Goal: Task Accomplishment & Management: Manage account settings

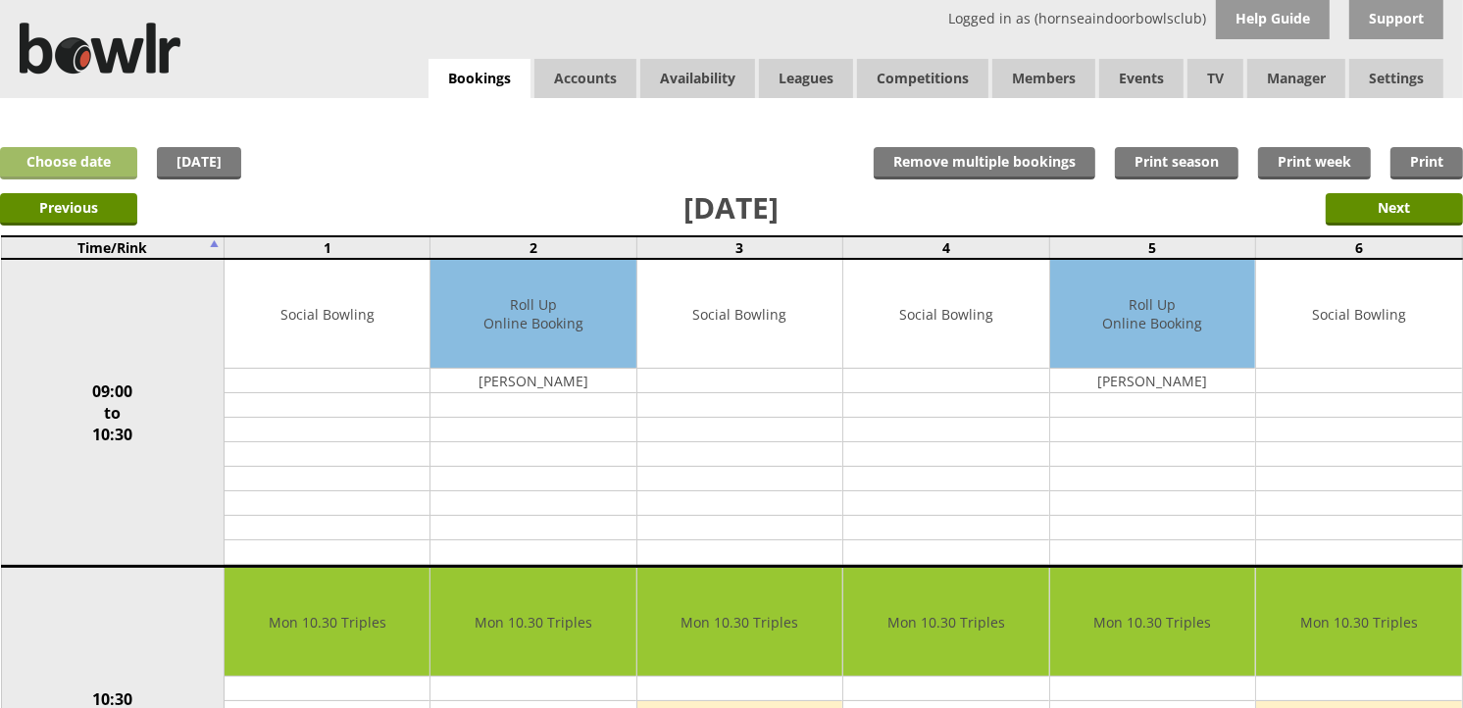
click at [110, 154] on link "Choose date" at bounding box center [68, 163] width 137 height 32
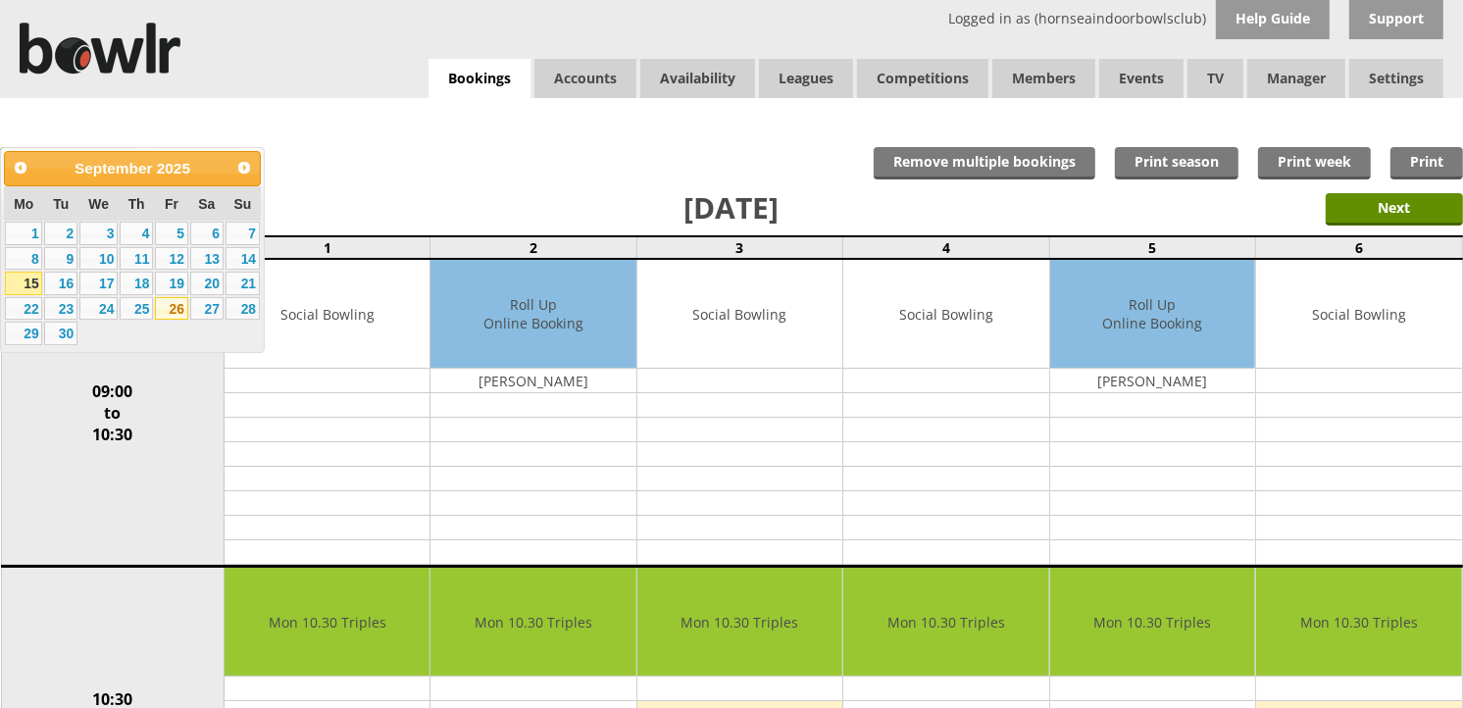
click at [182, 311] on link "26" at bounding box center [171, 309] width 33 height 24
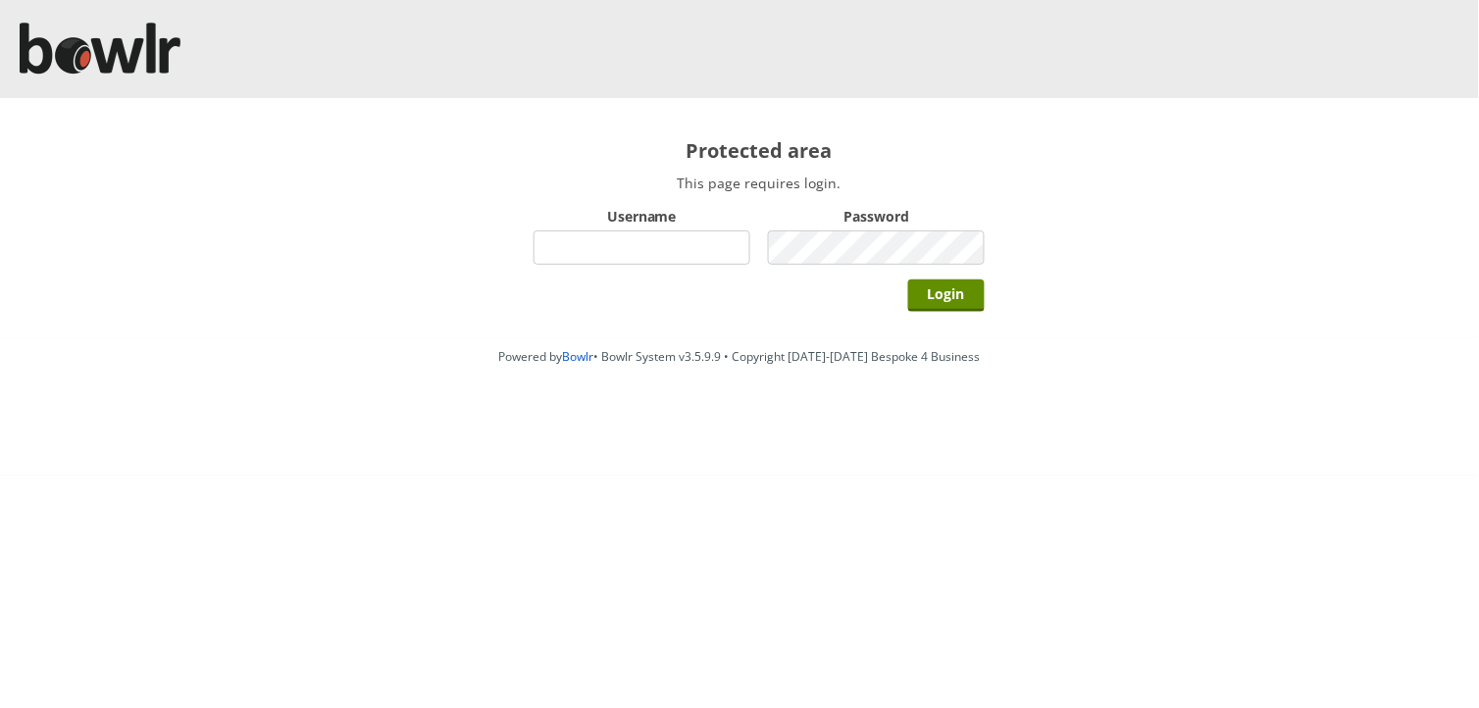
click at [654, 253] on input "Username" at bounding box center [642, 247] width 217 height 34
type input "BarRinkMonitor"
drag, startPoint x: 680, startPoint y: 252, endPoint x: 389, endPoint y: 237, distance: 290.7
click at [389, 237] on div "Protected area This page requires login. Username BarRinkMonitor Password Login" at bounding box center [739, 218] width 1479 height 240
click at [543, 241] on input "Username" at bounding box center [642, 247] width 217 height 34
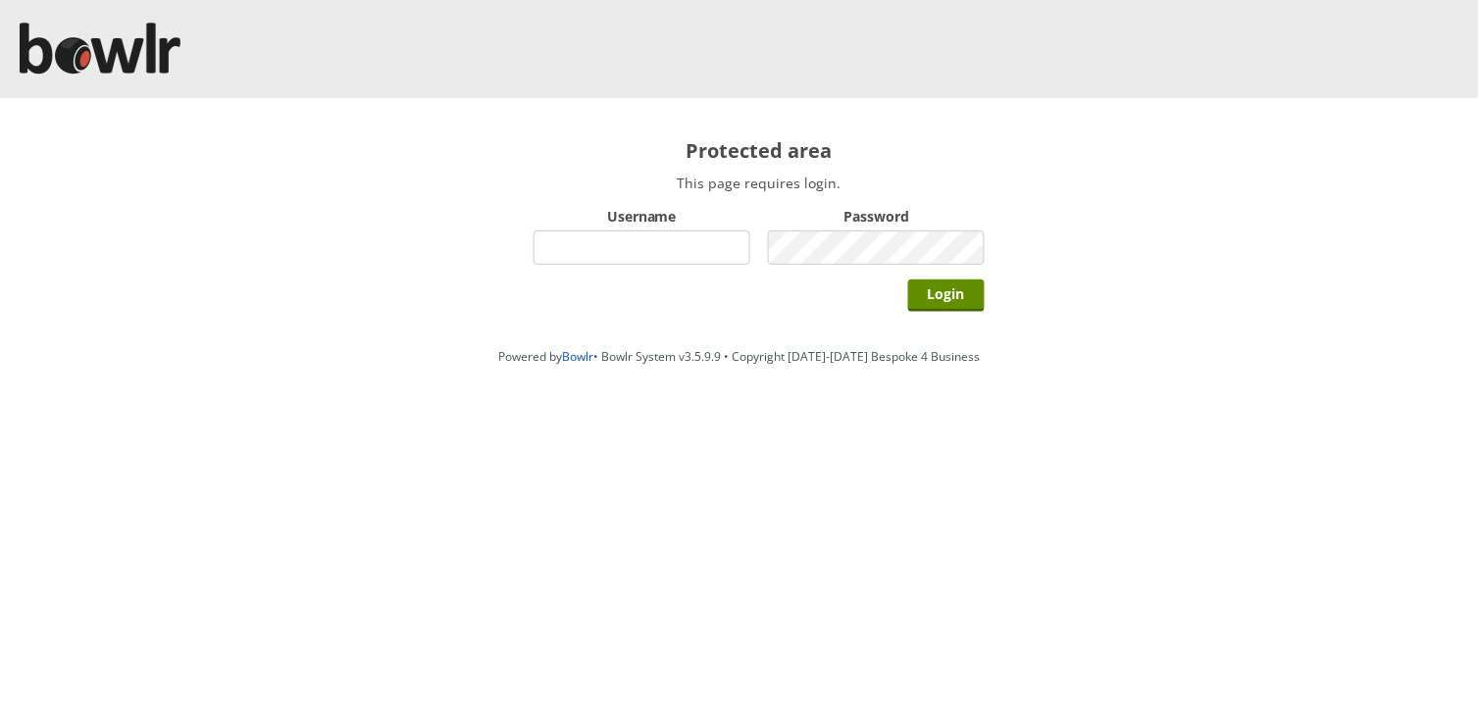
type input "hornseaindoorbowlsclub"
click at [908, 280] on input "Login" at bounding box center [946, 296] width 77 height 32
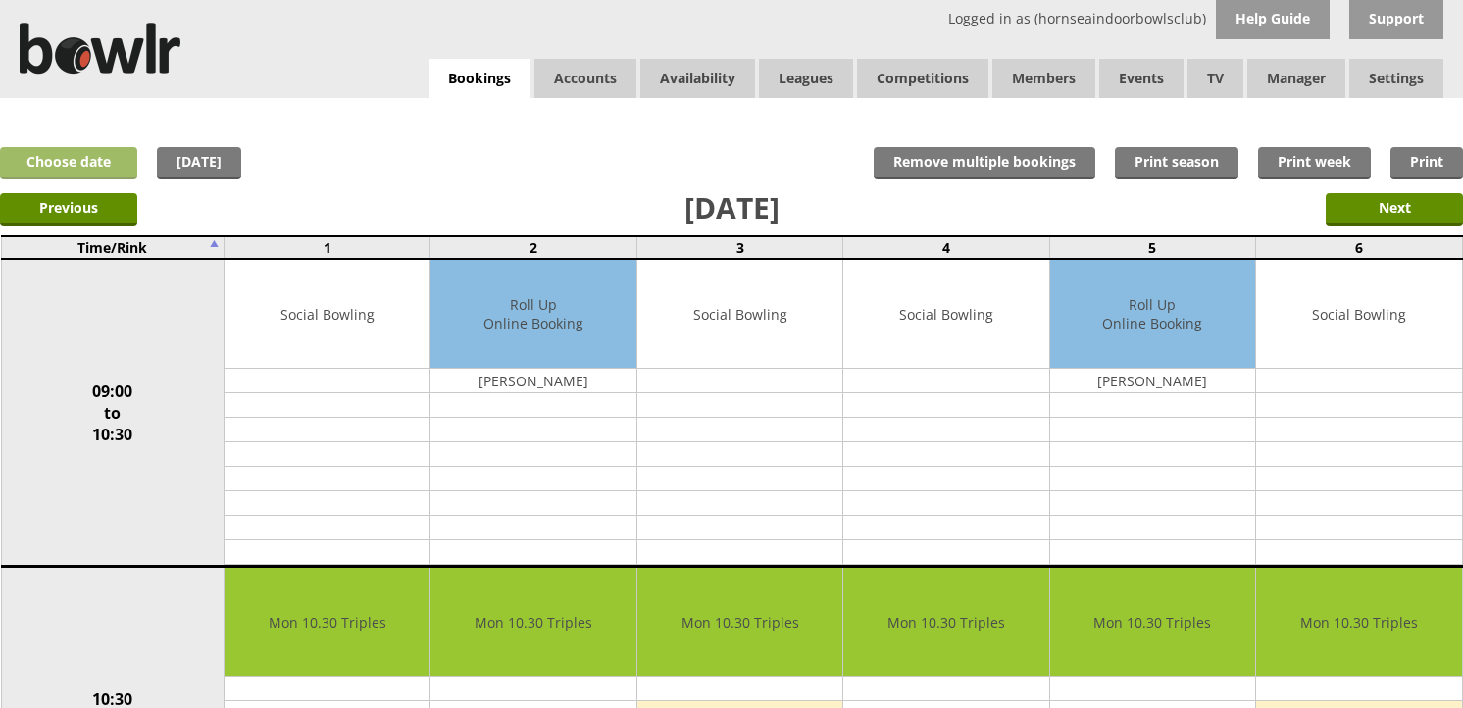
drag, startPoint x: 0, startPoint y: 0, endPoint x: 100, endPoint y: 165, distance: 192.8
click at [100, 165] on link "Choose date" at bounding box center [68, 163] width 137 height 32
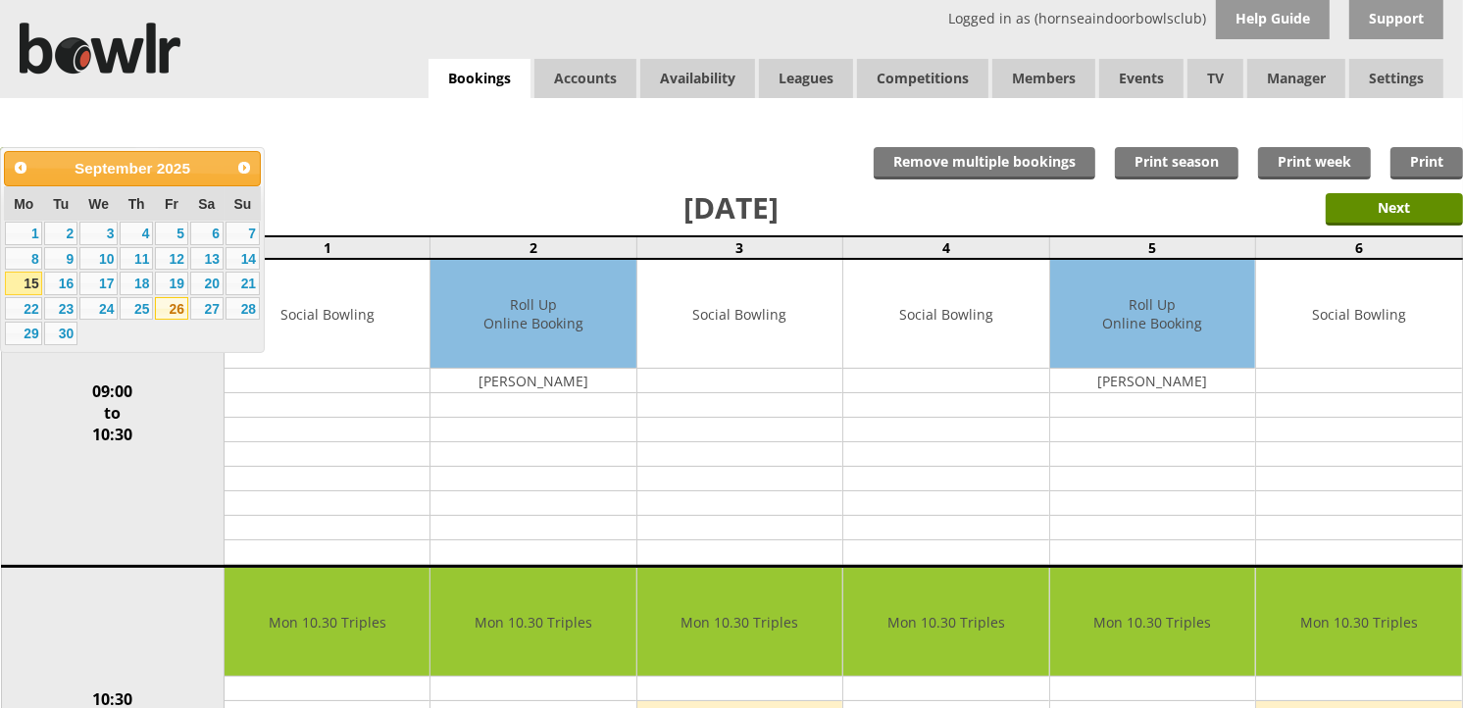
click at [169, 300] on link "26" at bounding box center [171, 309] width 33 height 24
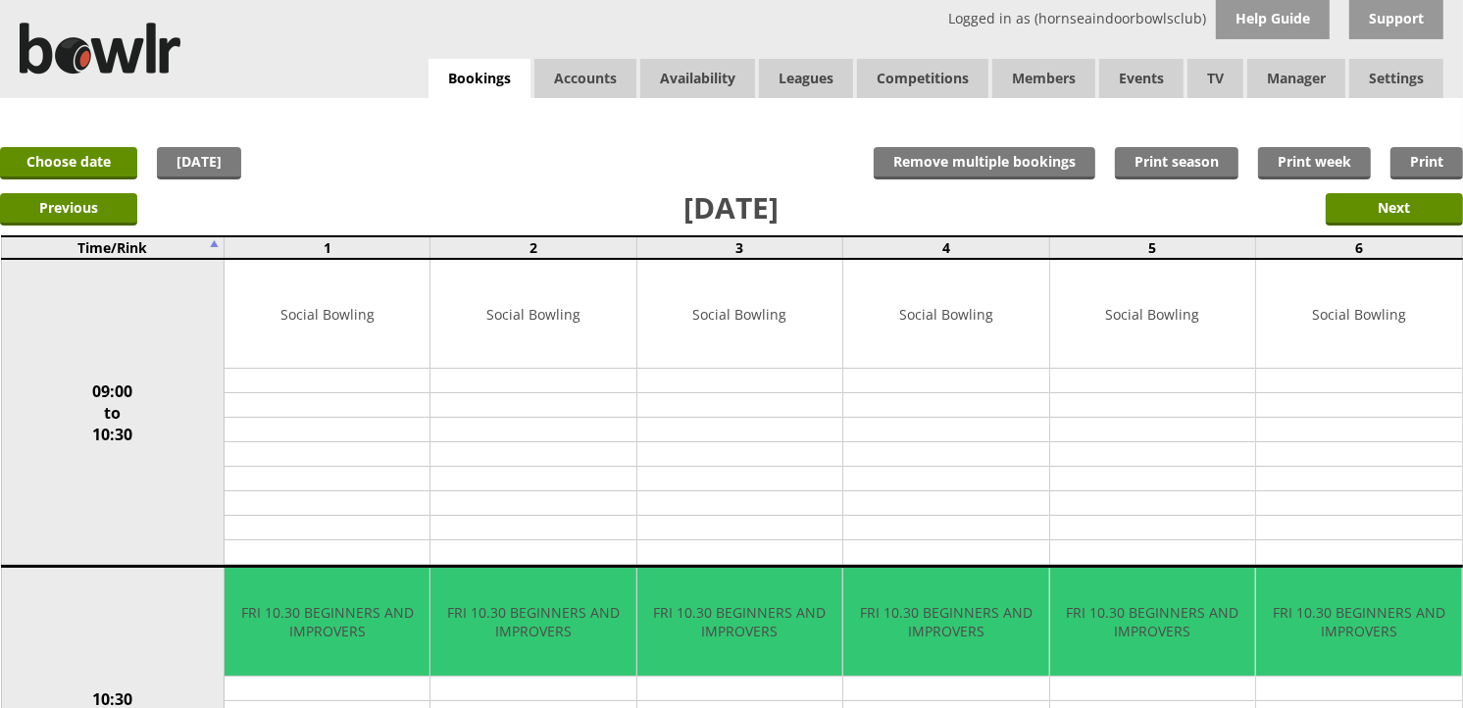
click at [485, 51] on div "Logged in as (hornseaindoorbowlsclub) Help Guide Support Bookings Accounts Rink…" at bounding box center [731, 49] width 1463 height 98
click at [495, 76] on link "Bookings" at bounding box center [480, 79] width 102 height 40
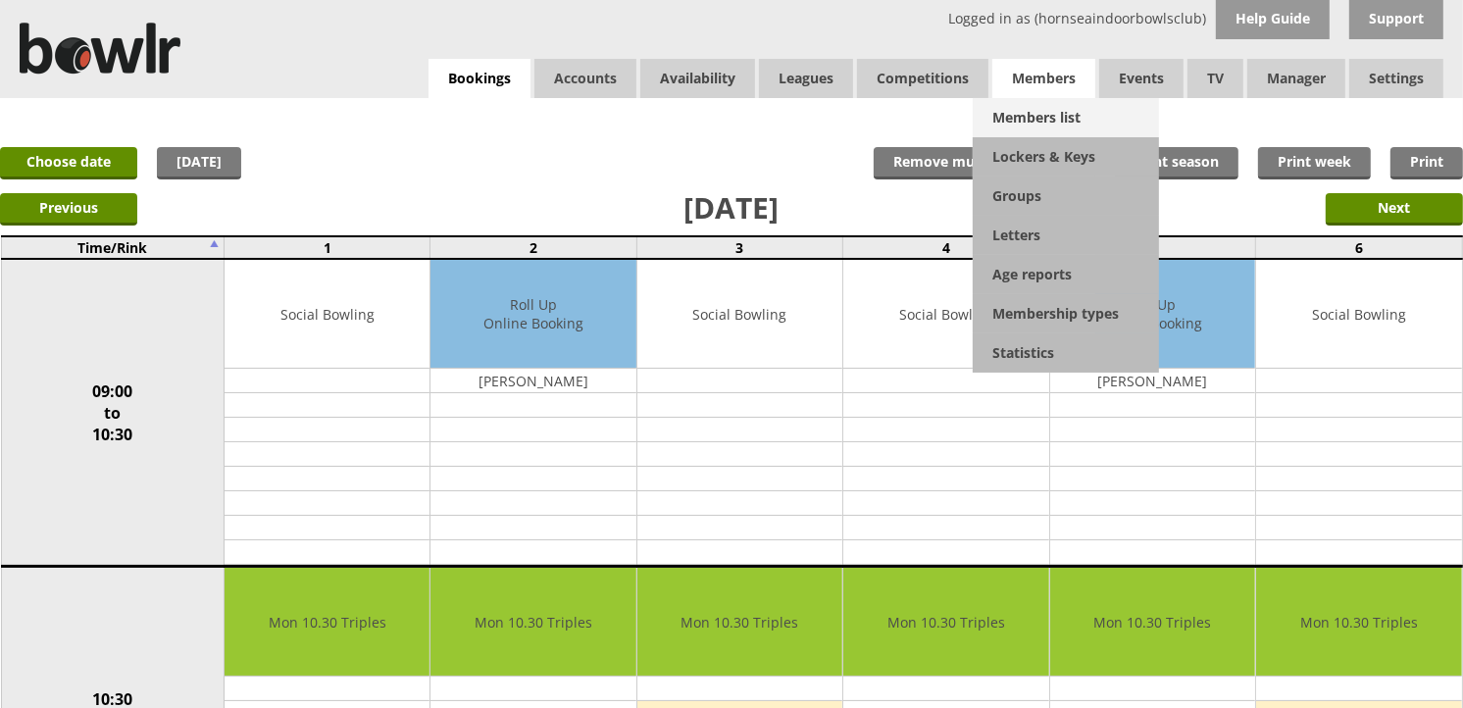
click at [1053, 106] on link "Members list" at bounding box center [1066, 117] width 186 height 39
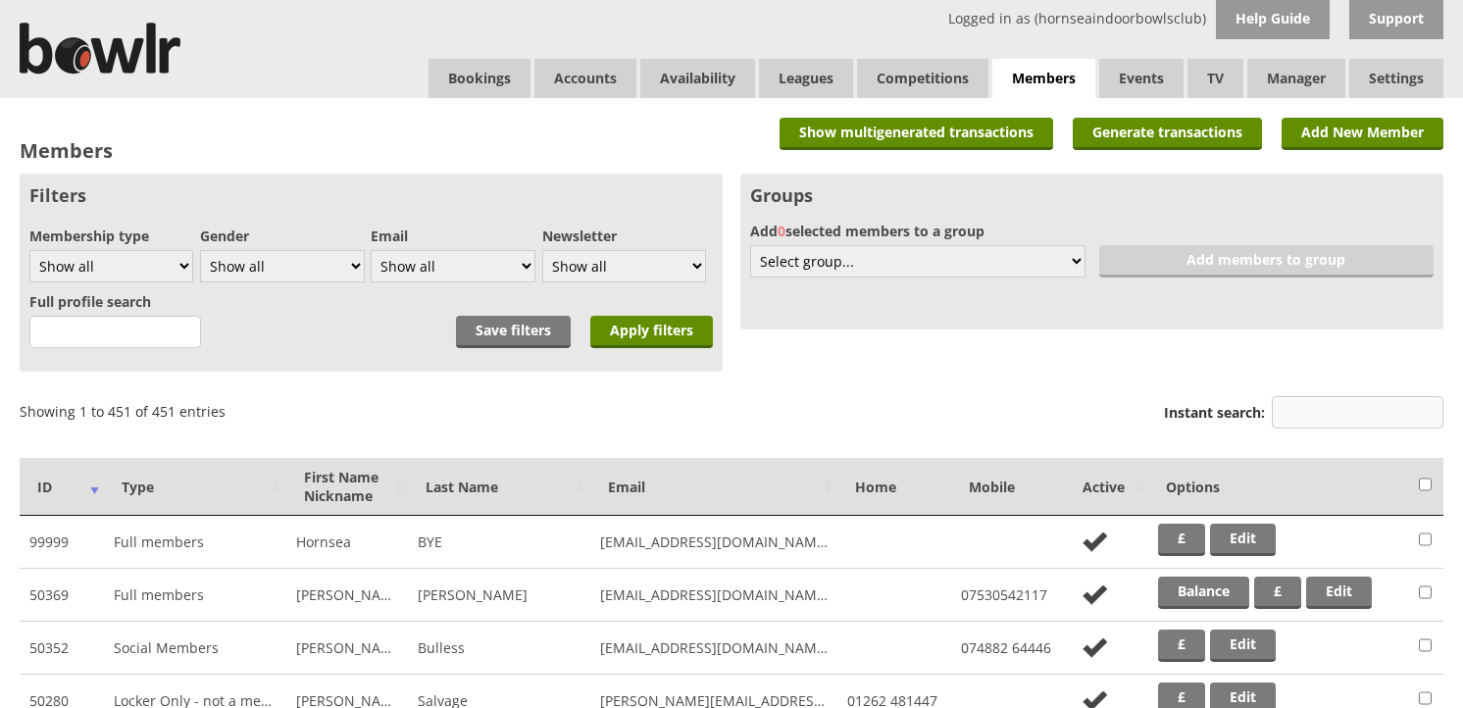
click at [1306, 404] on input "Instant search:" at bounding box center [1358, 412] width 172 height 32
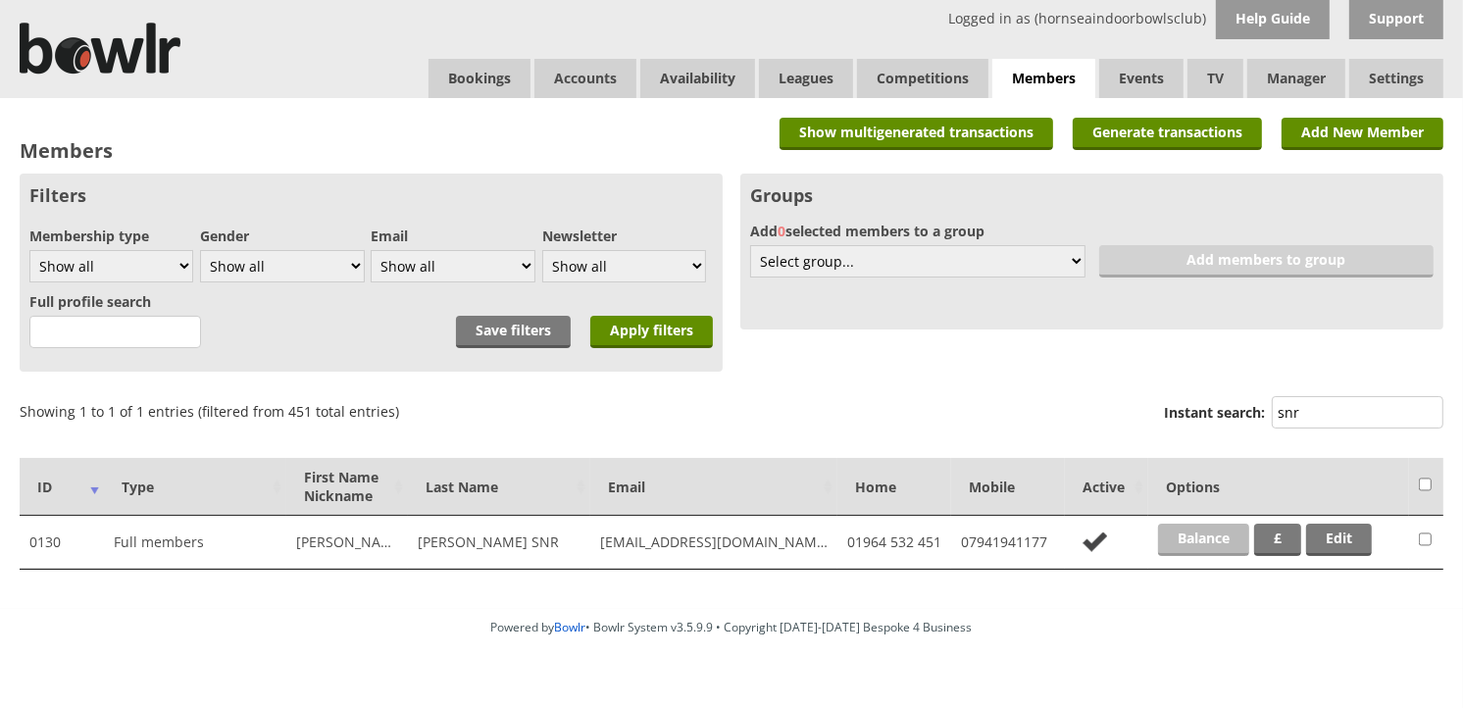
type input "snr"
click at [1210, 536] on link "Balance" at bounding box center [1203, 540] width 91 height 32
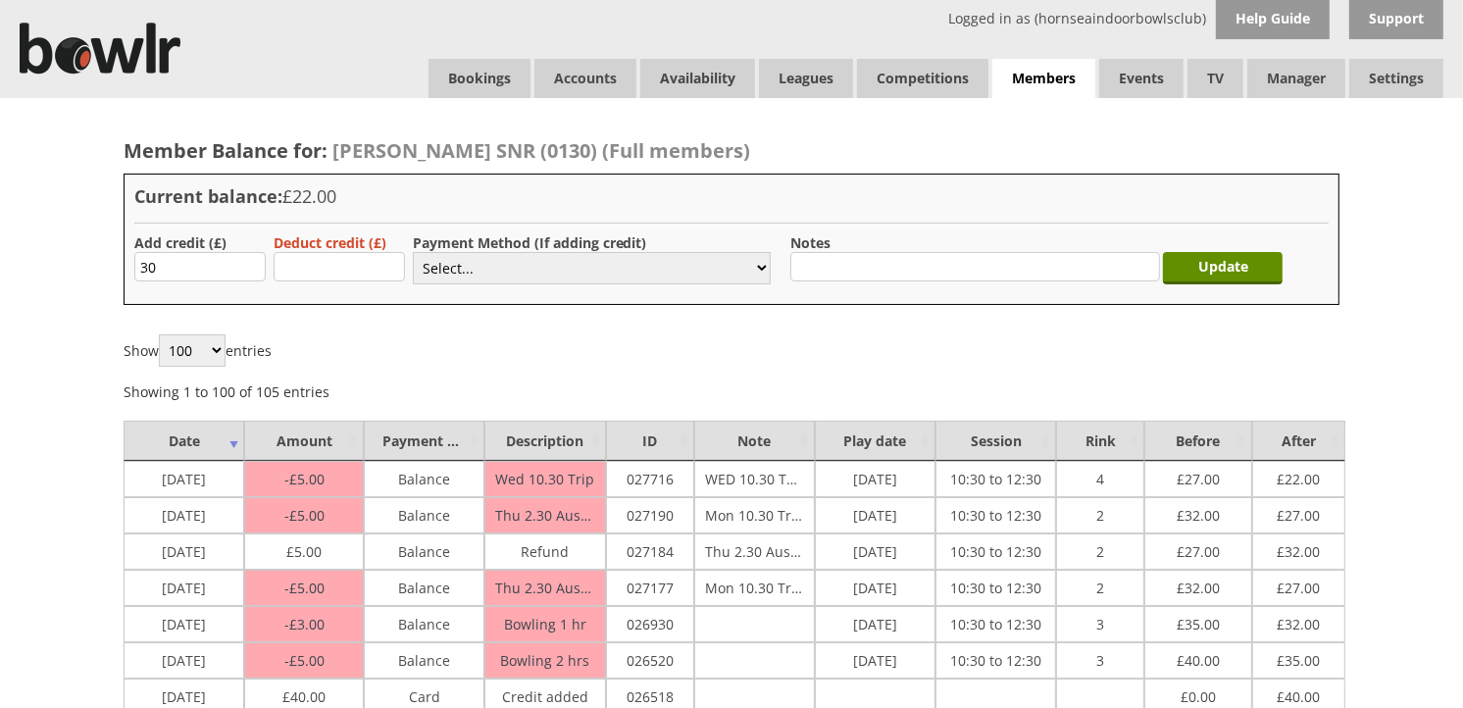
type input "30.00"
click at [455, 268] on select "Select... Cash Card Cheque Bank Transfer Other Member Card Gift Voucher Balance" at bounding box center [592, 268] width 358 height 32
select select "2"
click at [413, 252] on select "Select... Cash Card Cheque Bank Transfer Other Member Card Gift Voucher Balance" at bounding box center [592, 268] width 358 height 32
click at [1200, 246] on div "Update" at bounding box center [1228, 263] width 120 height 61
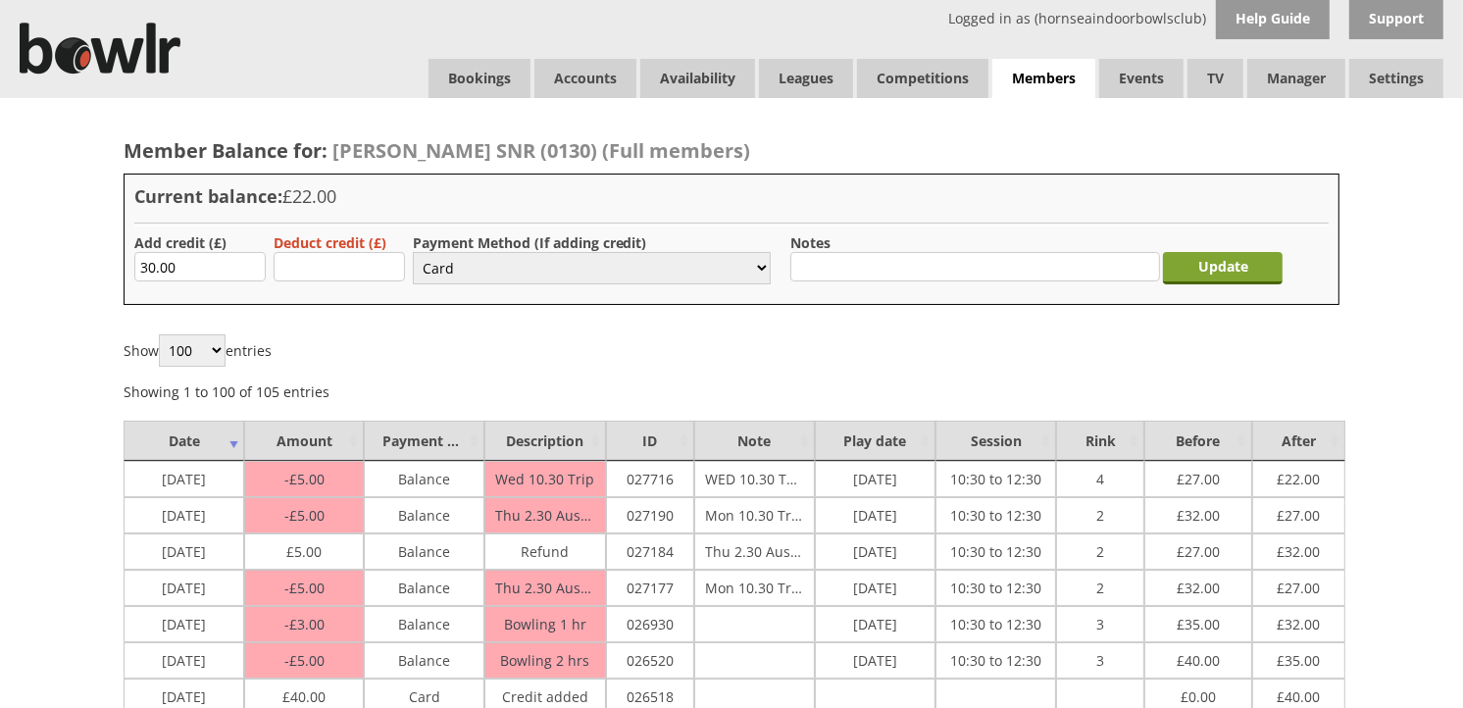
click at [1214, 260] on input "Update" at bounding box center [1223, 268] width 120 height 32
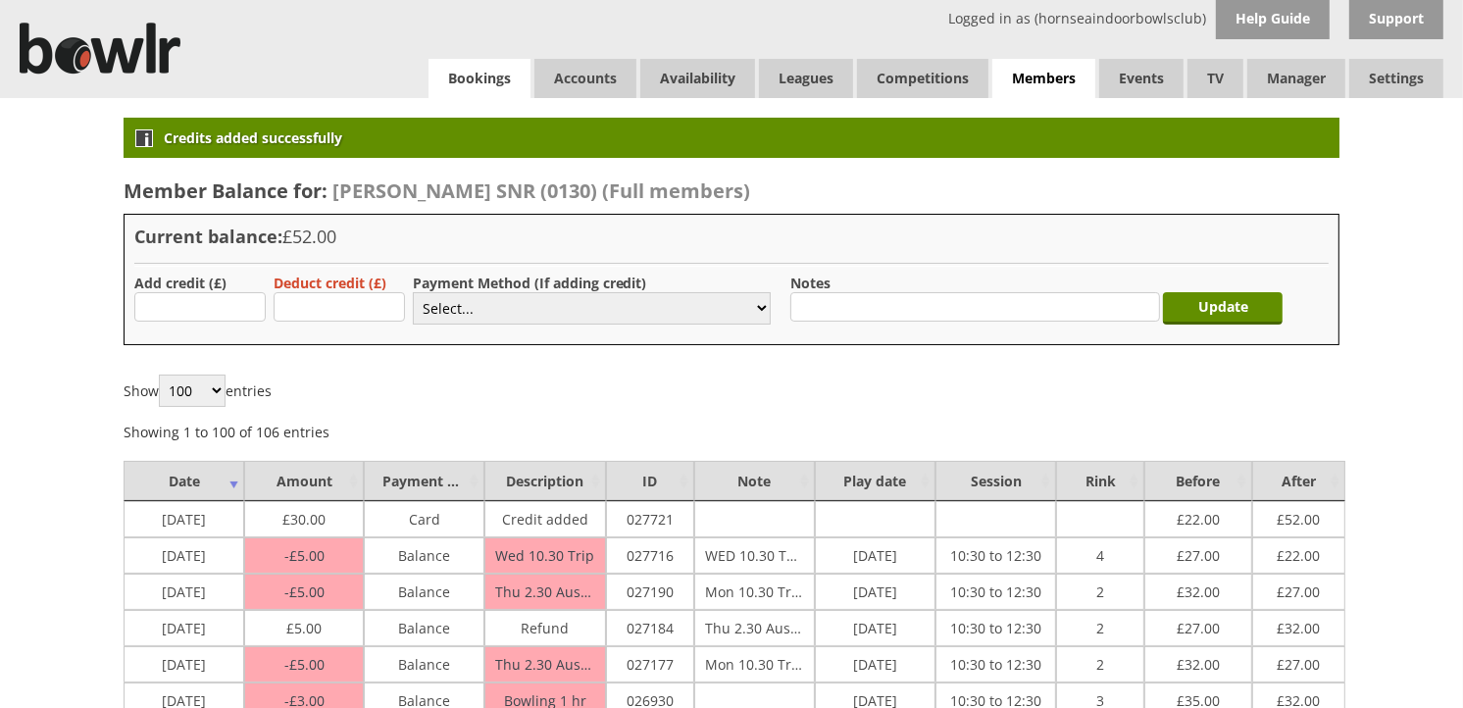
click at [481, 91] on link "Bookings" at bounding box center [480, 78] width 102 height 39
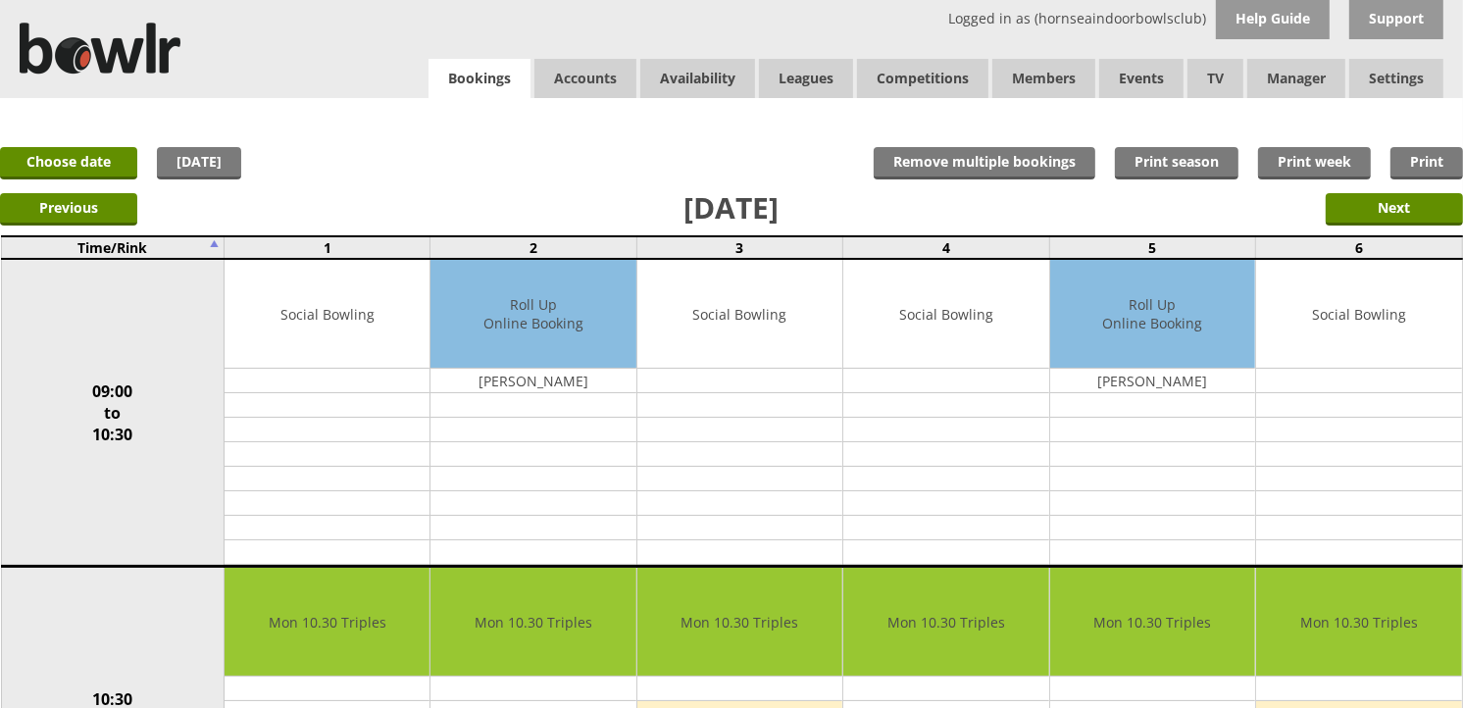
click at [482, 66] on link "Bookings" at bounding box center [480, 79] width 102 height 40
click at [17, 163] on link "Choose date" at bounding box center [68, 163] width 137 height 32
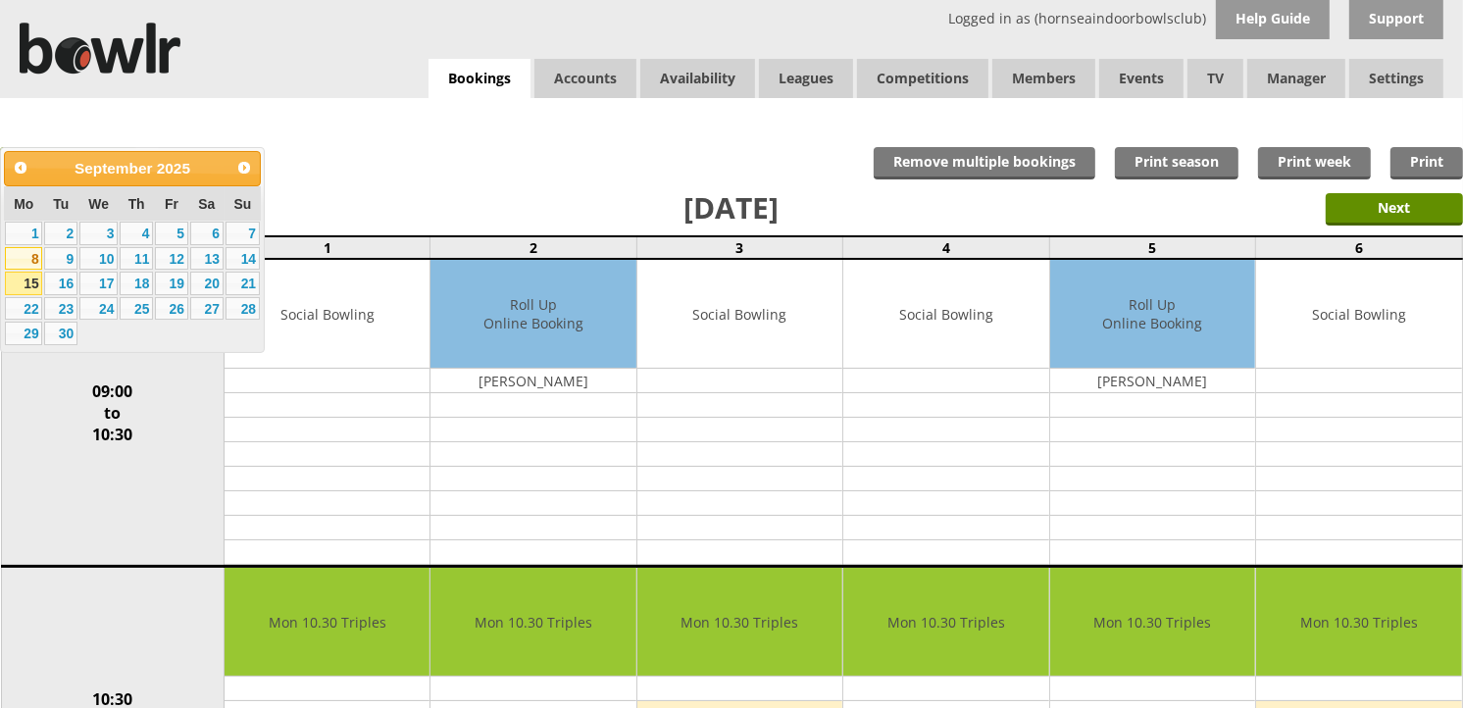
click at [13, 258] on link "8" at bounding box center [23, 259] width 37 height 24
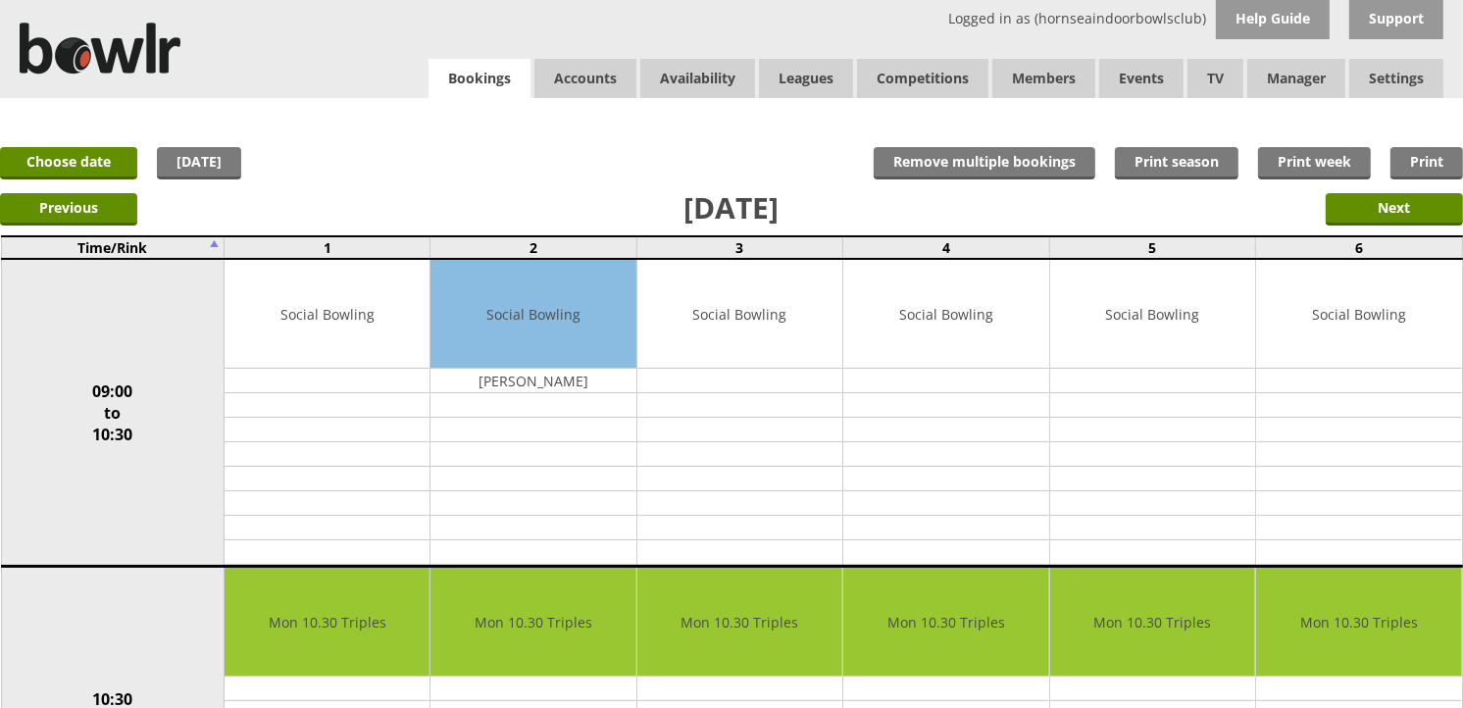
click at [498, 86] on link "Bookings" at bounding box center [480, 79] width 102 height 40
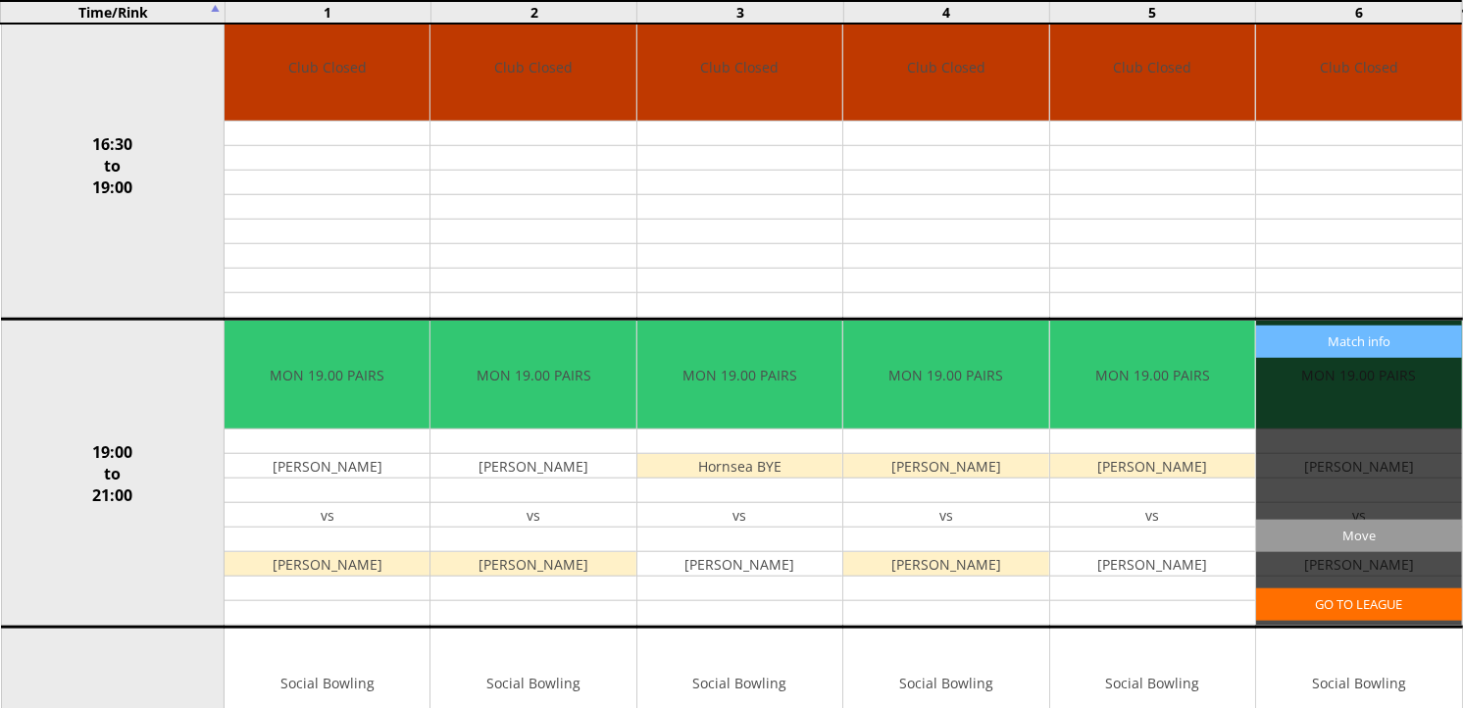
scroll to position [1743, 0]
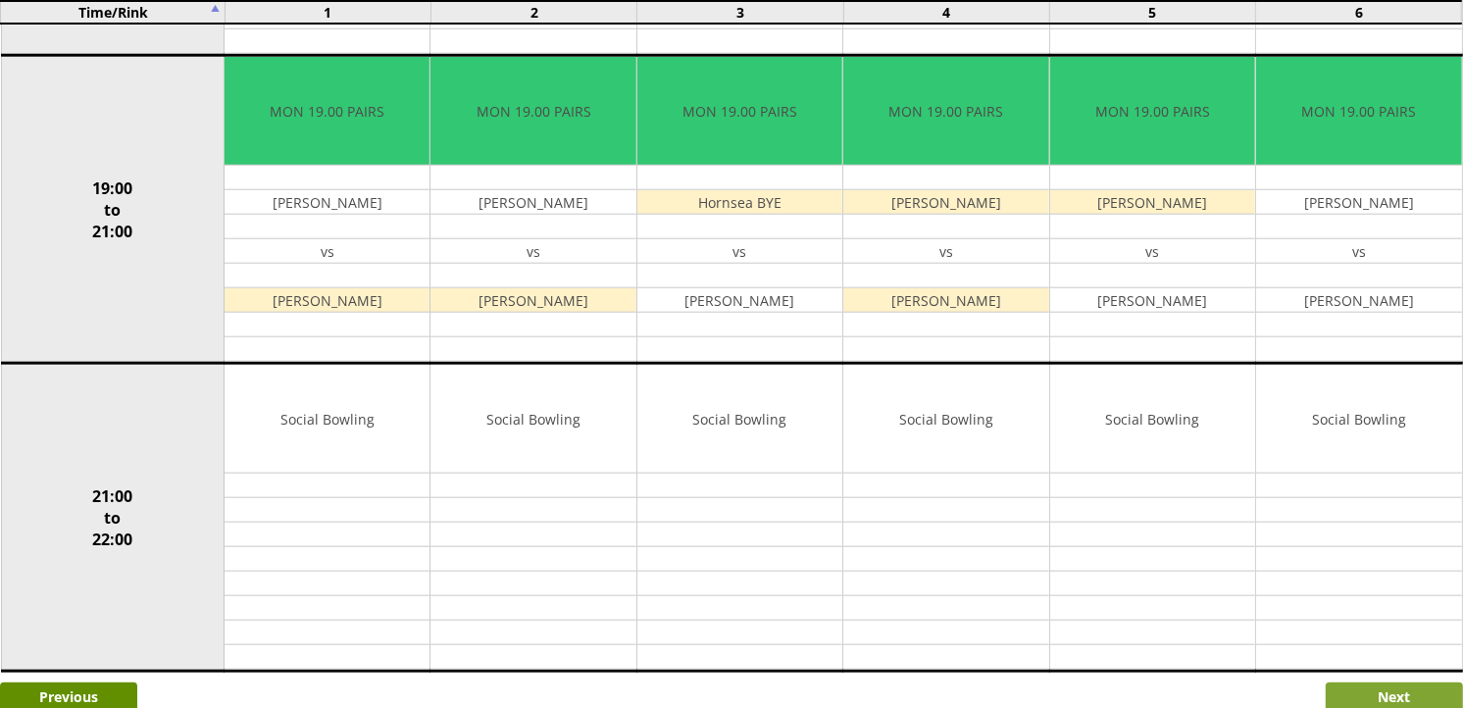
click at [1365, 683] on input "Next" at bounding box center [1394, 699] width 137 height 32
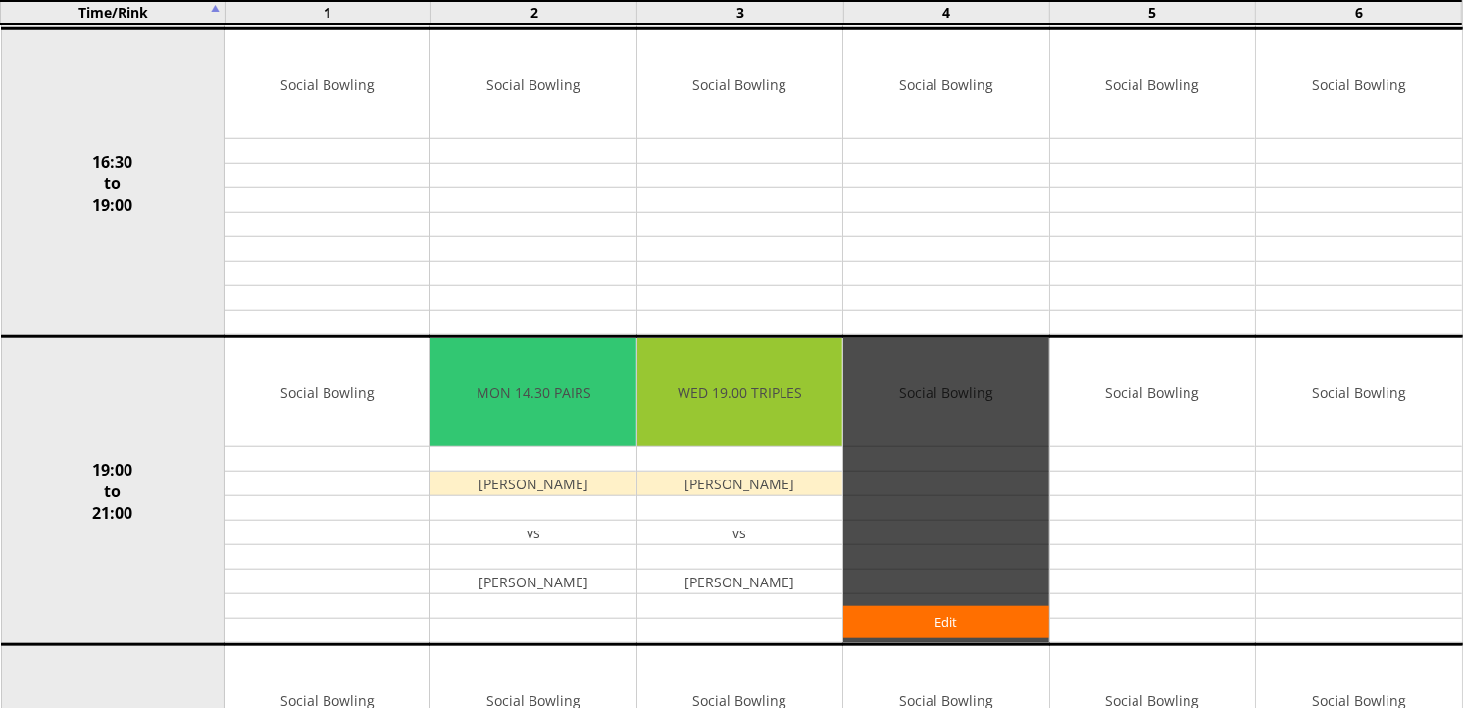
scroll to position [1459, 0]
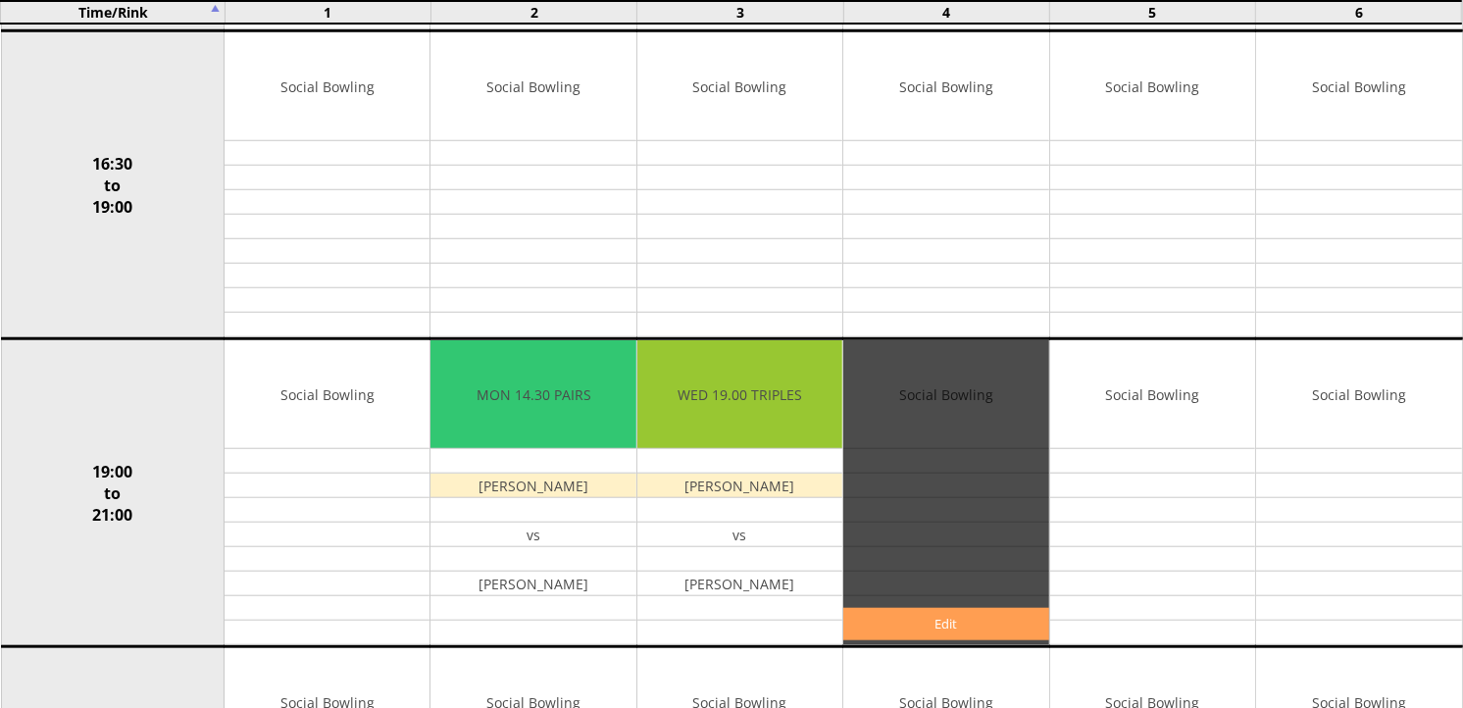
click at [953, 613] on link "Edit" at bounding box center [945, 624] width 205 height 32
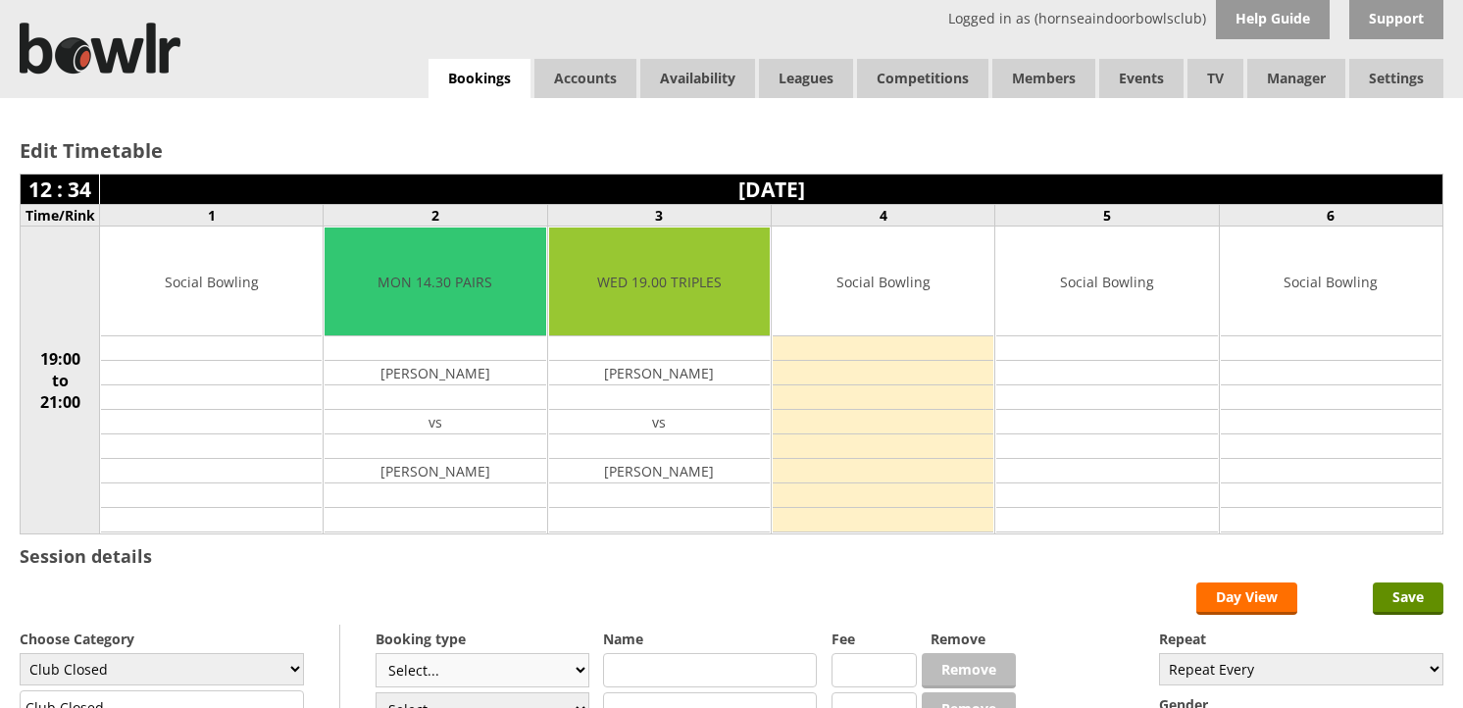
click at [545, 653] on select "Select... Club Competition (Member) Club Competition (Visitor) National (Member…" at bounding box center [483, 670] width 214 height 34
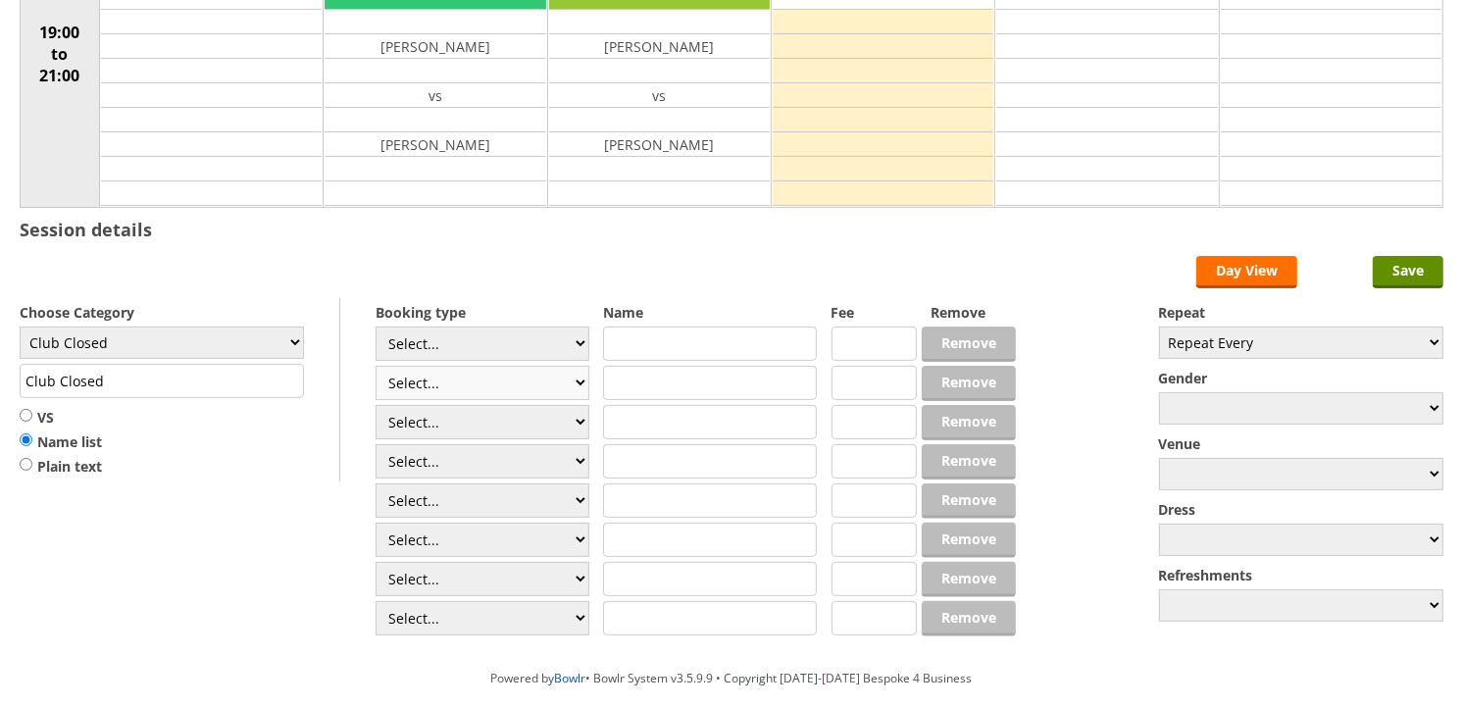
scroll to position [327, 0]
select select "1_54"
click at [376, 328] on select "Select... Club Competition (Member) Club Competition (Visitor) National (Member…" at bounding box center [483, 344] width 214 height 34
type input "3.0000"
click at [454, 374] on select "Select... Club Competition (Member) Club Competition (Visitor) National (Member…" at bounding box center [483, 383] width 214 height 34
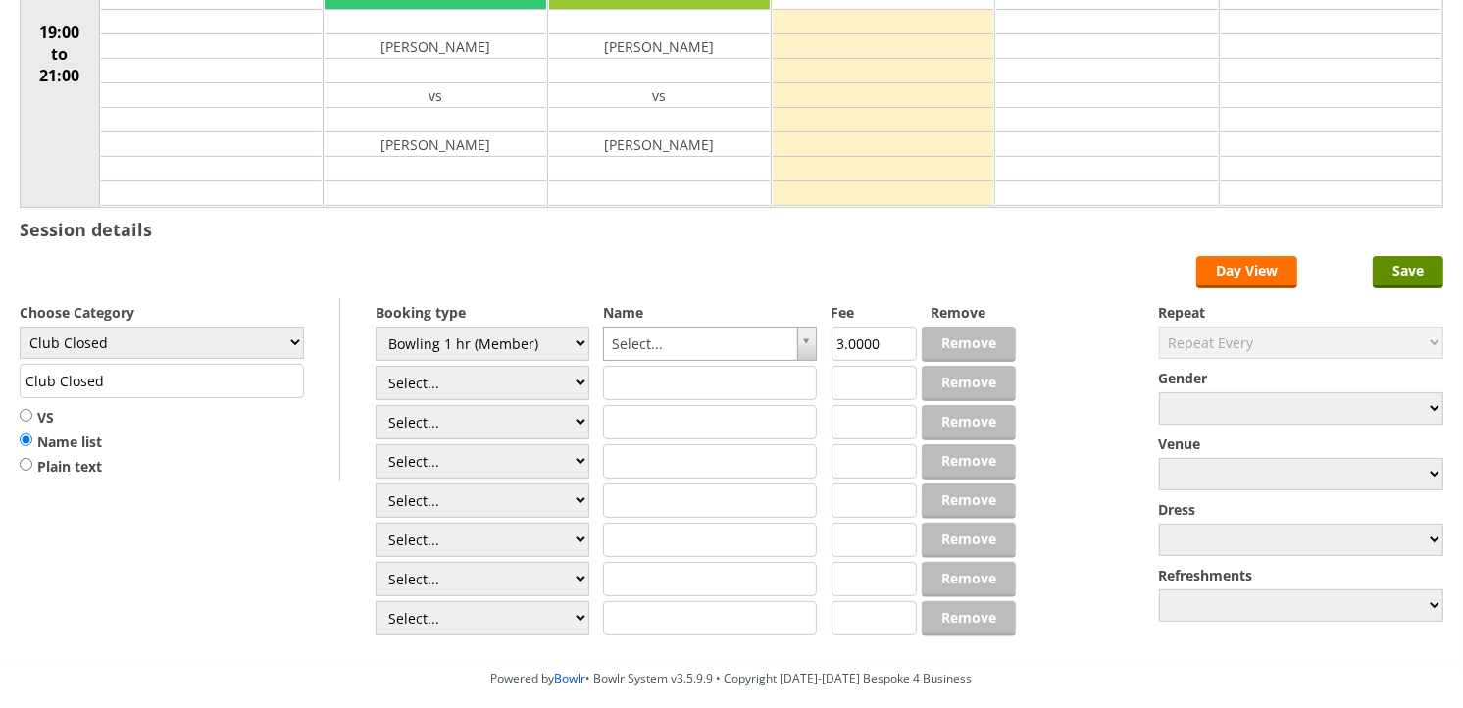
select select "1_54"
click at [376, 367] on select "Select... Club Competition (Member) Club Competition (Visitor) National (Member…" at bounding box center [483, 383] width 214 height 34
type input "3.0000"
click at [179, 345] on select "Club Closed Singles League Triples League Pairs League Friendly Social Bowling …" at bounding box center [162, 343] width 284 height 32
select select "132"
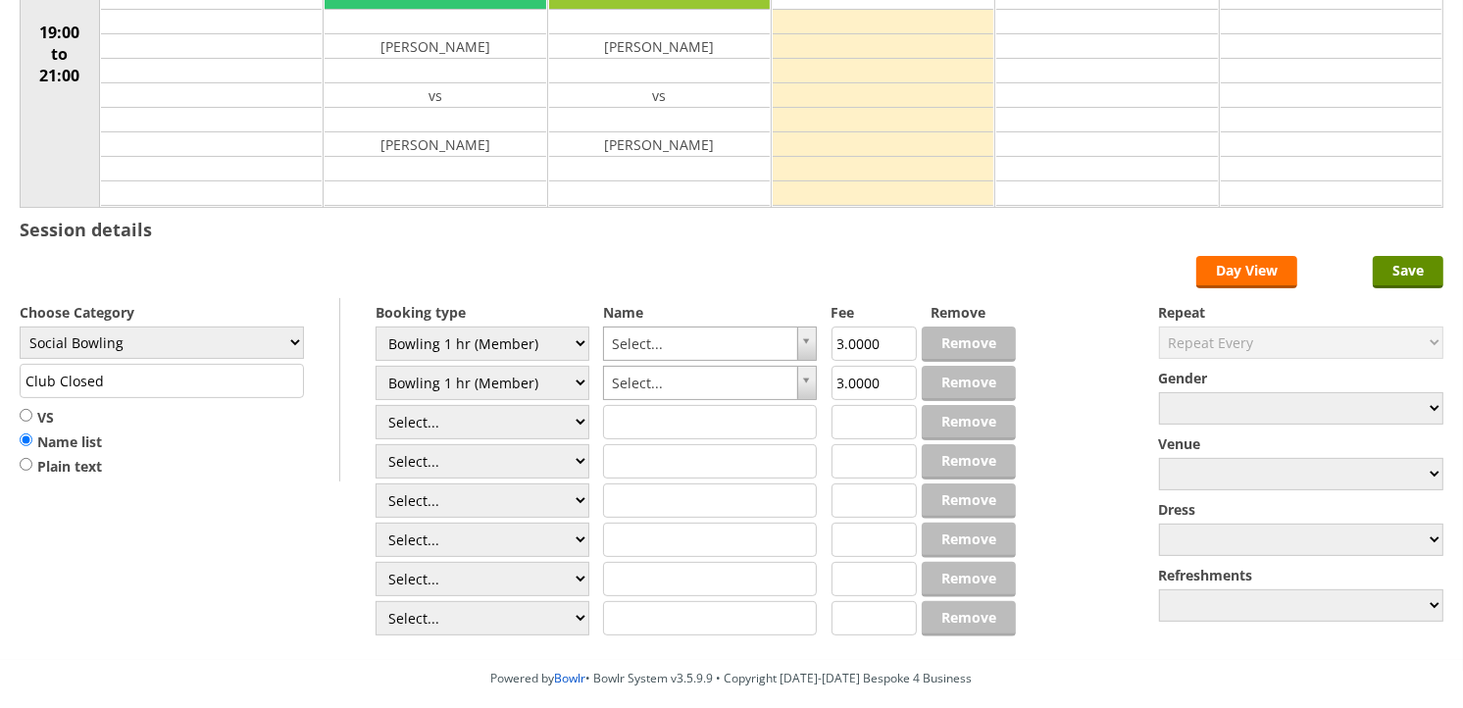
click at [20, 328] on select "Club Closed Singles League Triples League Pairs League Friendly Social Bowling …" at bounding box center [162, 343] width 284 height 32
type input "Social Bowling"
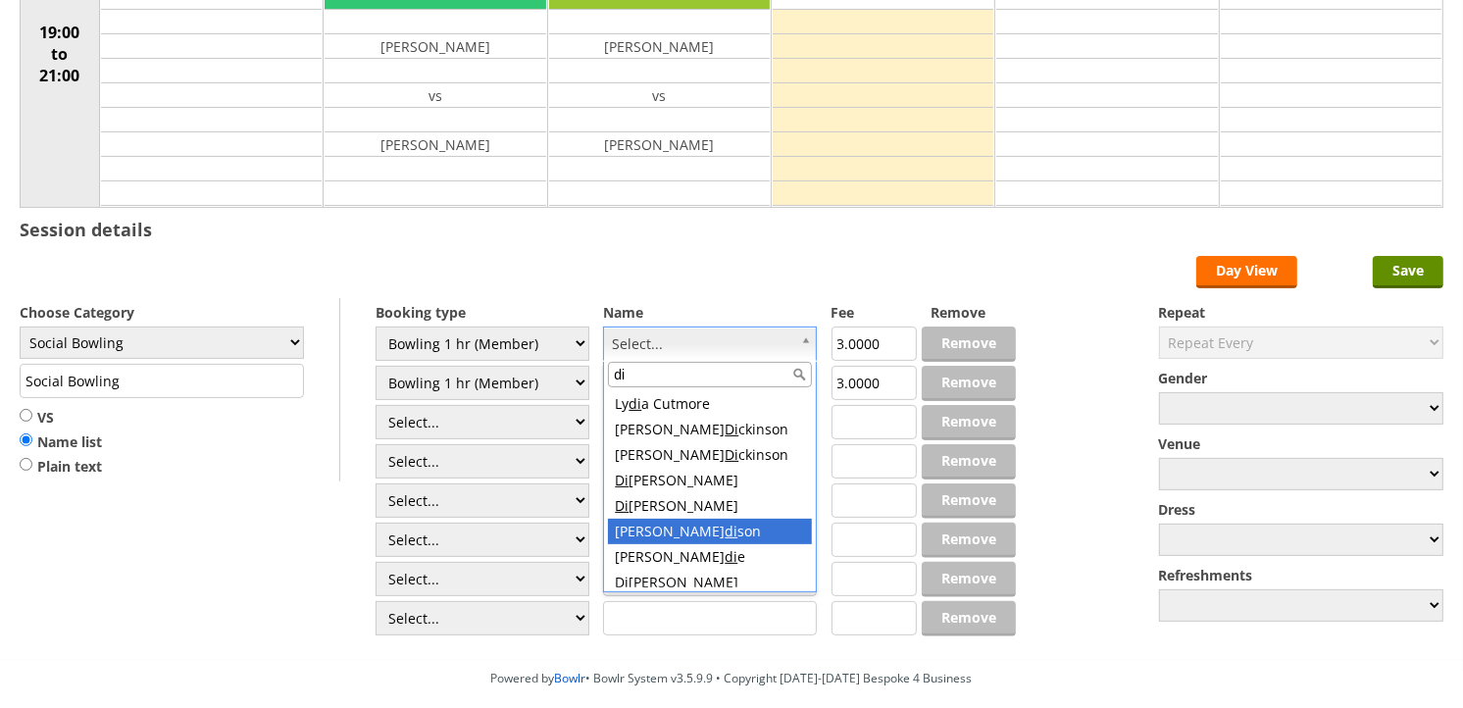
scroll to position [6, 0]
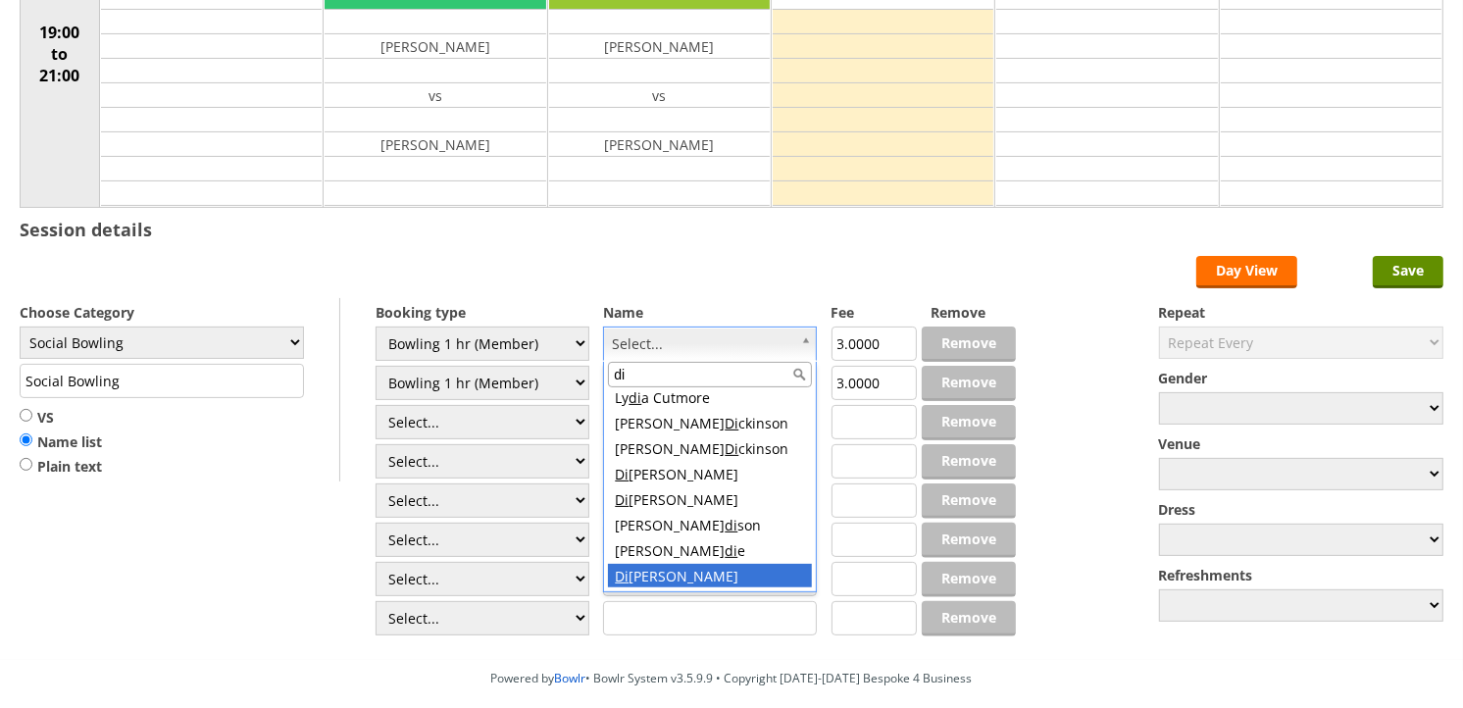
type input "di"
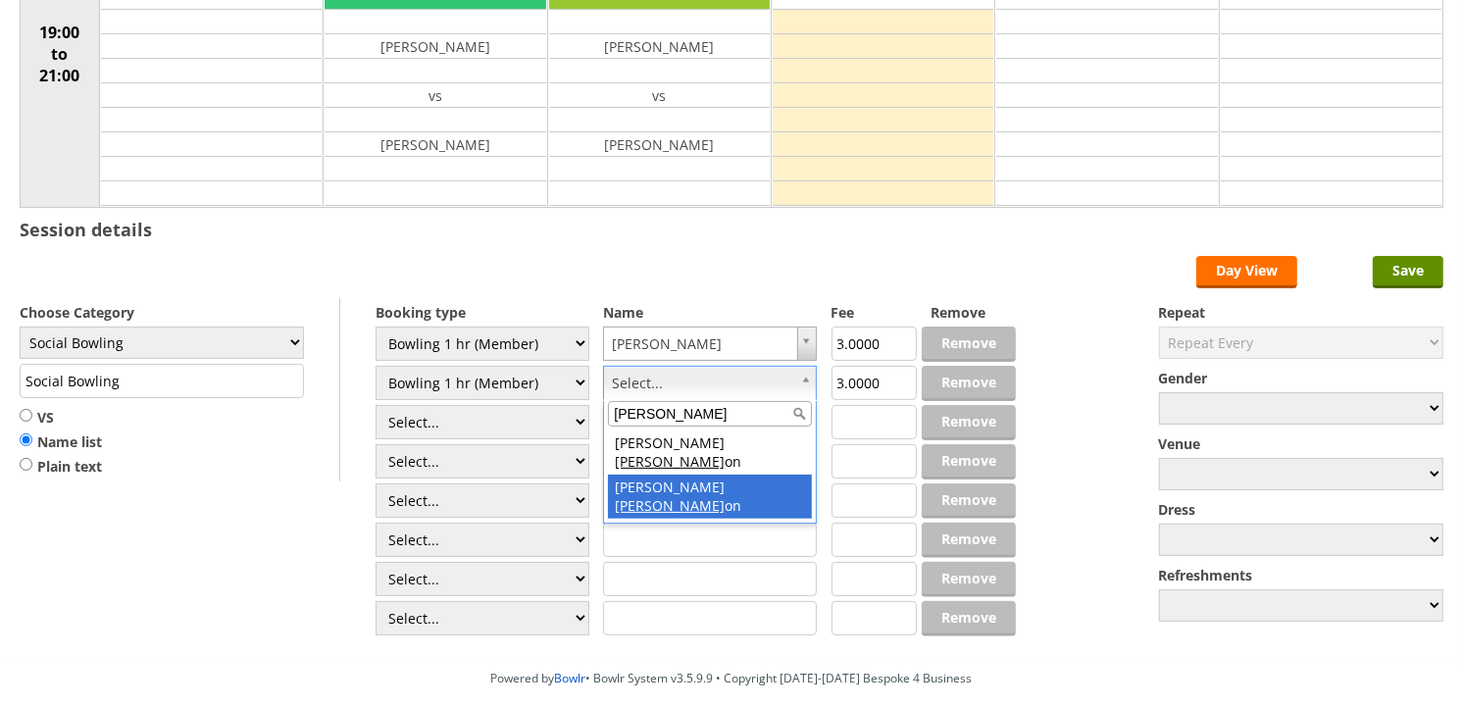
type input "dix"
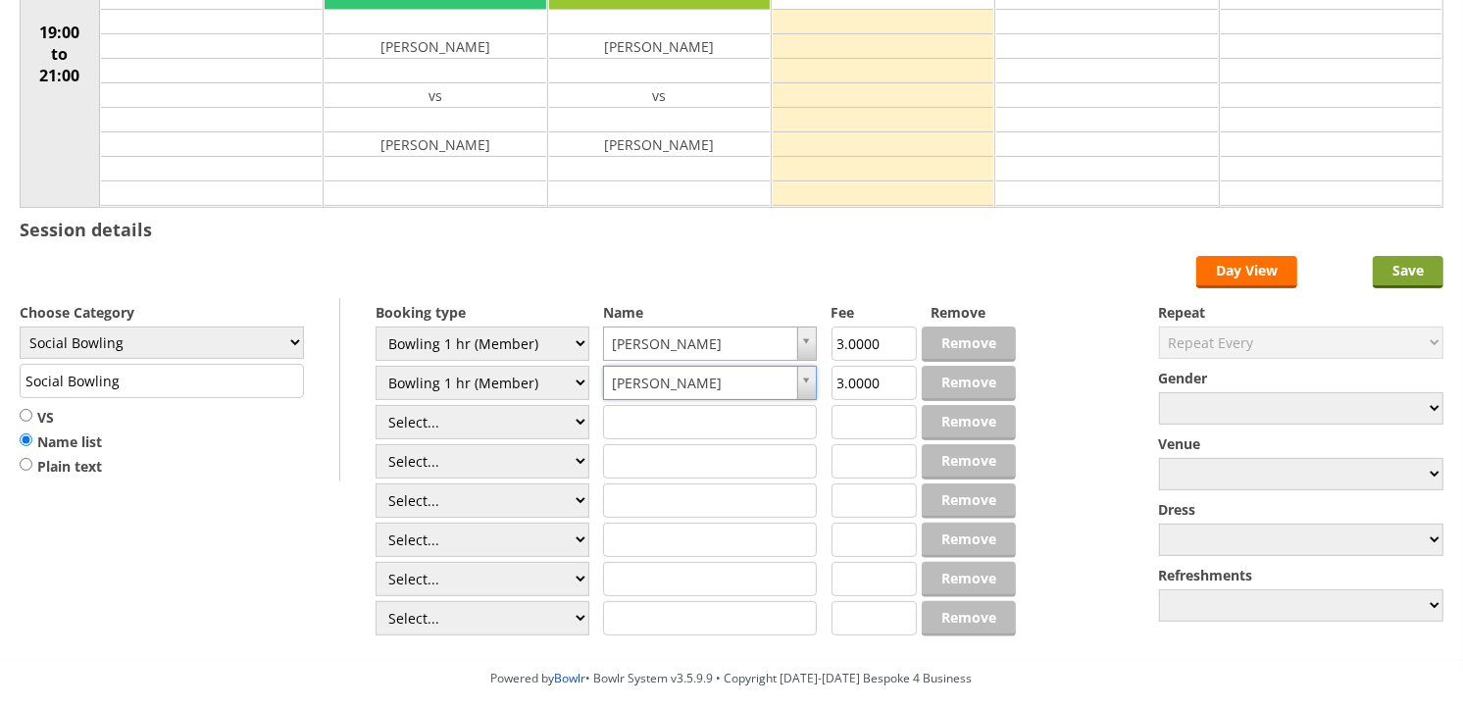
click at [1385, 275] on input "Save" at bounding box center [1408, 272] width 71 height 32
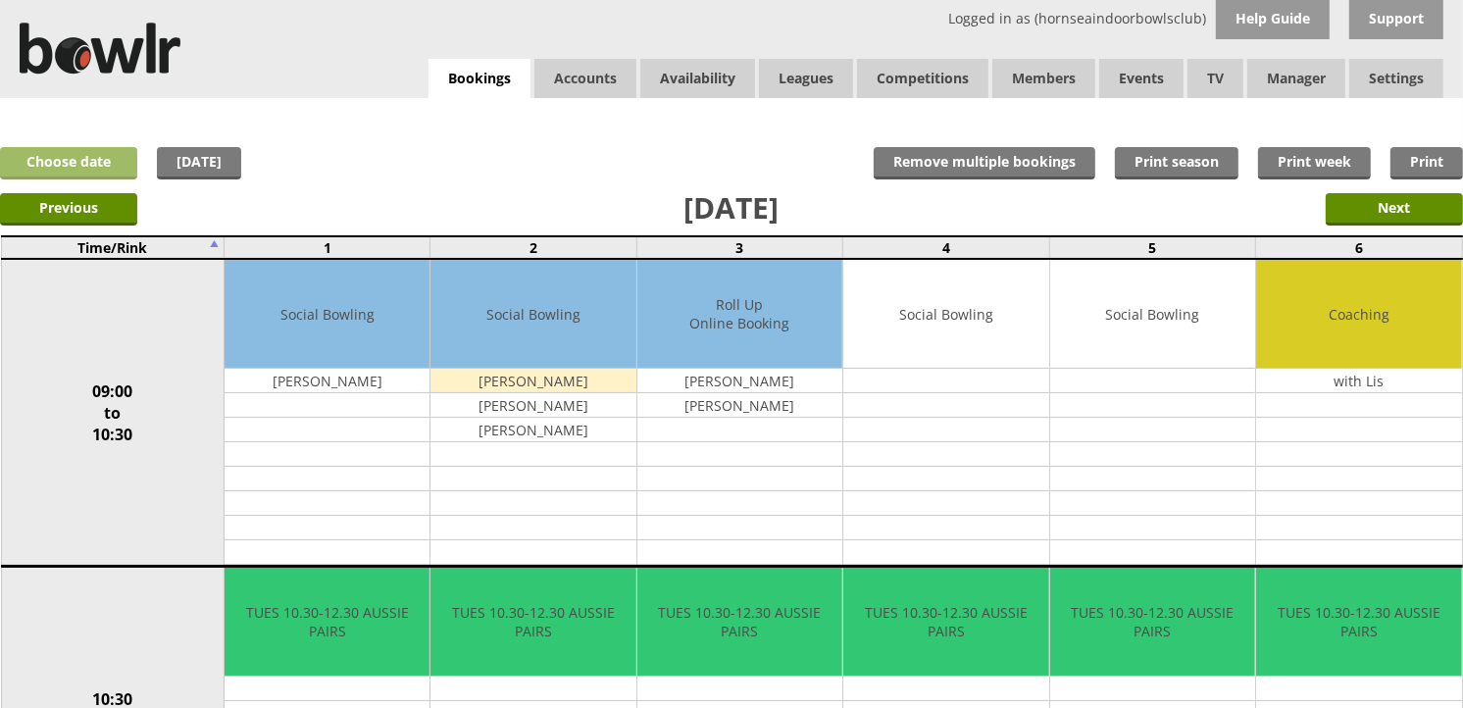
click at [110, 151] on link "Choose date" at bounding box center [68, 163] width 137 height 32
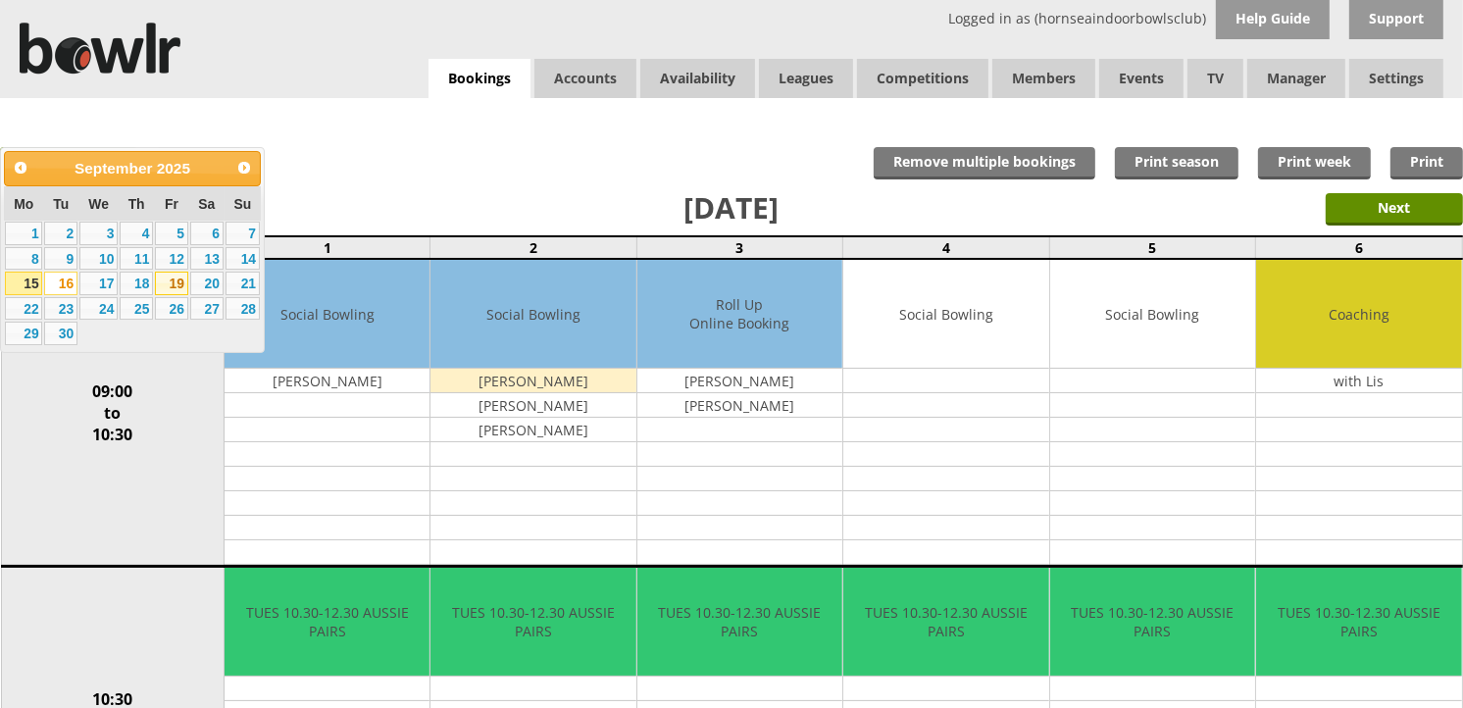
click at [168, 285] on link "19" at bounding box center [171, 284] width 33 height 24
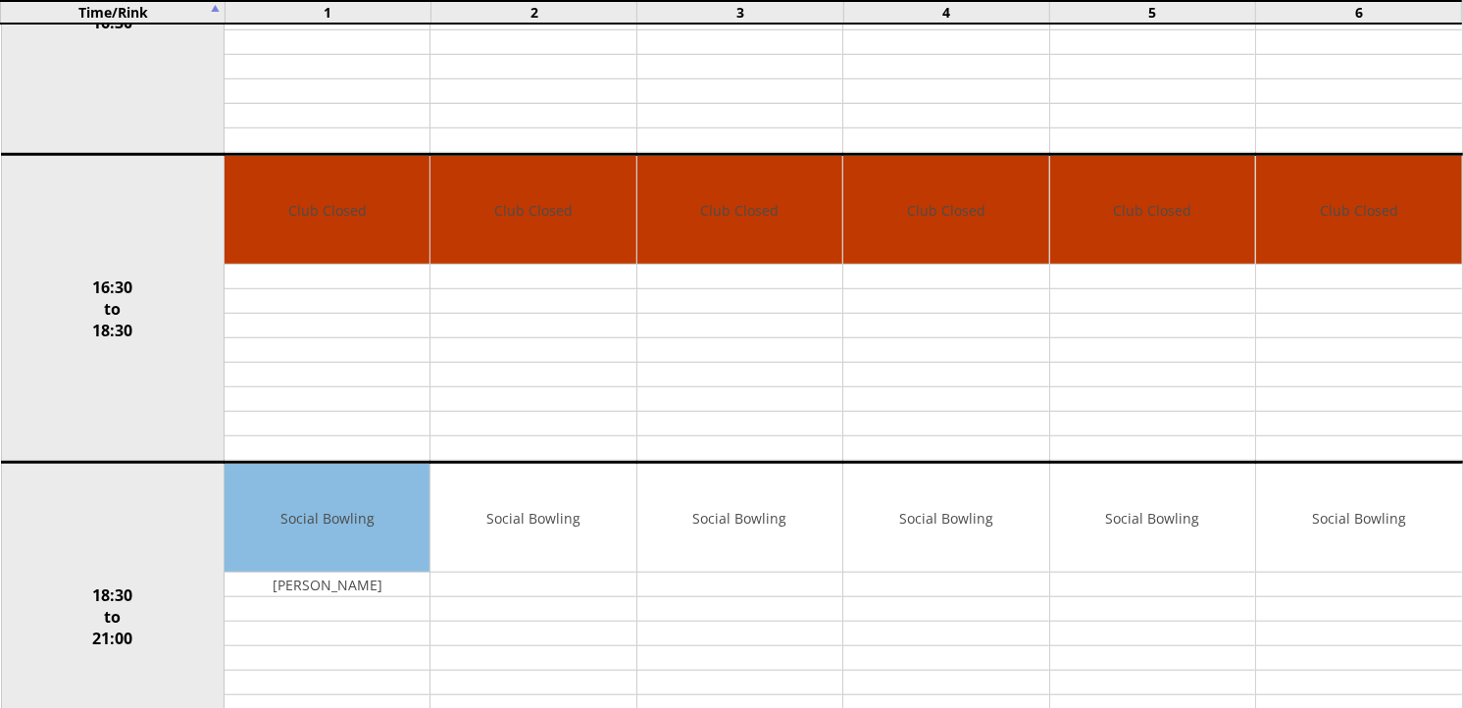
scroll to position [1525, 0]
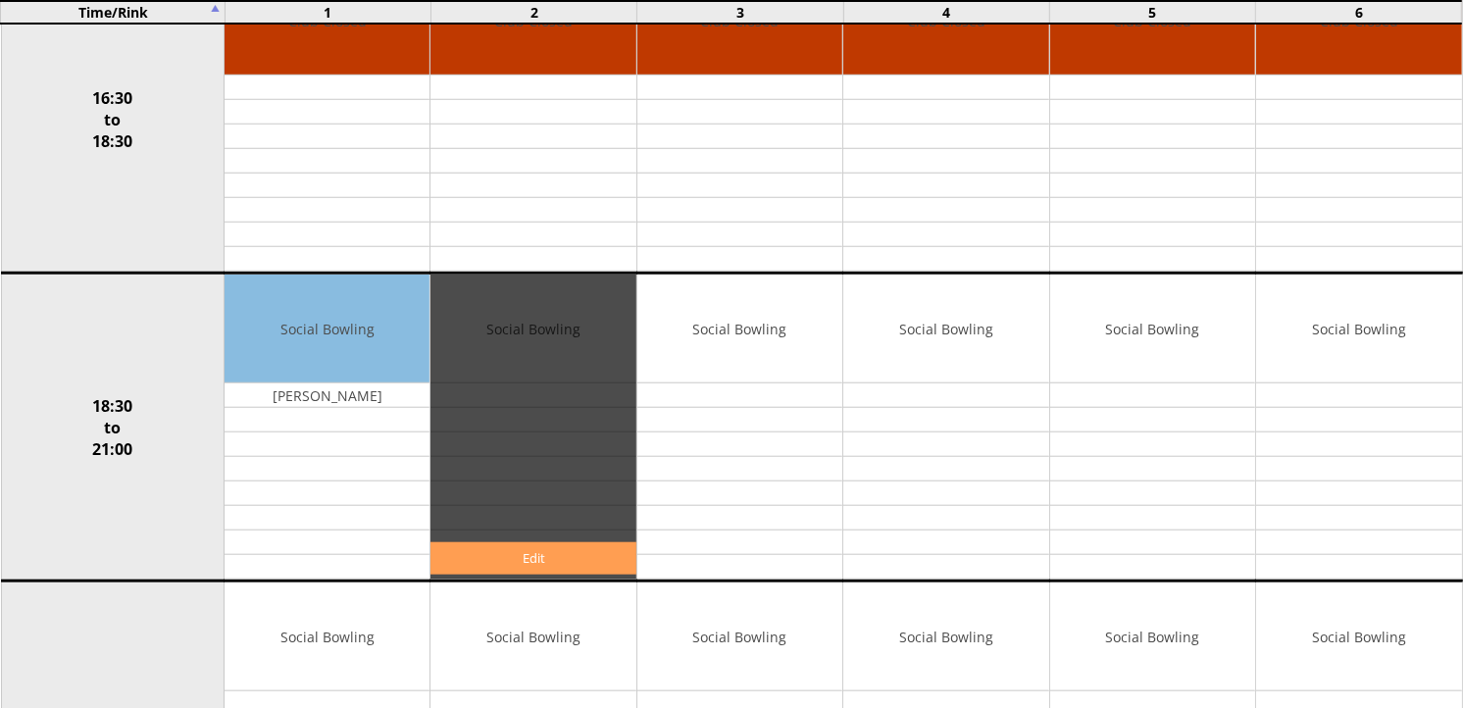
click at [549, 563] on link "Edit" at bounding box center [533, 558] width 205 height 32
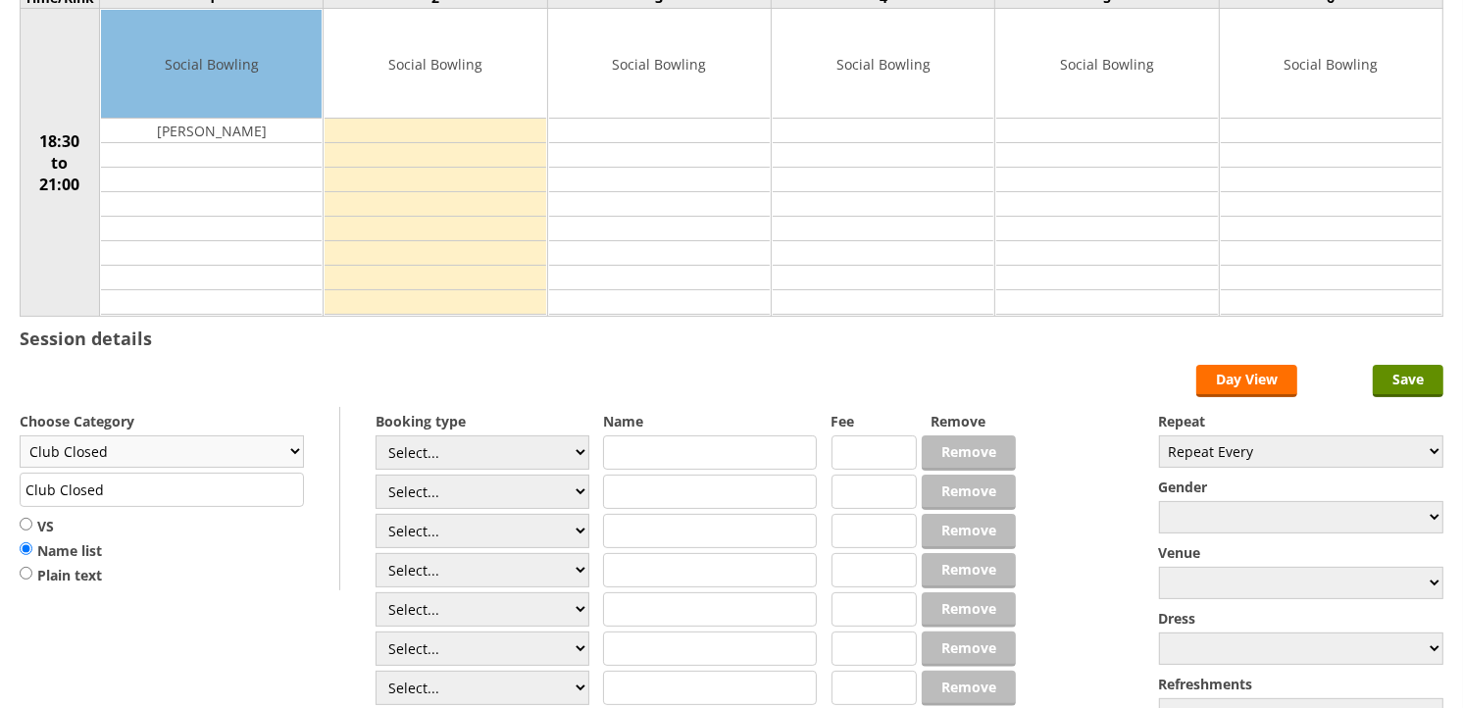
click at [280, 453] on select "Club Closed Singles League Triples League Pairs League Friendly Social Bowling …" at bounding box center [162, 451] width 284 height 32
select select "132"
click at [20, 436] on select "Club Closed Singles League Triples League Pairs League Friendly Social Bowling …" at bounding box center [162, 451] width 284 height 32
type input "Social Bowling"
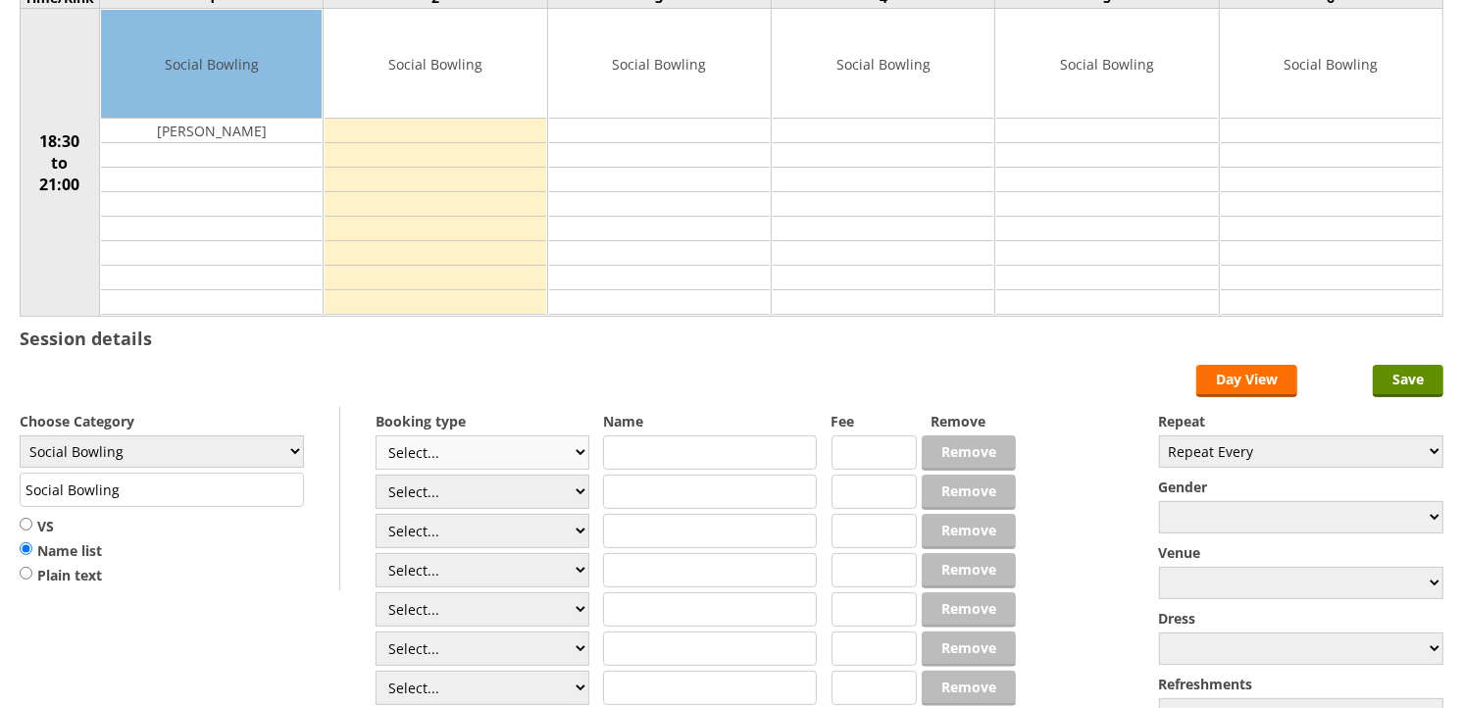
click at [467, 445] on select "Select... Club Competition (Member) Club Competition (Visitor) National (Member…" at bounding box center [483, 452] width 214 height 34
select select "1_54"
click at [376, 436] on select "Select... Club Competition (Member) Club Competition (Visitor) National (Member…" at bounding box center [483, 452] width 214 height 34
type input "3.0000"
click at [490, 494] on select "Select... Club Competition (Member) Club Competition (Visitor) National (Member…" at bounding box center [483, 492] width 214 height 34
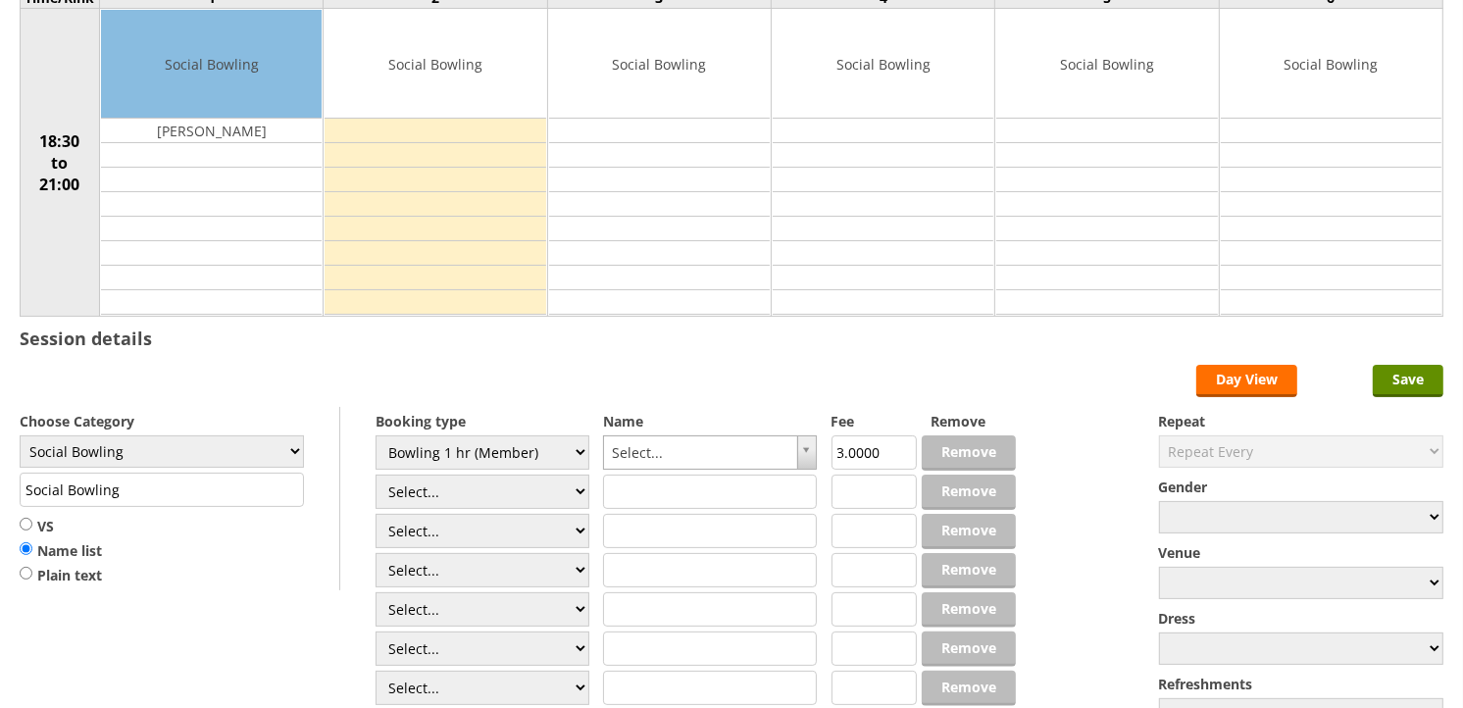
select select "1_54"
click at [376, 476] on select "Select... Club Competition (Member) Club Competition (Visitor) National (Member…" at bounding box center [483, 492] width 214 height 34
type input "3.0000"
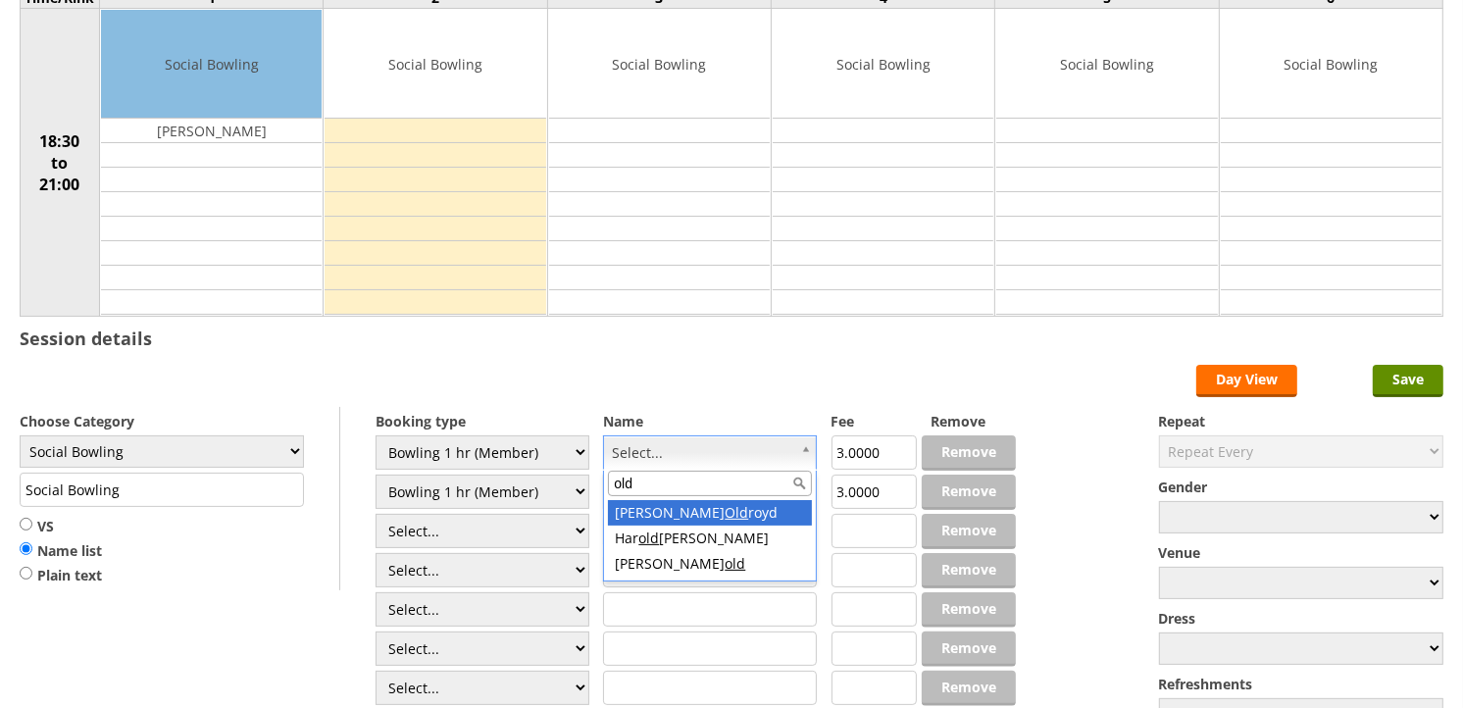
type input "old"
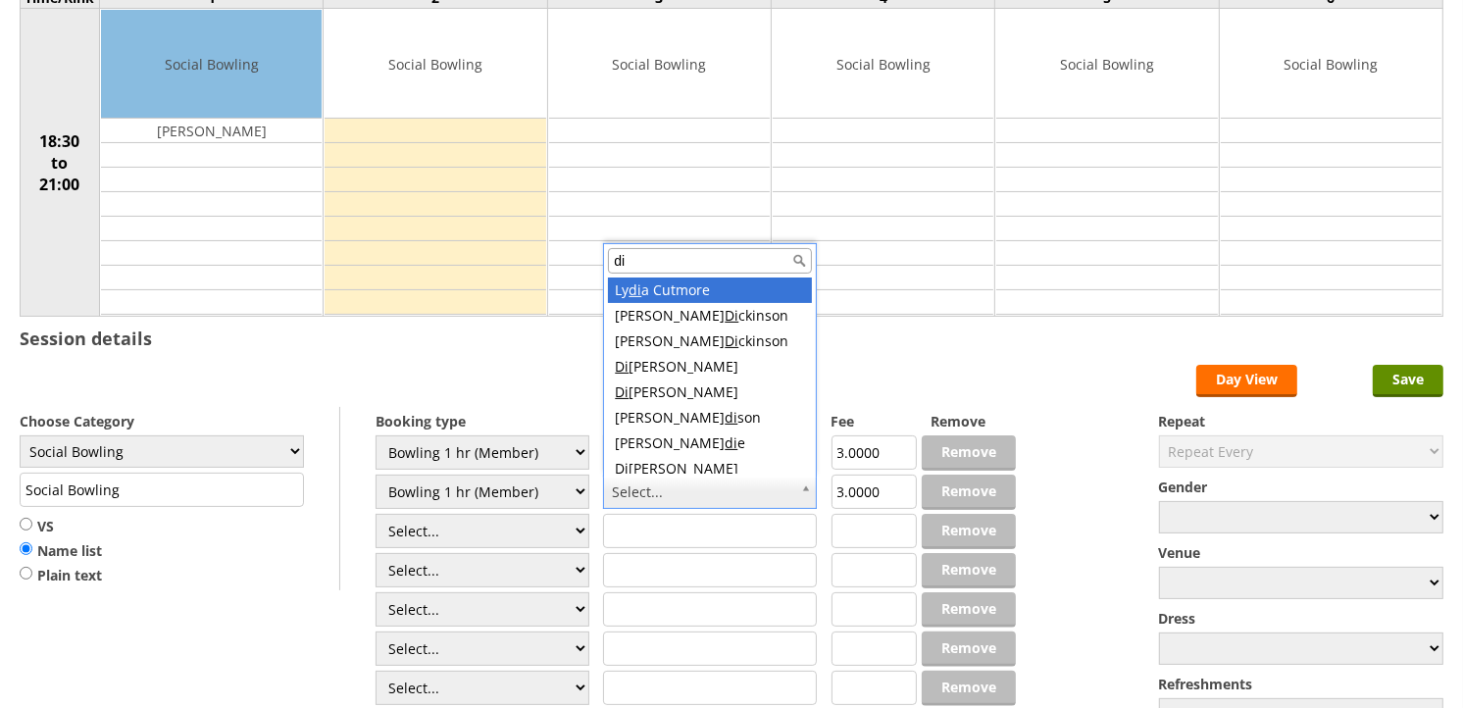
type input "dix"
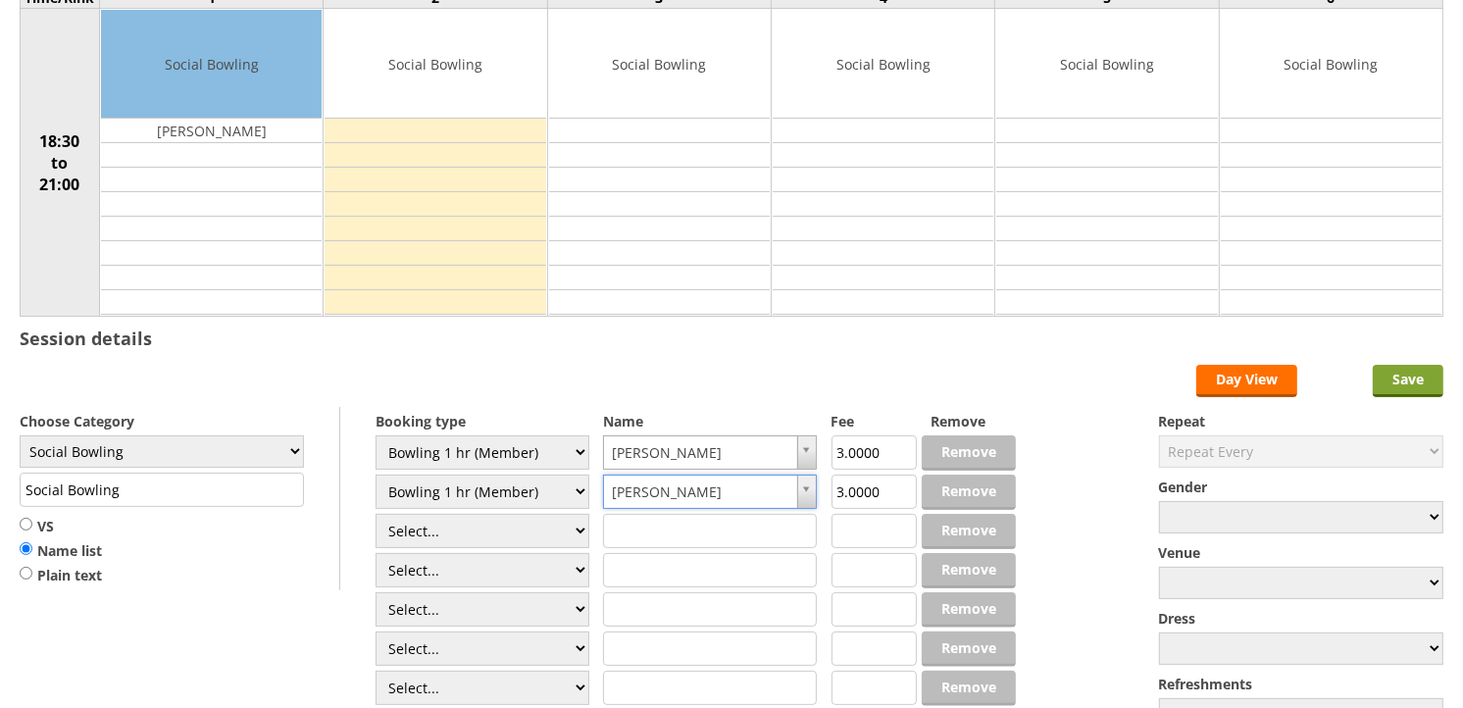
click at [1380, 393] on input "Save" at bounding box center [1408, 381] width 71 height 32
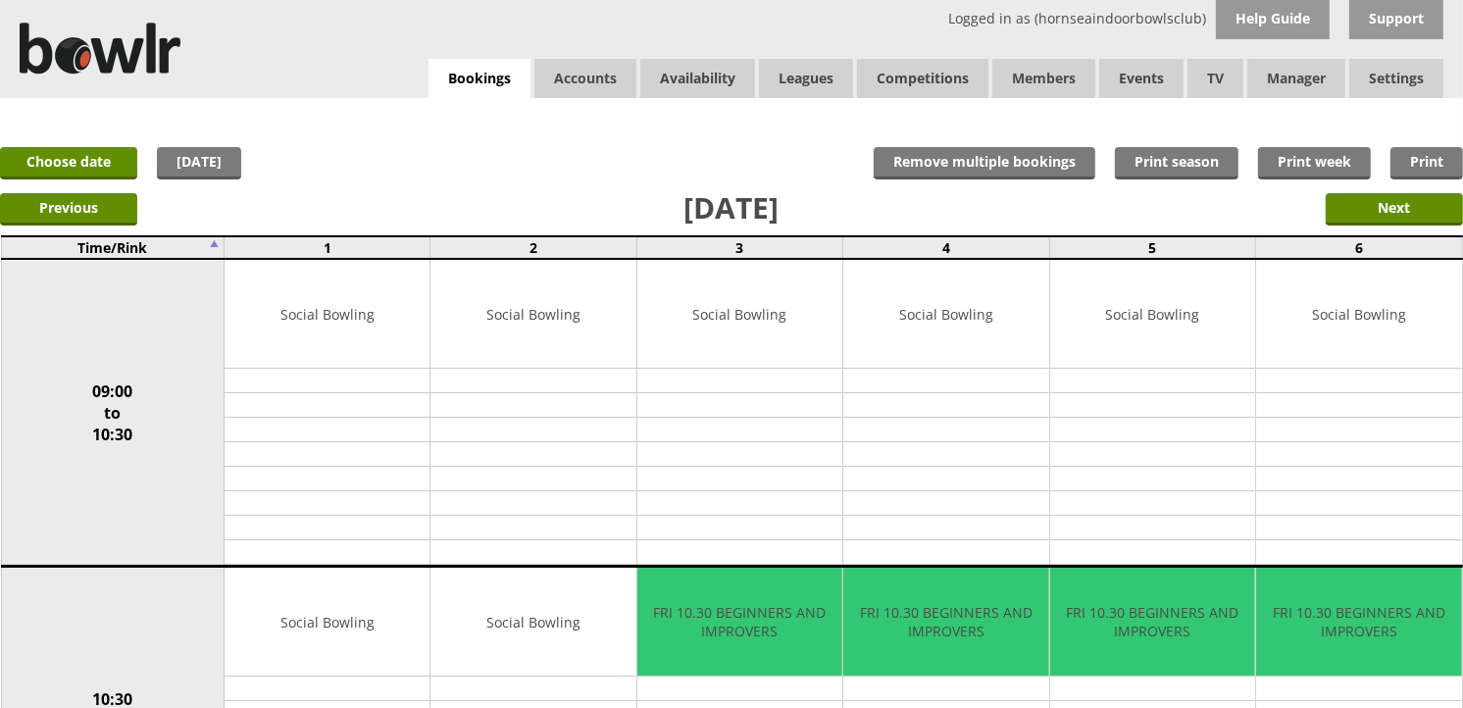
click at [511, 56] on div "Logged in as (hornseaindoorbowlsclub) Help Guide Support Bookings Accounts Rink…" at bounding box center [731, 49] width 1463 height 98
click at [508, 57] on div "Logged in as (hornseaindoorbowlsclub) Help Guide Support Bookings Accounts Rink…" at bounding box center [731, 49] width 1463 height 98
click at [491, 84] on link "Bookings" at bounding box center [480, 79] width 102 height 40
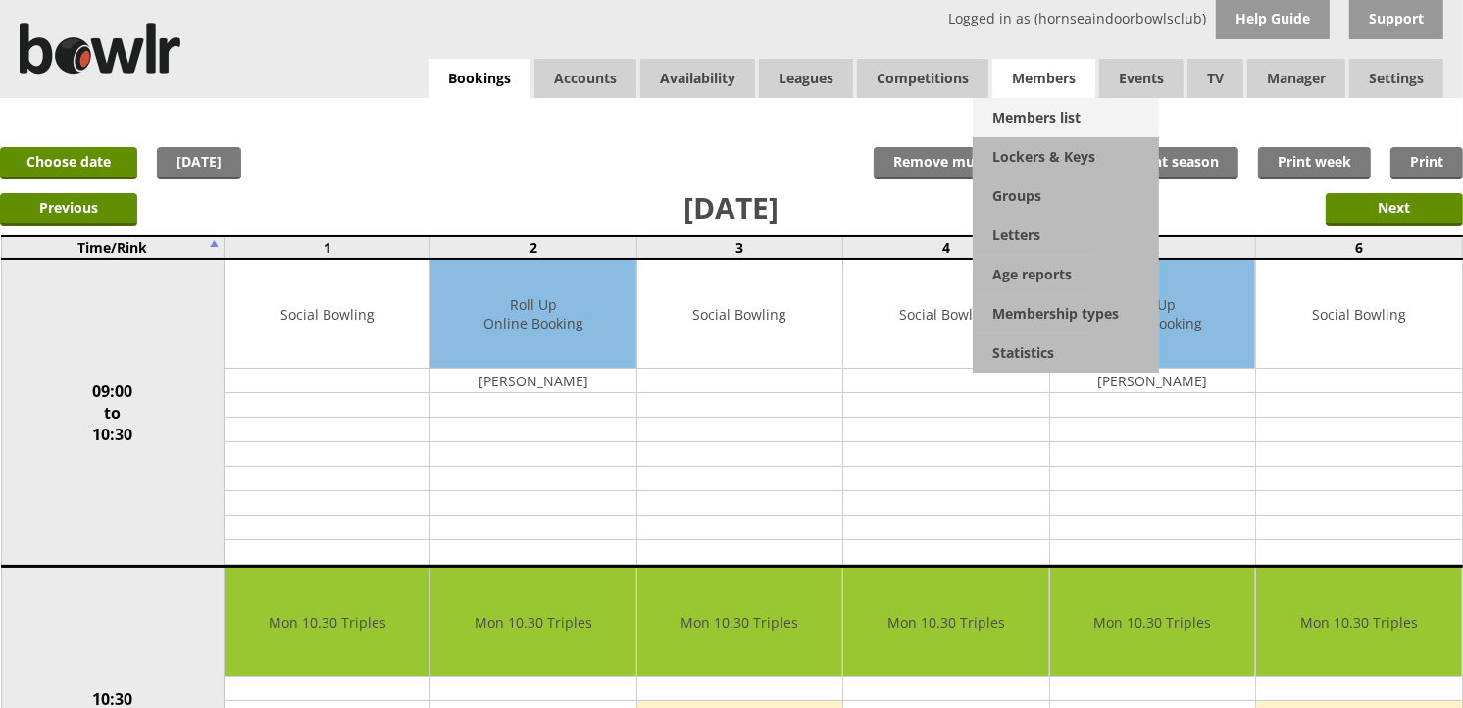
click at [1027, 121] on link "Members list" at bounding box center [1066, 117] width 186 height 39
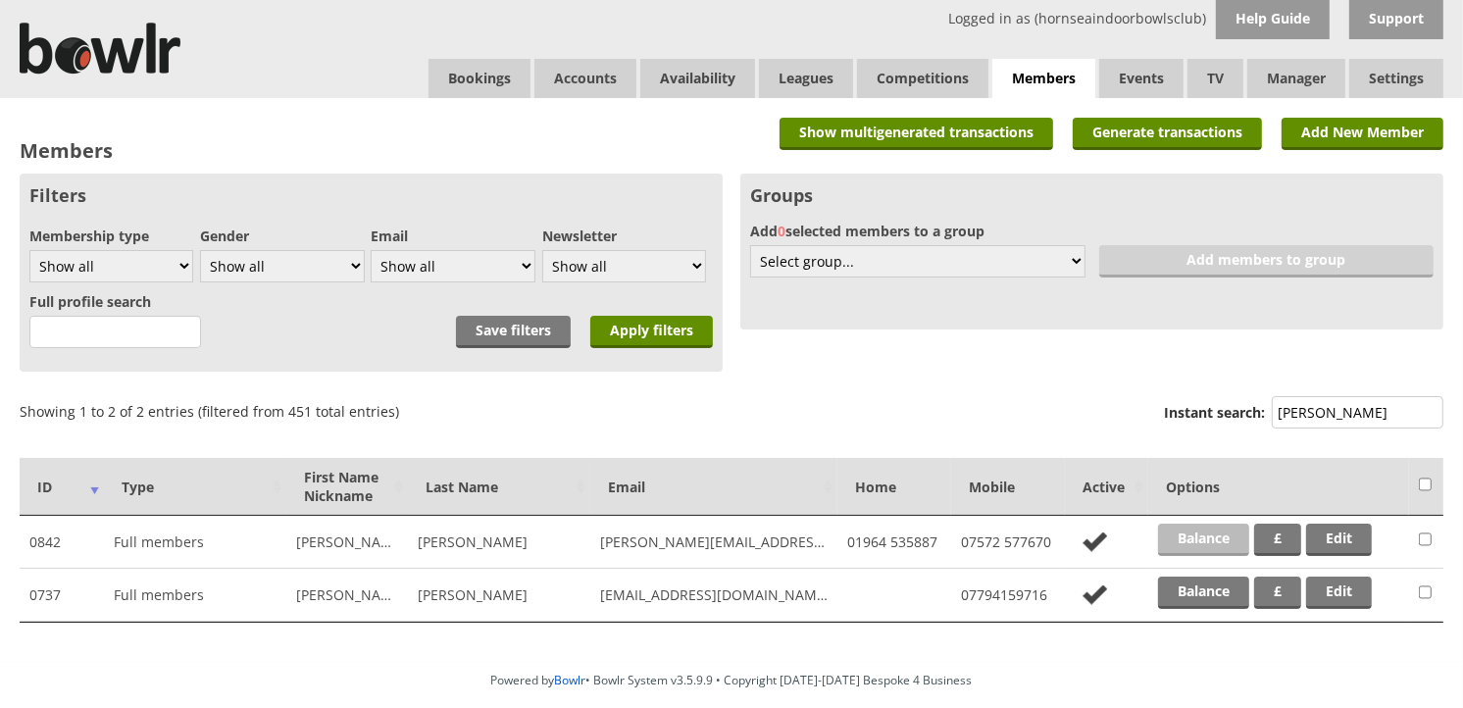
type input "[PERSON_NAME]"
click at [1208, 527] on link "Balance" at bounding box center [1203, 540] width 91 height 32
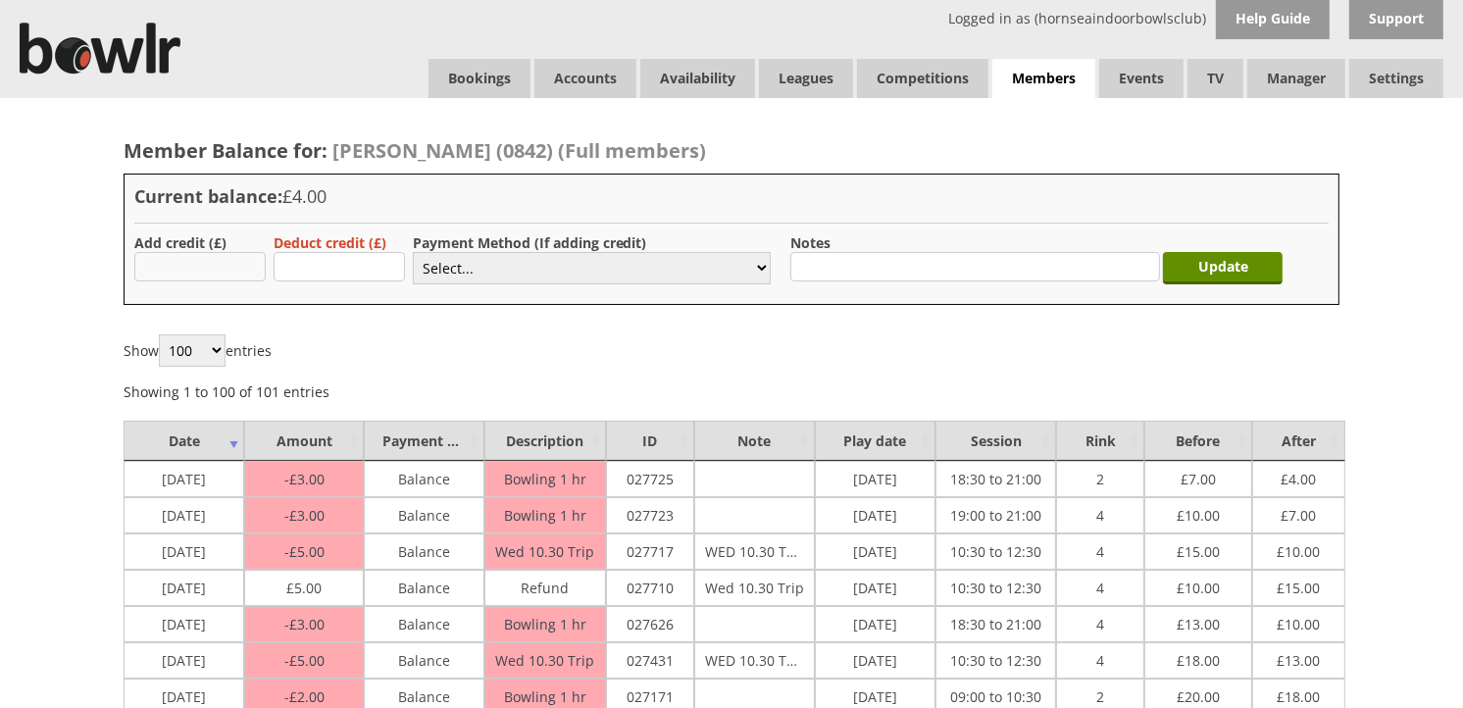
type input "20.00"
click at [458, 281] on select "Select... Cash Card Cheque Bank Transfer Other Member Card Gift Voucher Balance" at bounding box center [592, 268] width 358 height 32
select select "2"
click at [413, 252] on select "Select... Cash Card Cheque Bank Transfer Other Member Card Gift Voucher Balance" at bounding box center [592, 268] width 358 height 32
click at [1217, 275] on input "Update" at bounding box center [1223, 268] width 120 height 32
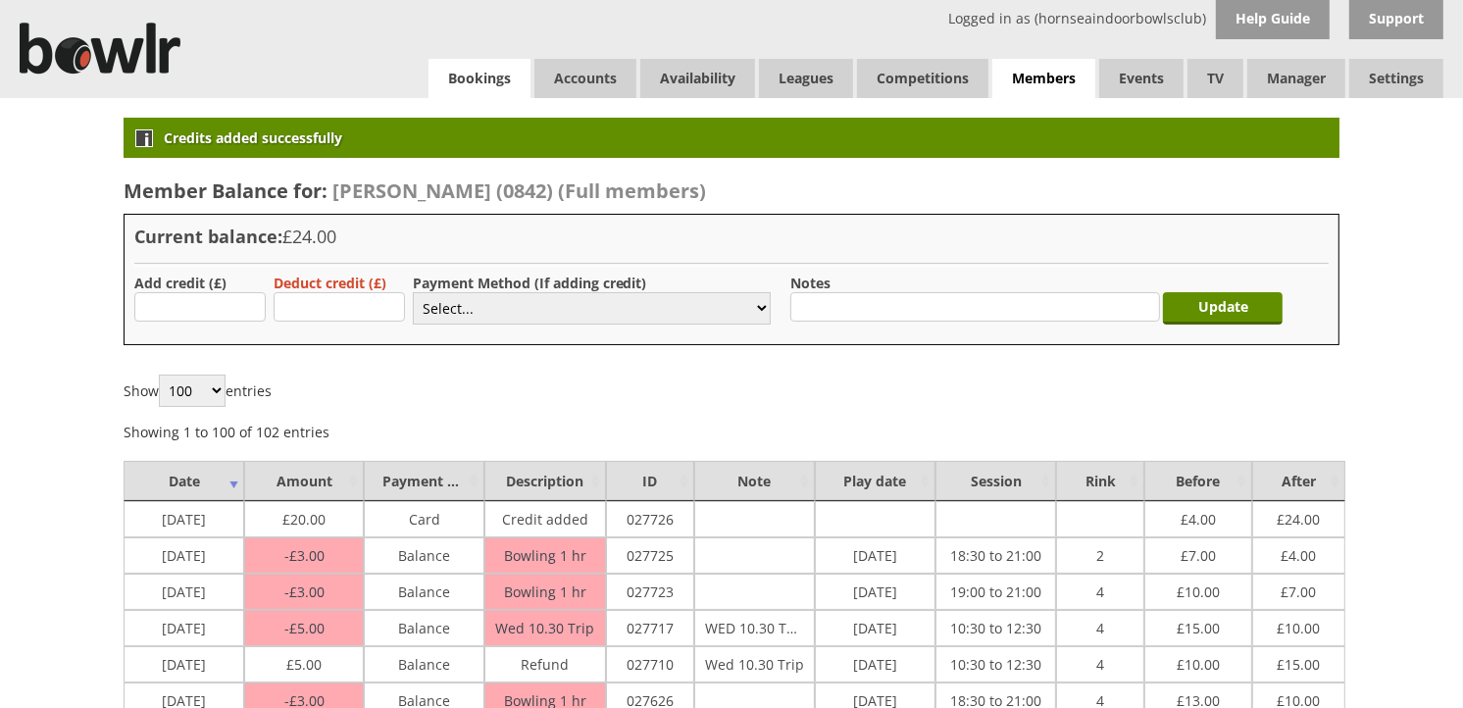
click at [492, 83] on link "Bookings" at bounding box center [480, 78] width 102 height 39
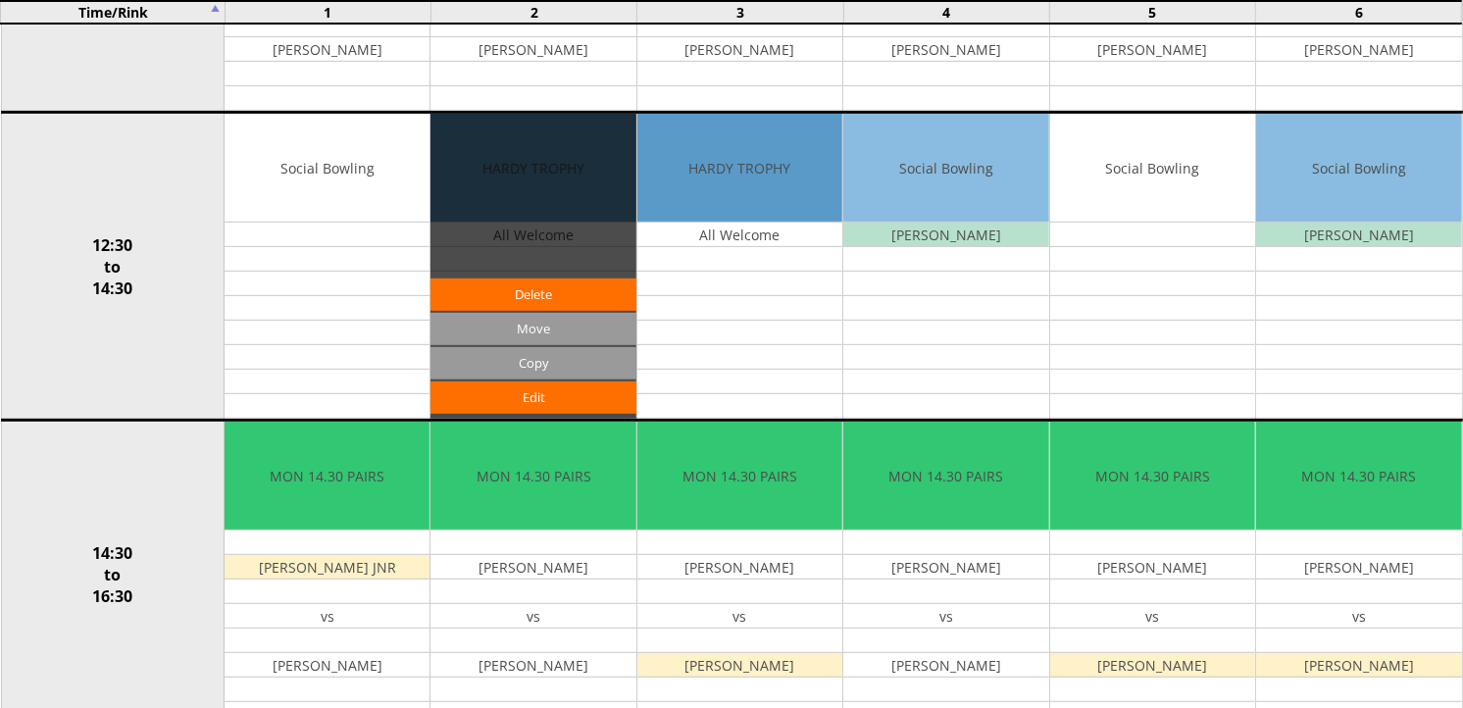
scroll to position [762, 0]
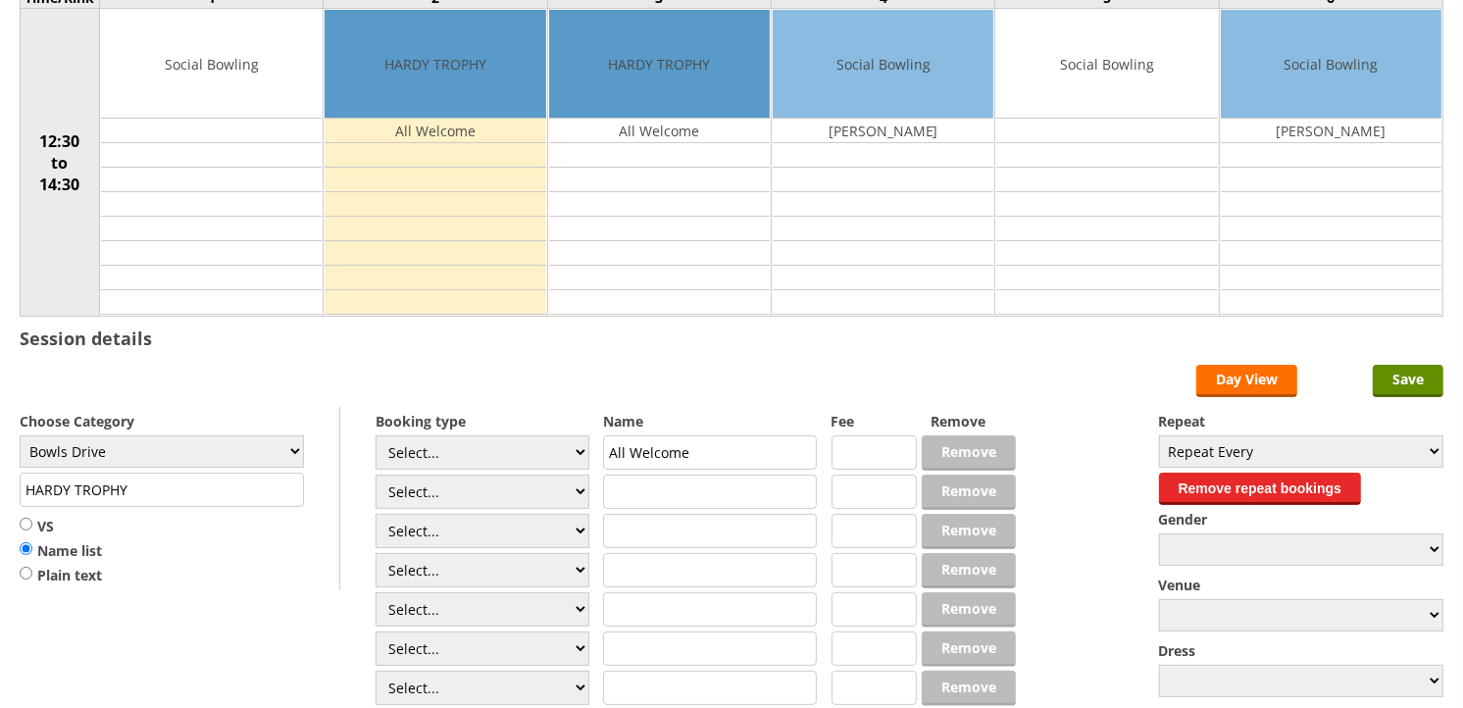
scroll to position [218, 0]
drag, startPoint x: 155, startPoint y: 491, endPoint x: 16, endPoint y: 510, distance: 140.5
click at [16, 510] on div "Edit Timetable 13 : 09 [DATE] Time/Rink 1 2 3 4 5 6 12:30 to 14:30 Social Bowli…" at bounding box center [731, 343] width 1463 height 927
click at [463, 483] on select "Select... Club Competition (Member) Club Competition (Visitor) National (Member…" at bounding box center [483, 492] width 214 height 34
select select "1_50"
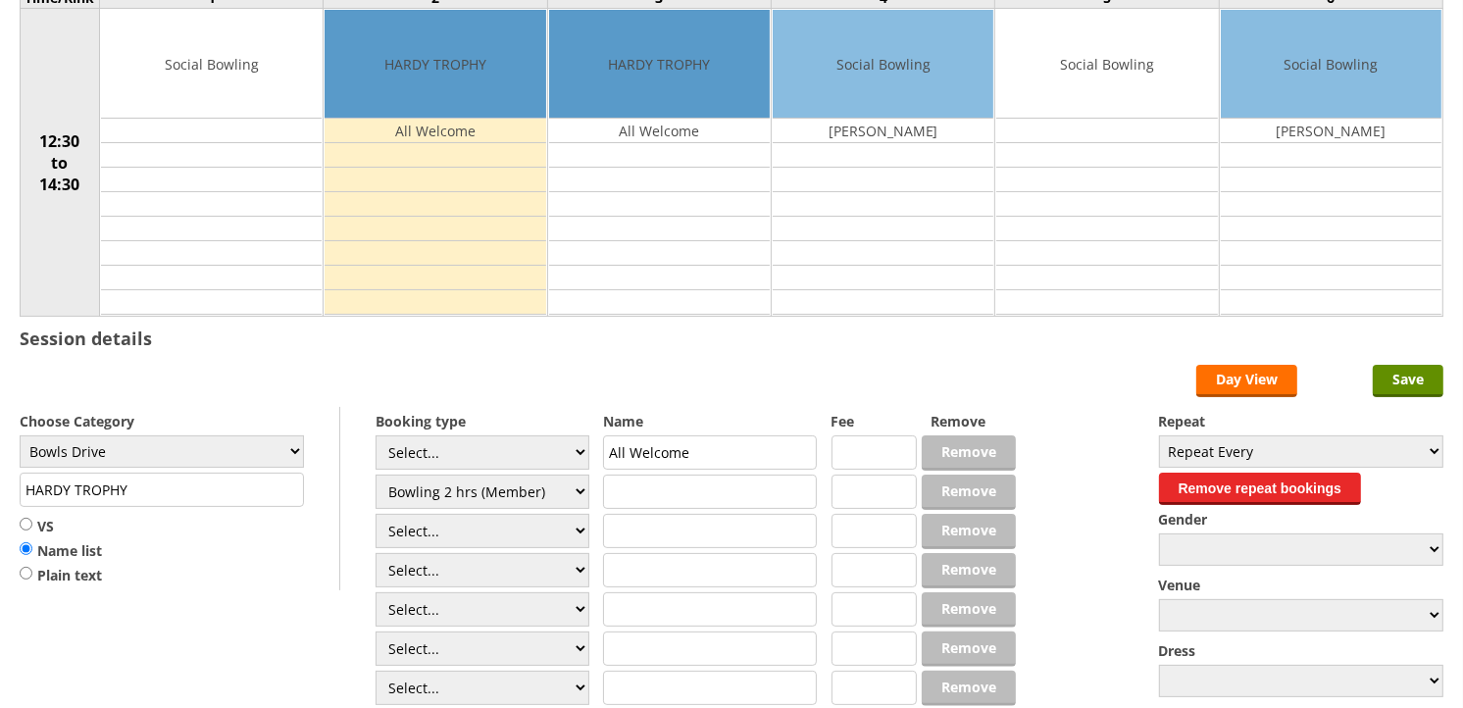
click at [376, 476] on select "Select... Club Competition (Member) Club Competition (Visitor) National (Member…" at bounding box center [483, 492] width 214 height 34
type input "Bowls Drive"
type input "5.0000"
click at [455, 524] on select "Select... Club Competition (Member) Club Competition (Visitor) National (Member…" at bounding box center [483, 531] width 214 height 34
select select "1_50"
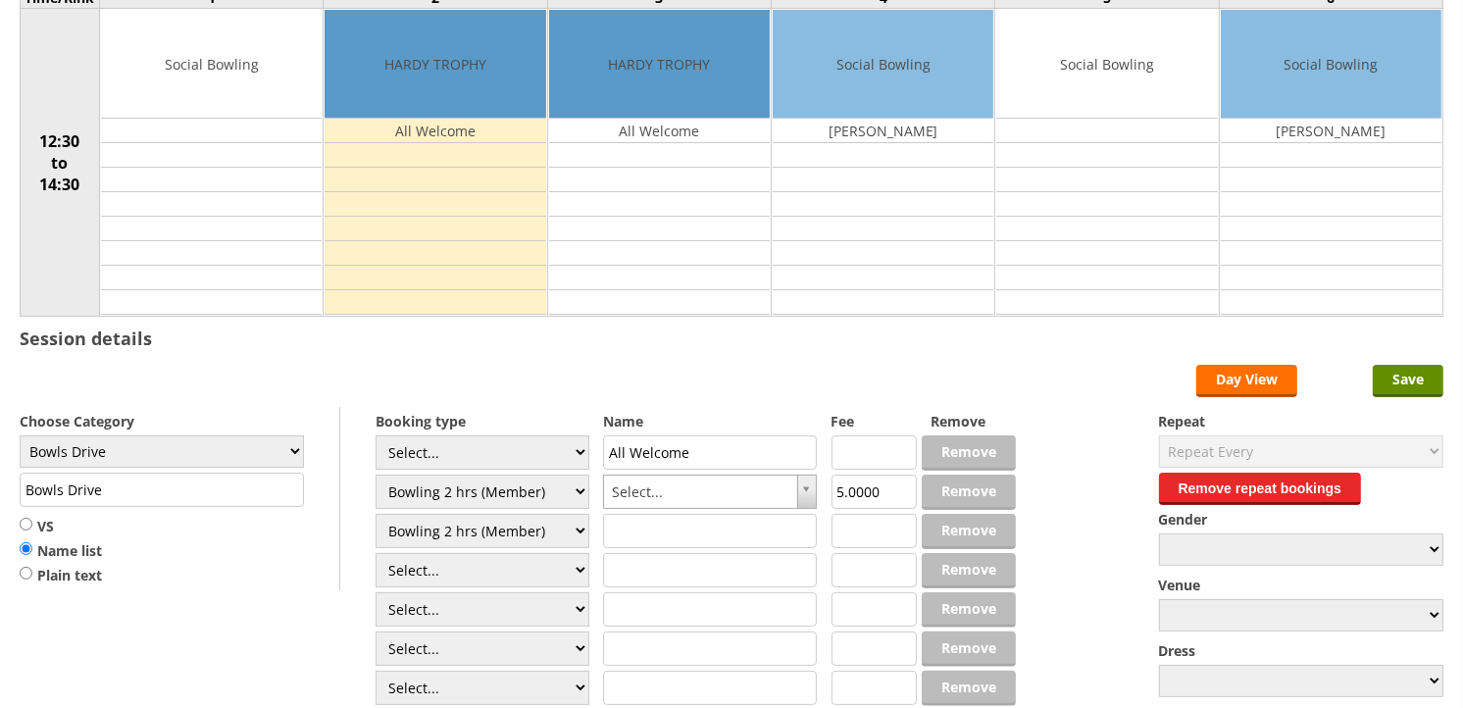
click at [376, 515] on select "Select... Club Competition (Member) Club Competition (Visitor) National (Member…" at bounding box center [483, 531] width 214 height 34
type input "5.0000"
click at [442, 565] on select "Select... Club Competition (Member) Club Competition (Visitor) National (Member…" at bounding box center [483, 570] width 214 height 34
select select "1_50"
click at [376, 554] on select "Select... Club Competition (Member) Club Competition (Visitor) National (Member…" at bounding box center [483, 570] width 214 height 34
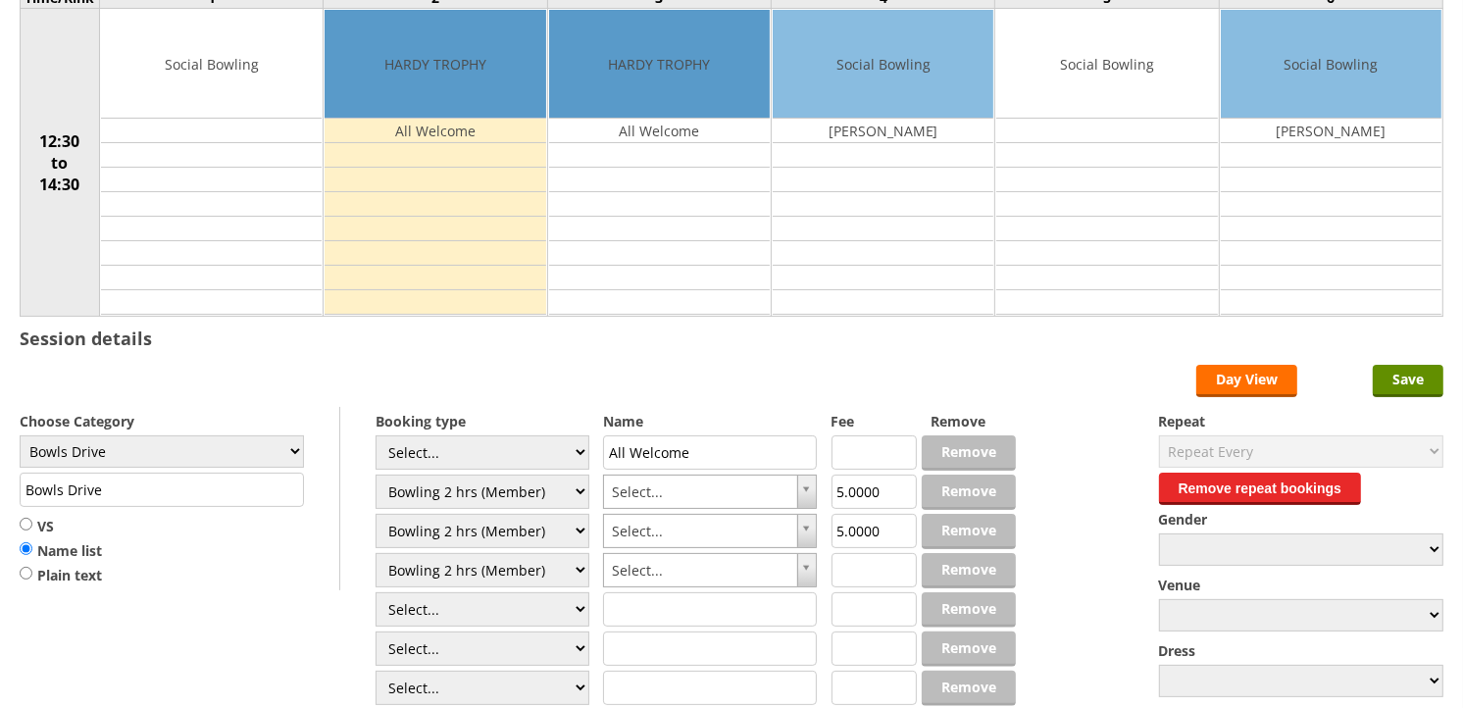
type input "5.0000"
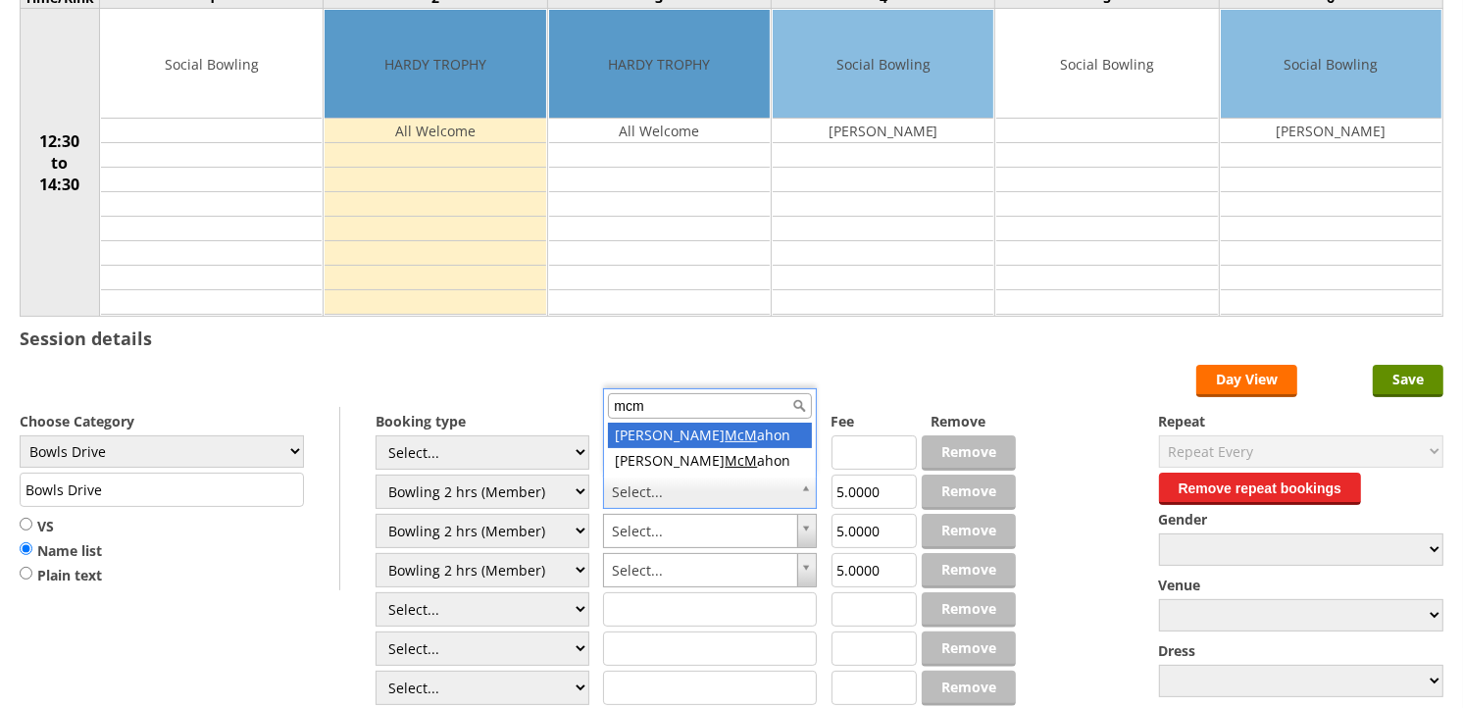
type input "mcm"
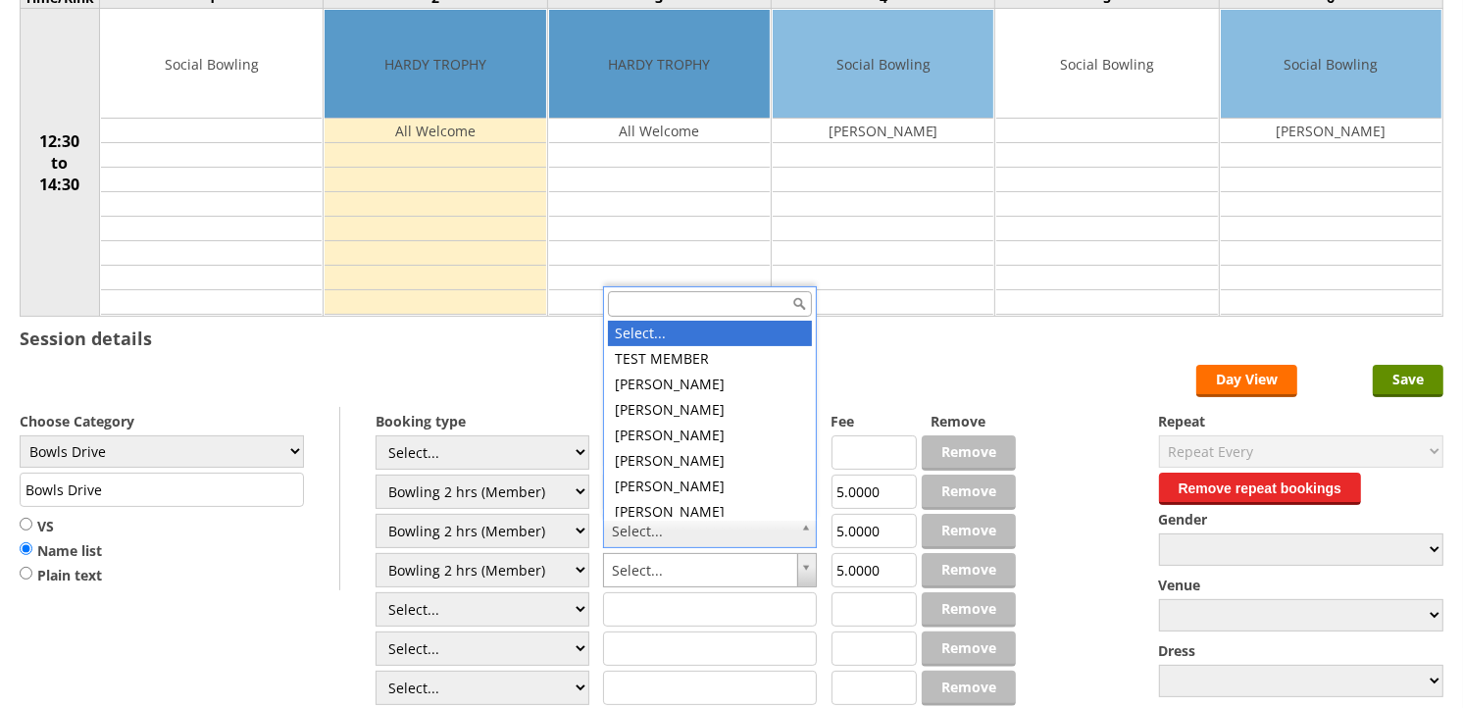
type input "c"
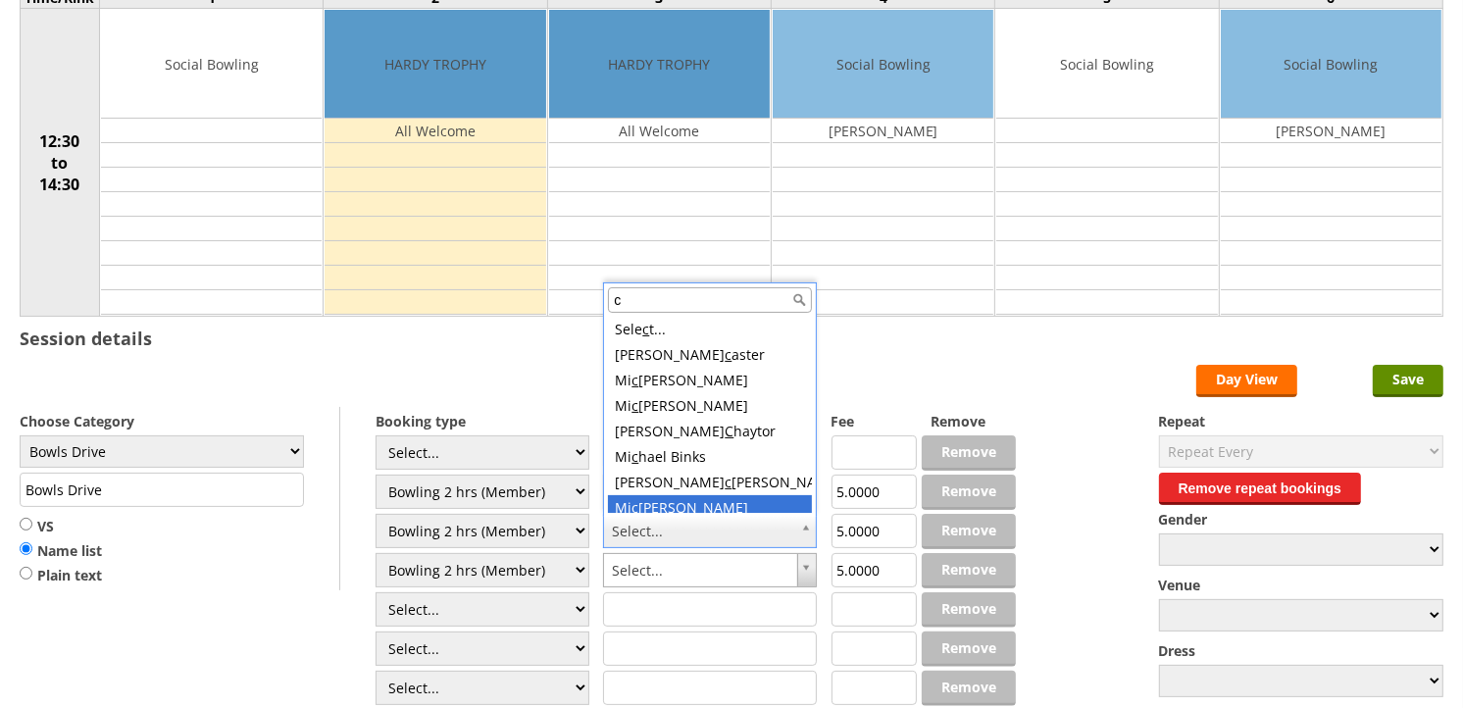
scroll to position [6, 0]
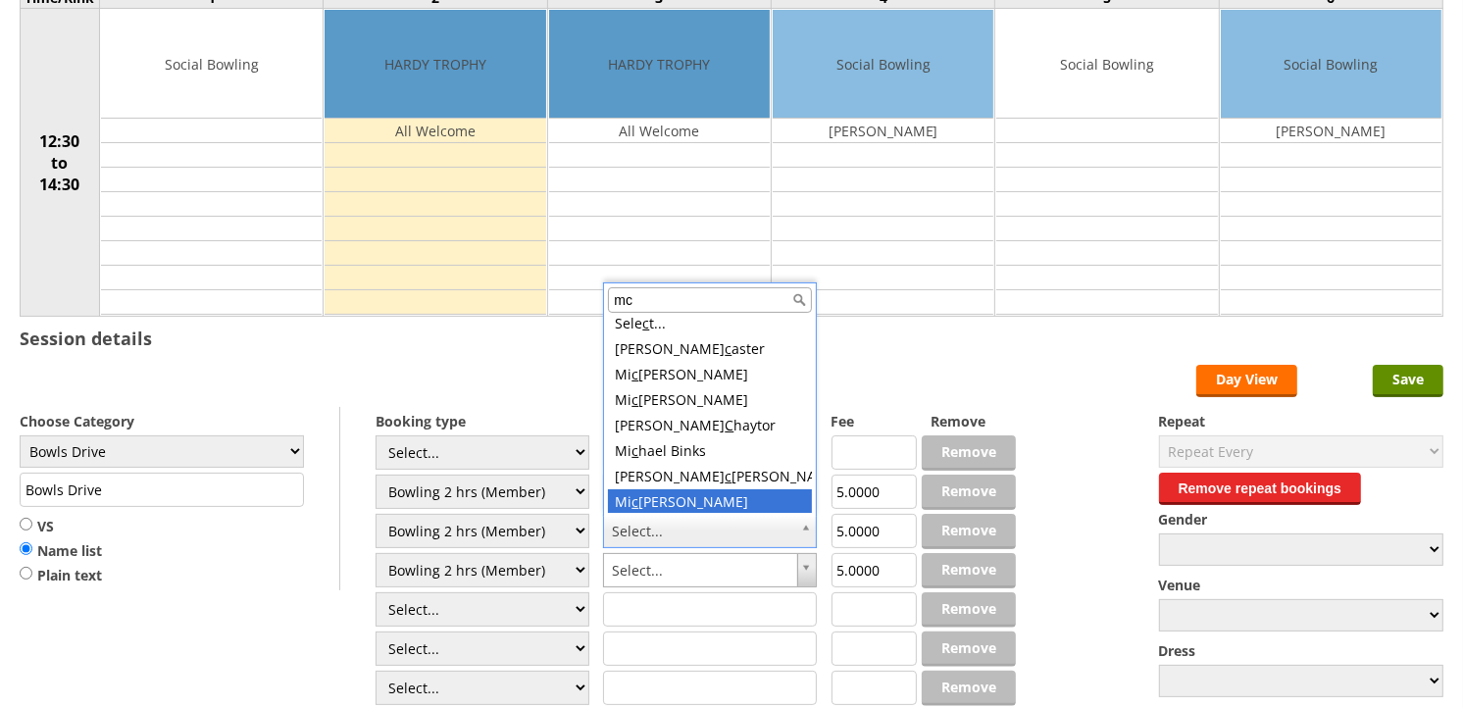
type input "mcm"
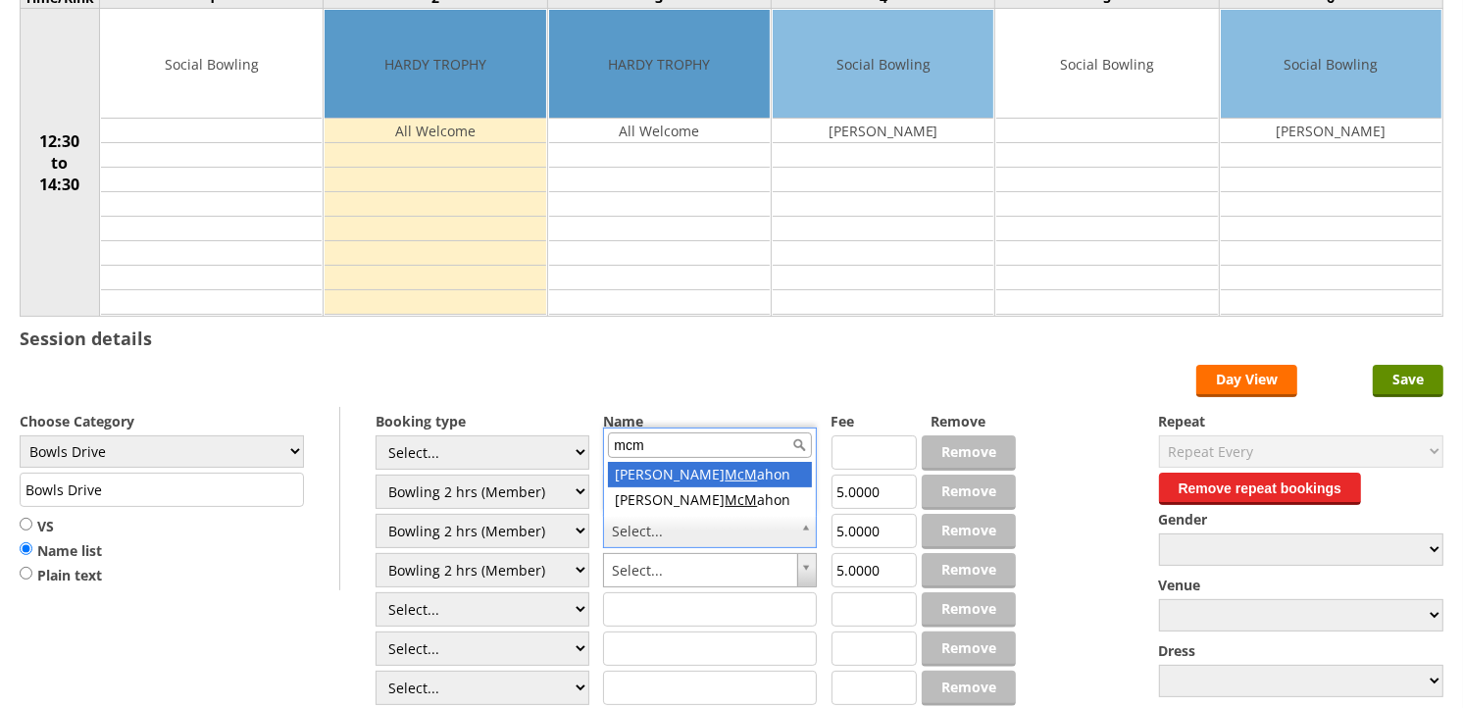
scroll to position [0, 0]
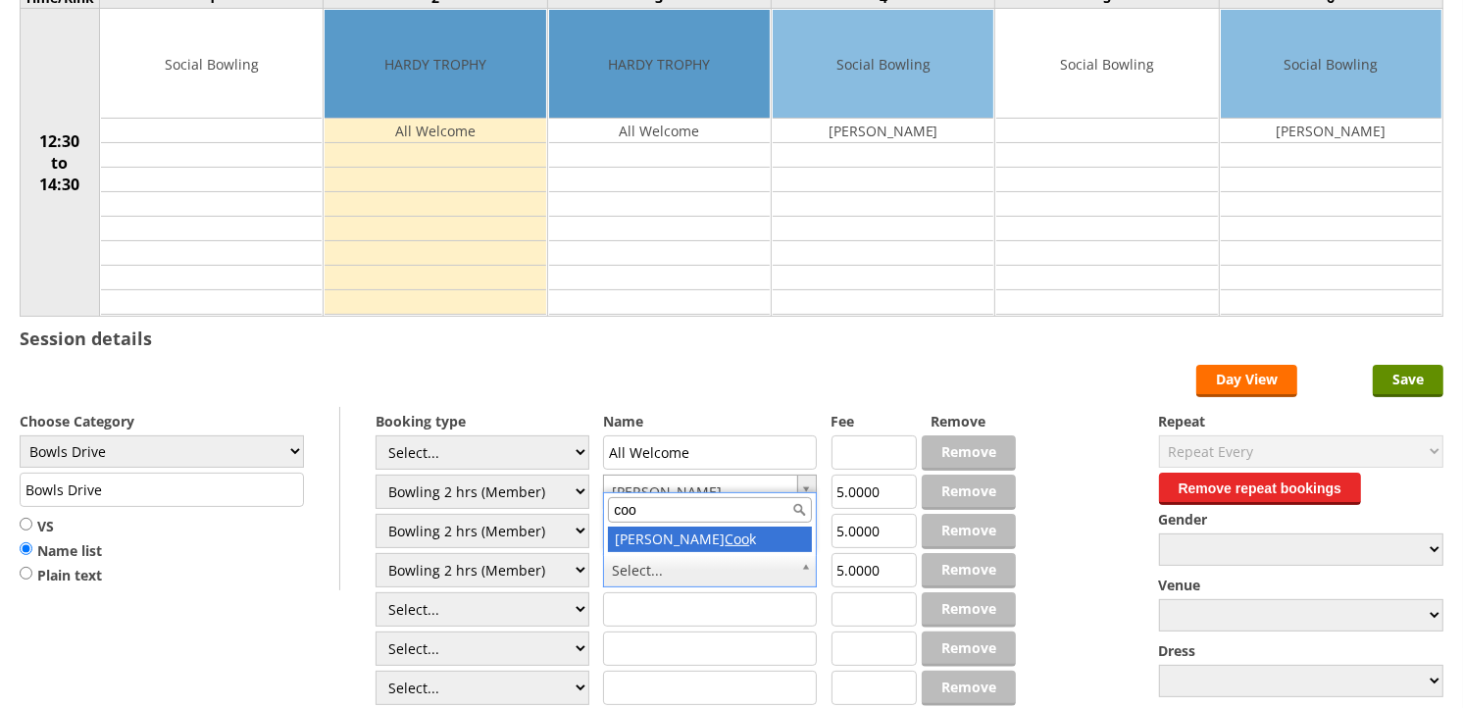
type input "coo"
drag, startPoint x: 678, startPoint y: 537, endPoint x: 661, endPoint y: 537, distance: 16.7
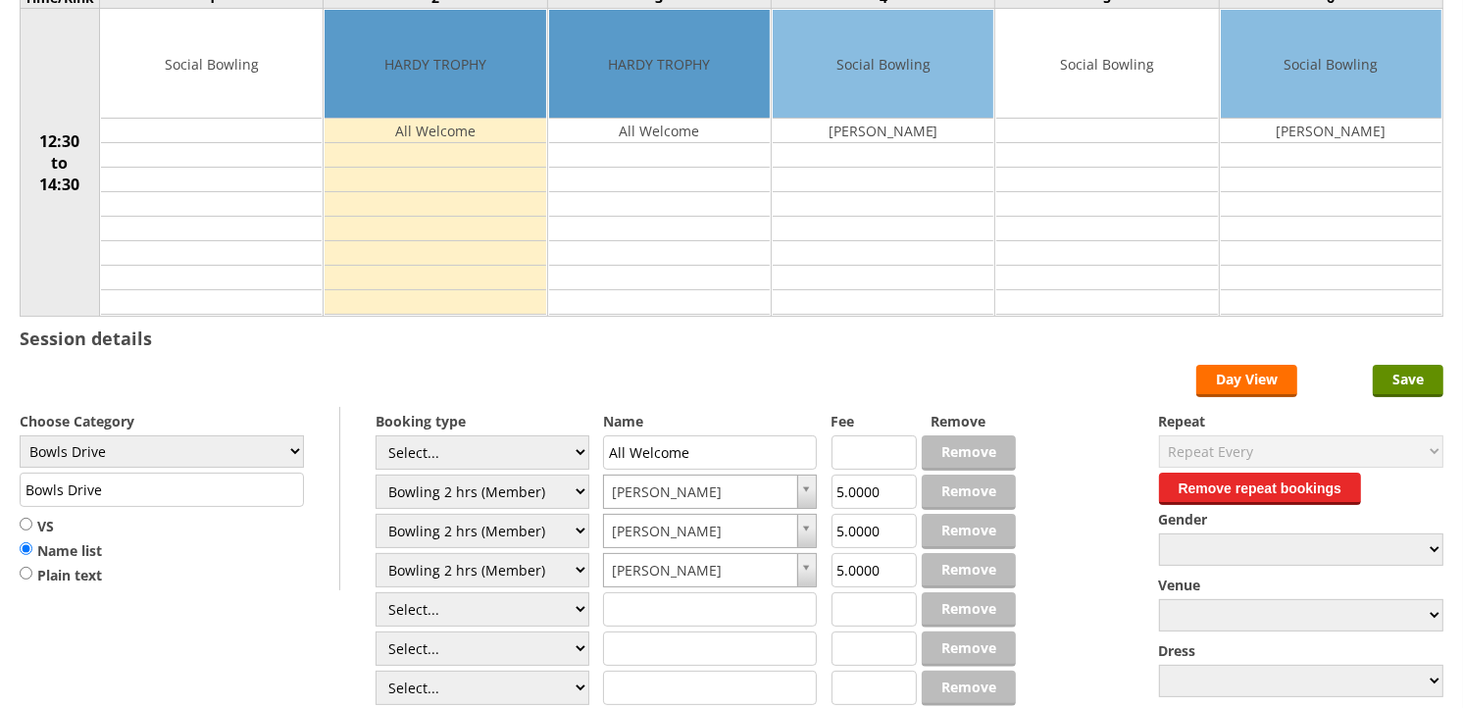
drag, startPoint x: 0, startPoint y: 528, endPoint x: -5, endPoint y: 536, distance: 10.1
click at [0, 536] on html "Logged in as (hornseaindoorbowlsclub) Help Guide Support Bookings Accounts Rink…" at bounding box center [731, 363] width 1463 height 1162
paste input "HARDY TROPHY"
type input "HARDY TROPHY"
click at [1405, 371] on input "Save" at bounding box center [1408, 381] width 71 height 32
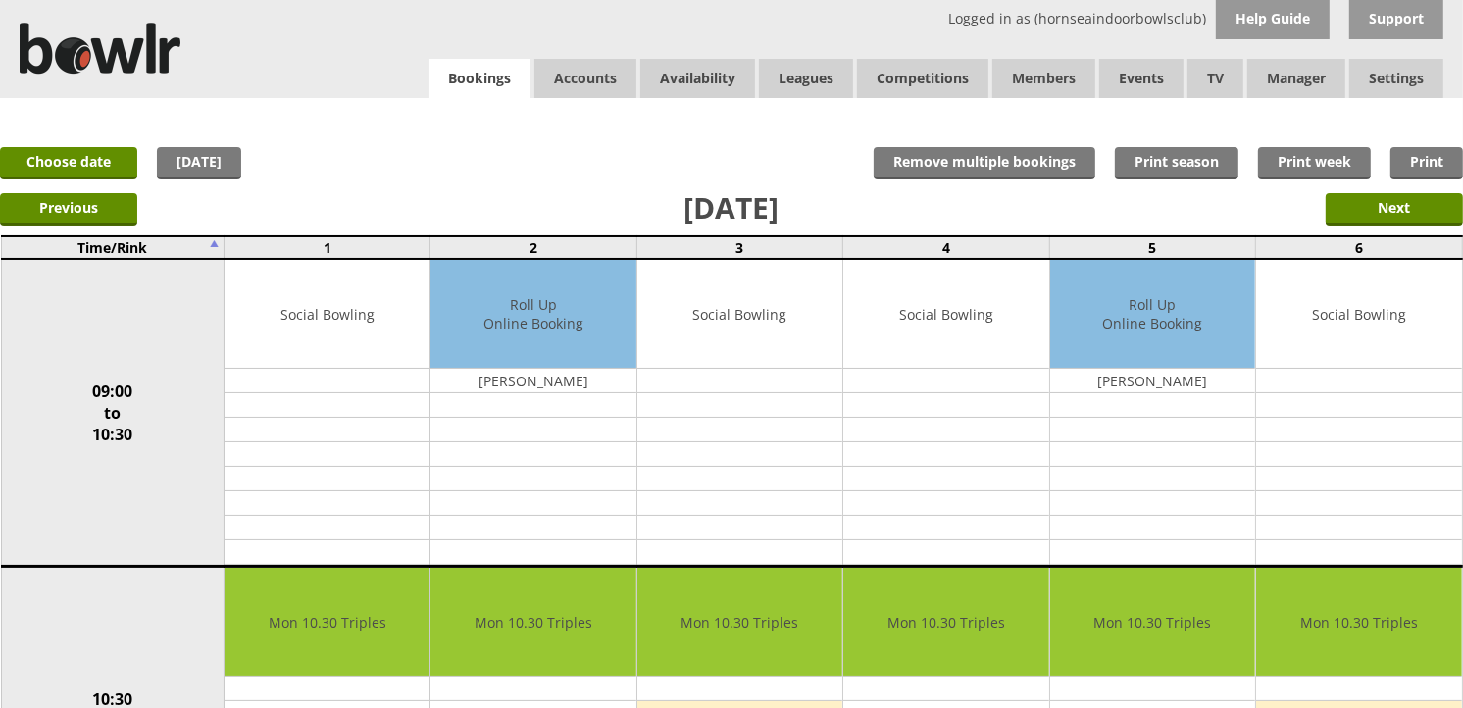
click at [465, 86] on link "Bookings" at bounding box center [480, 79] width 102 height 40
click at [125, 152] on link "Choose date" at bounding box center [68, 163] width 137 height 32
click at [122, 153] on link "Choose date" at bounding box center [68, 163] width 137 height 32
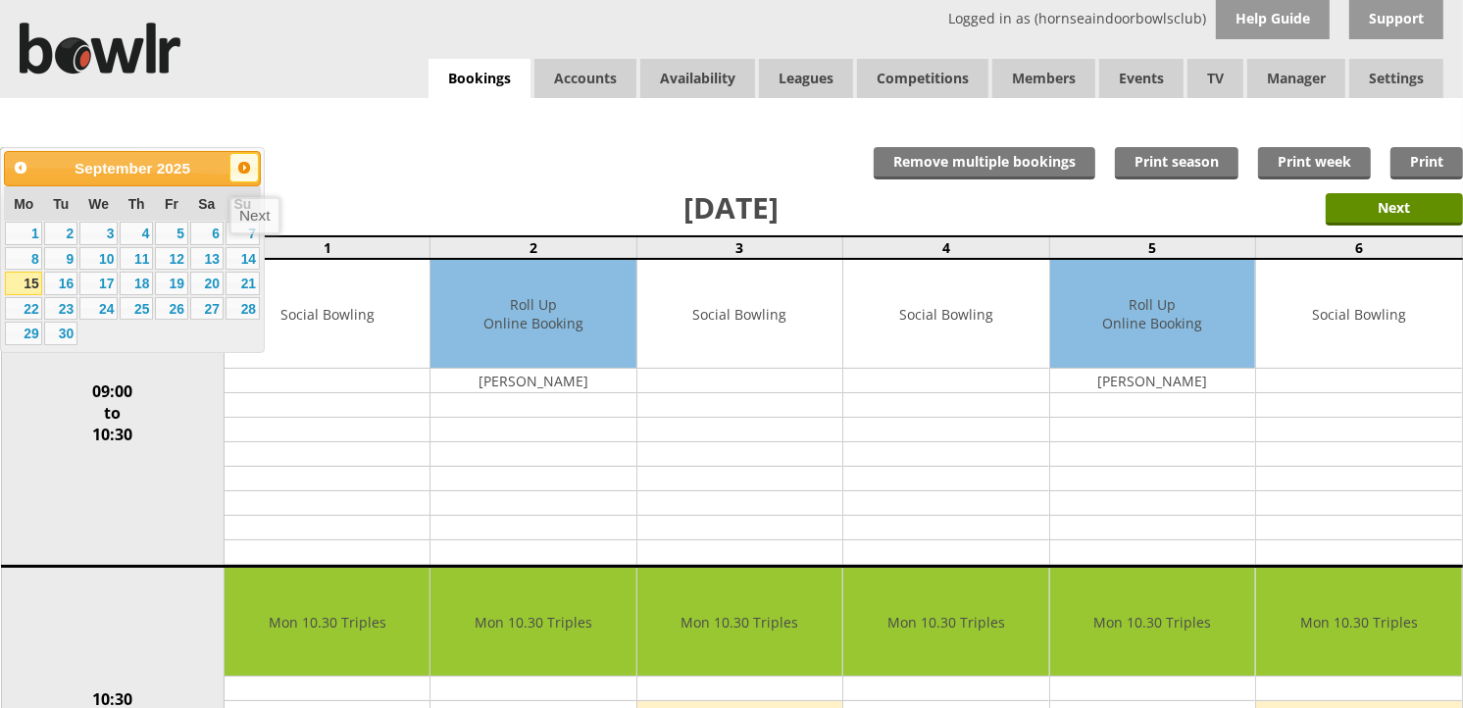
click at [237, 165] on span "Next" at bounding box center [244, 168] width 16 height 16
click at [69, 287] on link "14" at bounding box center [60, 284] width 33 height 24
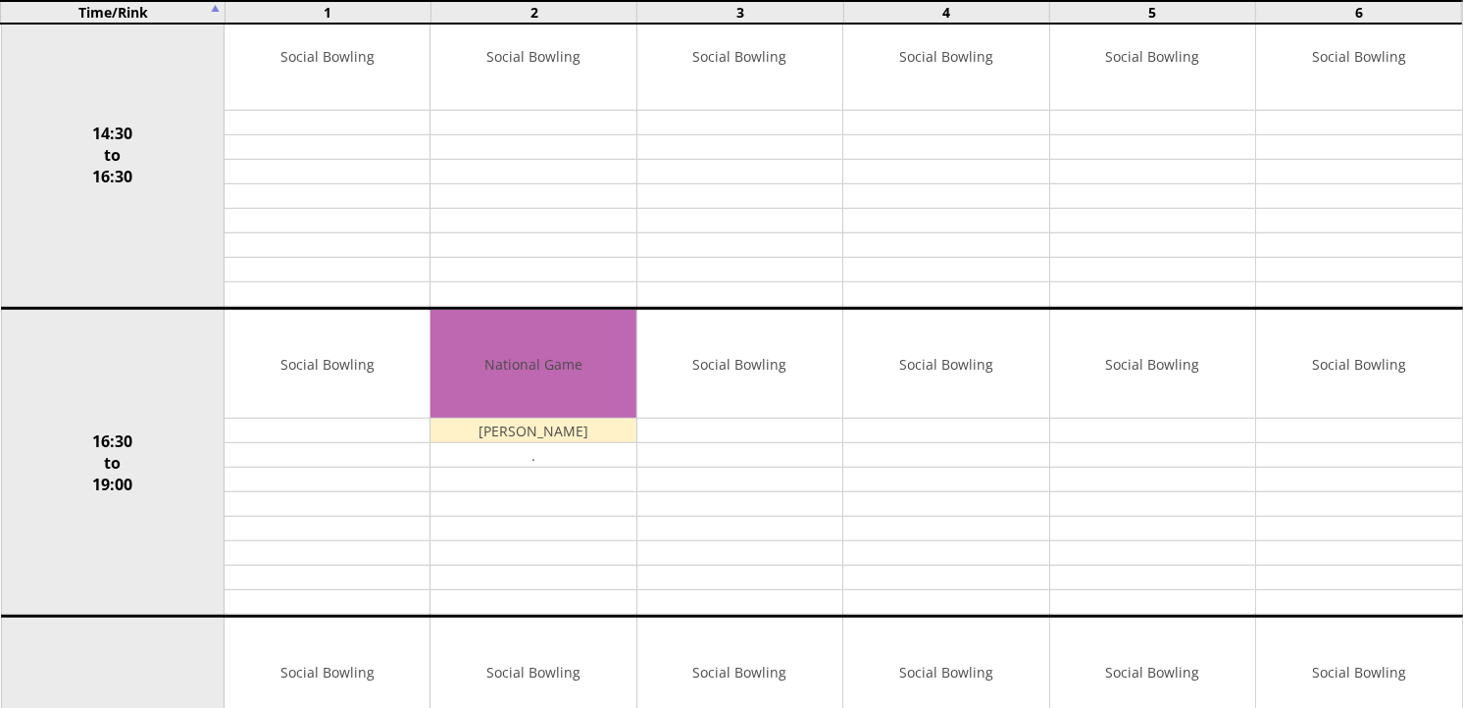
scroll to position [1416, 0]
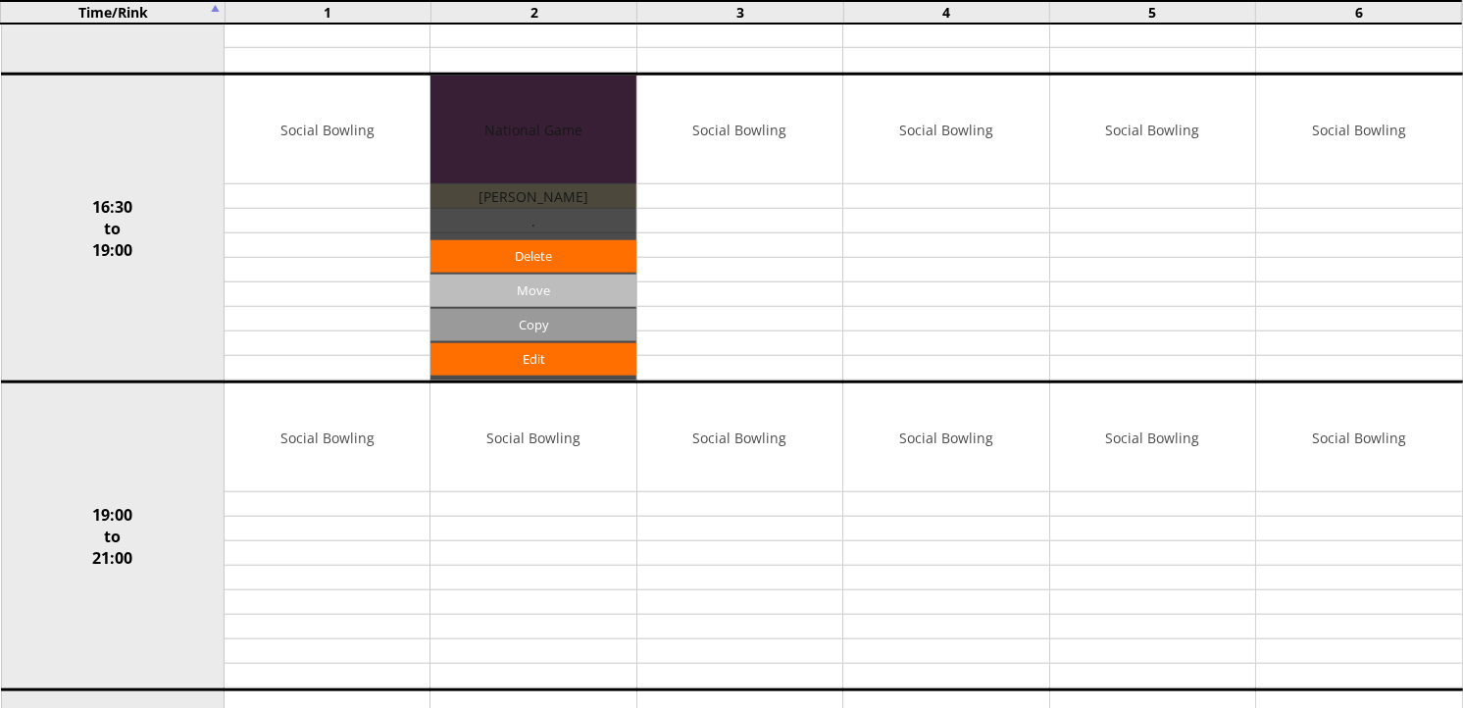
click at [513, 291] on input "Move" at bounding box center [533, 291] width 205 height 32
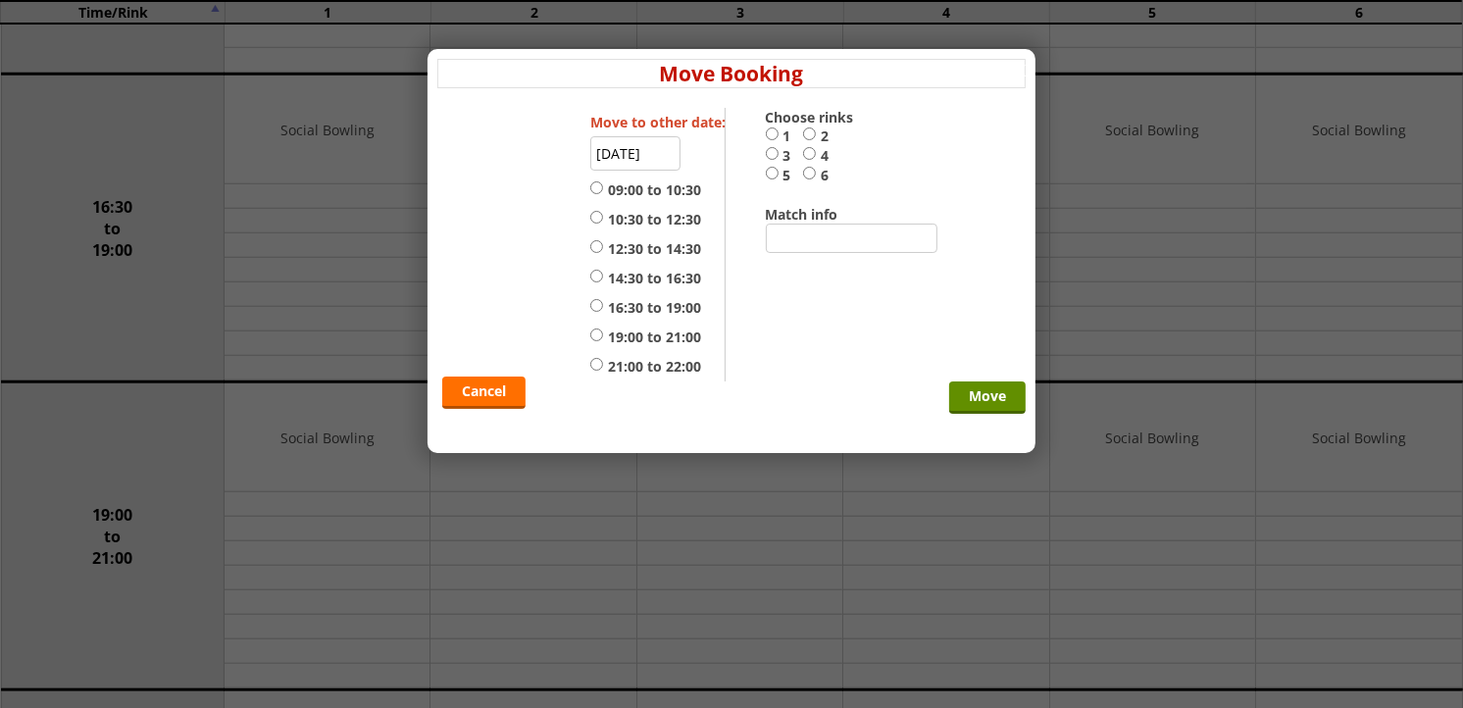
click at [628, 335] on label "19:00 to 21:00" at bounding box center [645, 338] width 111 height 20
click at [603, 335] on input "19:00 to 21:00" at bounding box center [596, 335] width 13 height 15
radio input "true"
click at [815, 134] on input "2" at bounding box center [809, 134] width 13 height 15
radio input "true"
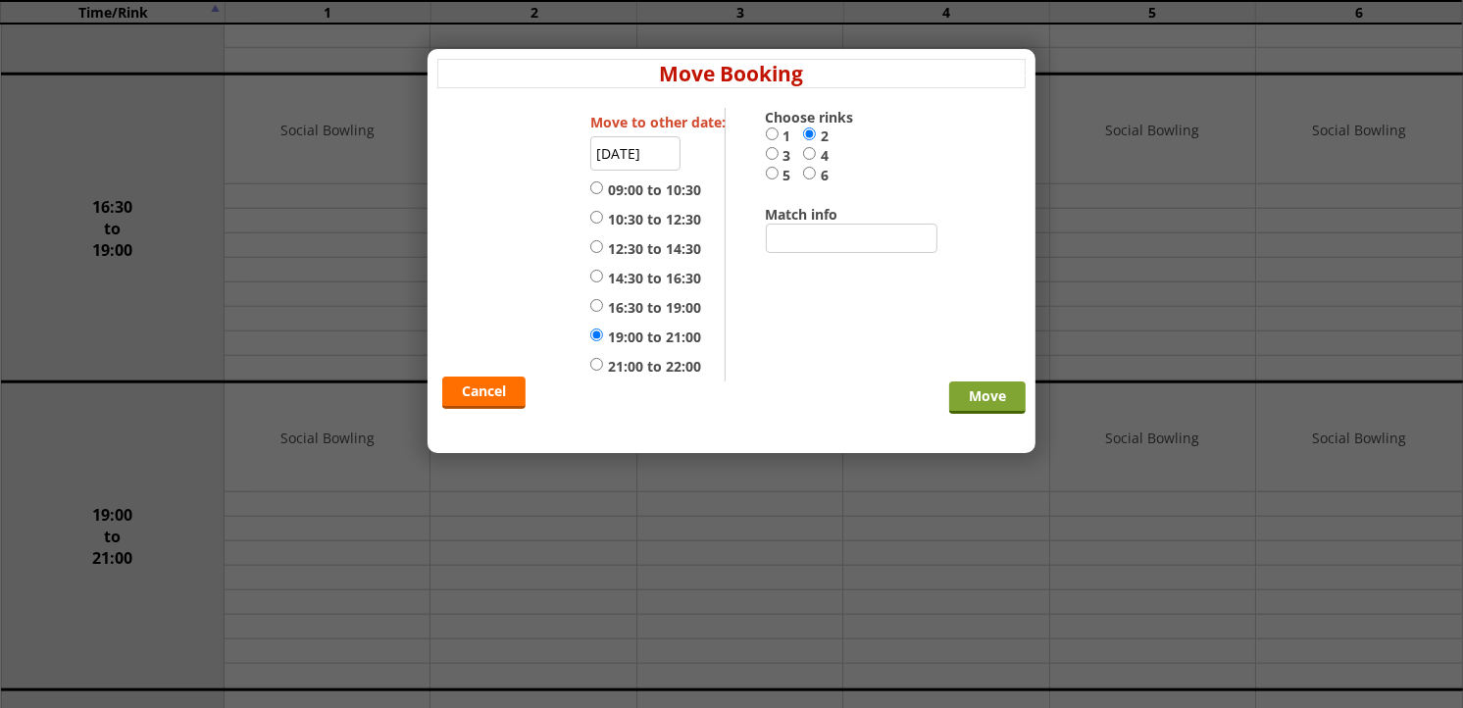
click at [981, 387] on input "Move" at bounding box center [987, 398] width 77 height 32
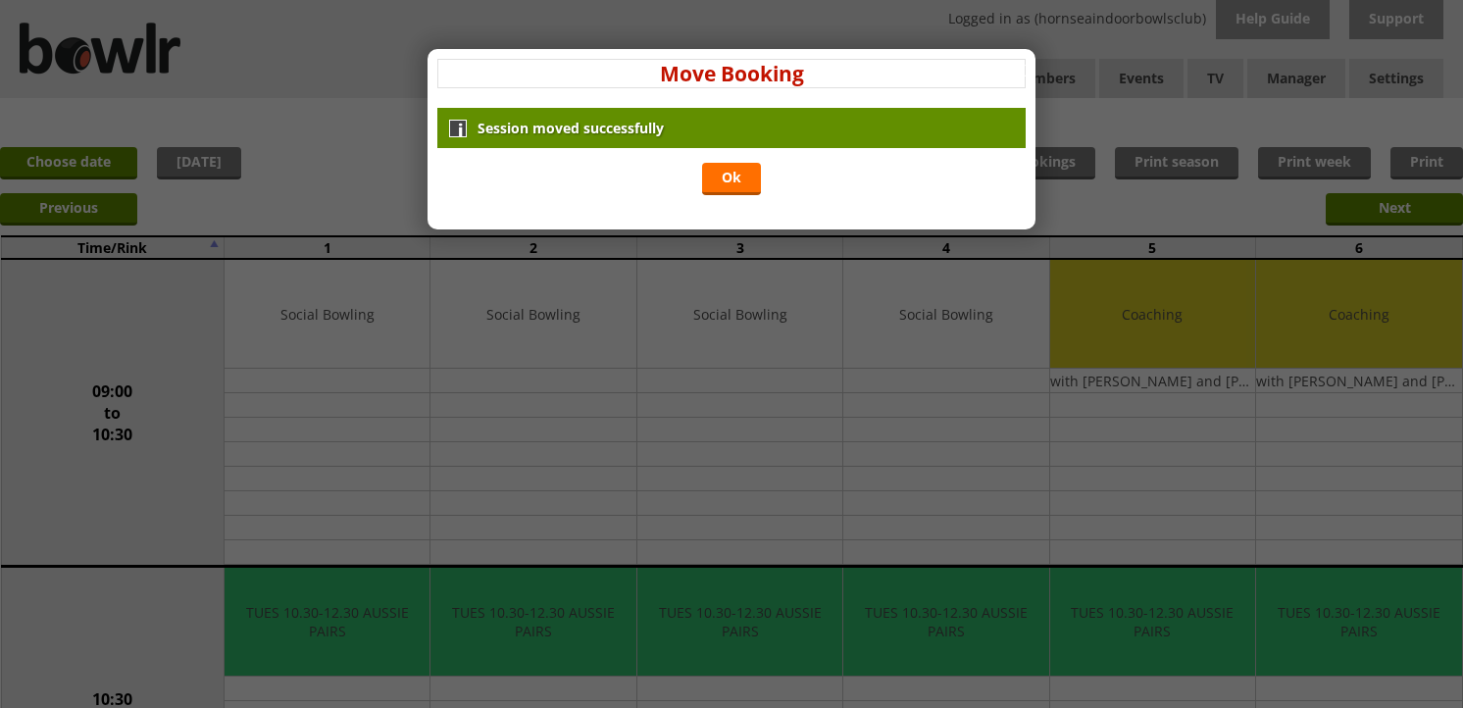
click at [727, 162] on div "Session moved successfully Ok" at bounding box center [731, 154] width 588 height 92
click at [728, 169] on link "Ok" at bounding box center [731, 179] width 59 height 32
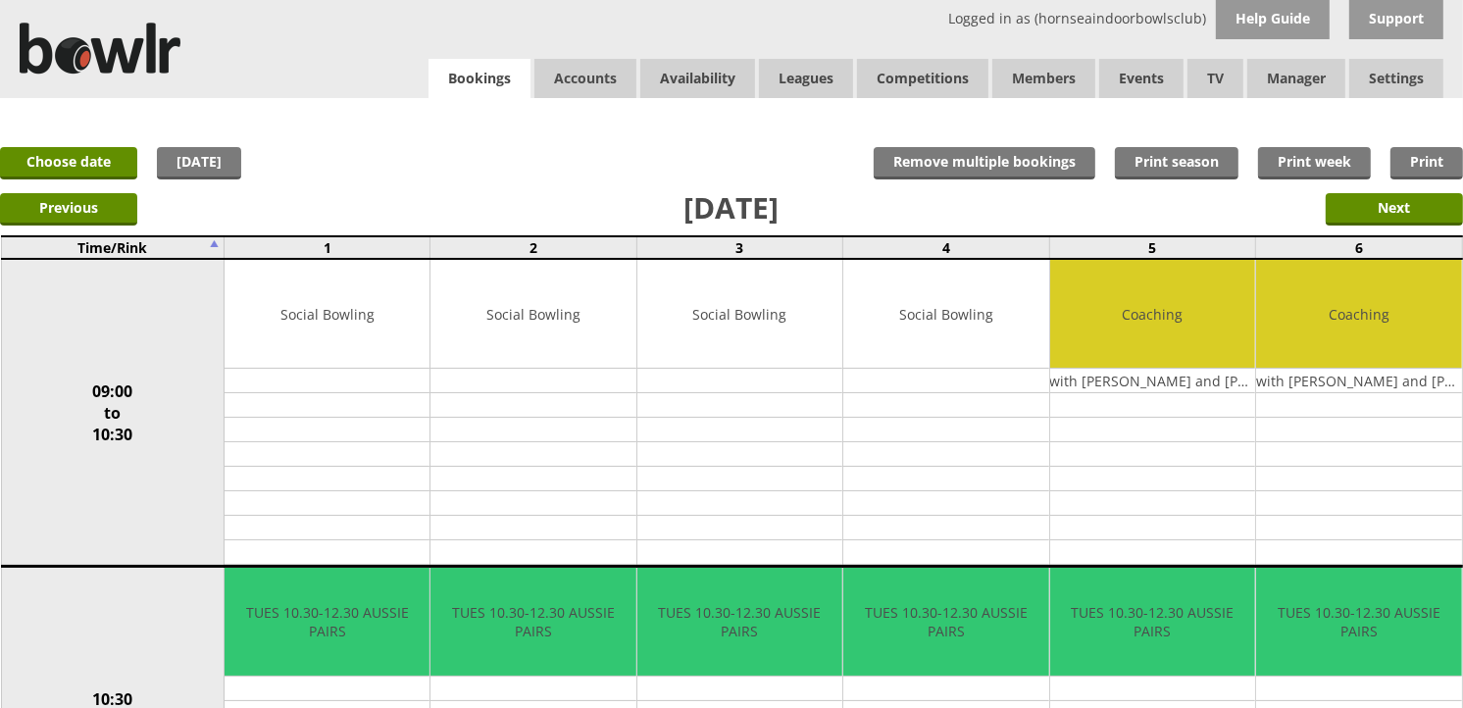
click at [439, 81] on link "Bookings" at bounding box center [480, 79] width 102 height 40
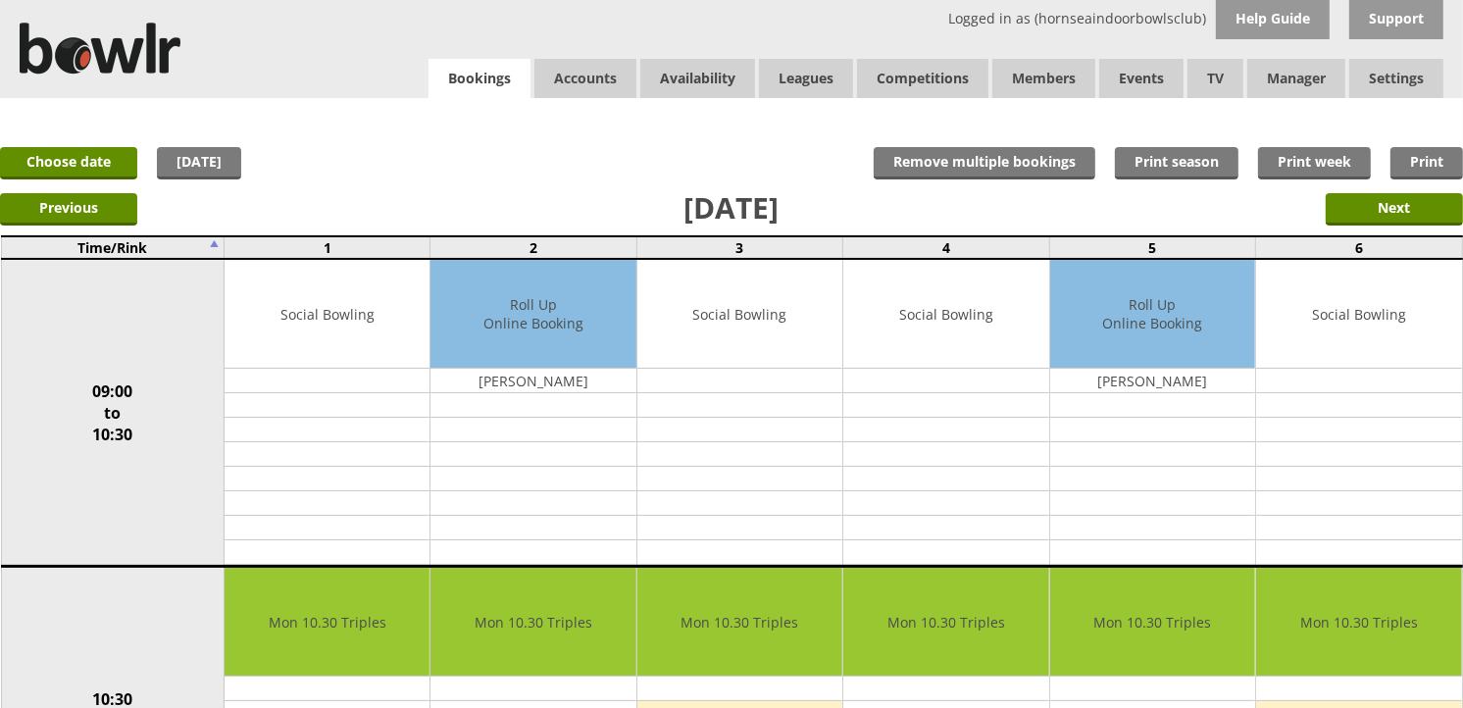
drag, startPoint x: 0, startPoint y: 0, endPoint x: 435, endPoint y: 86, distance: 443.9
click at [435, 86] on link "Bookings" at bounding box center [480, 79] width 102 height 40
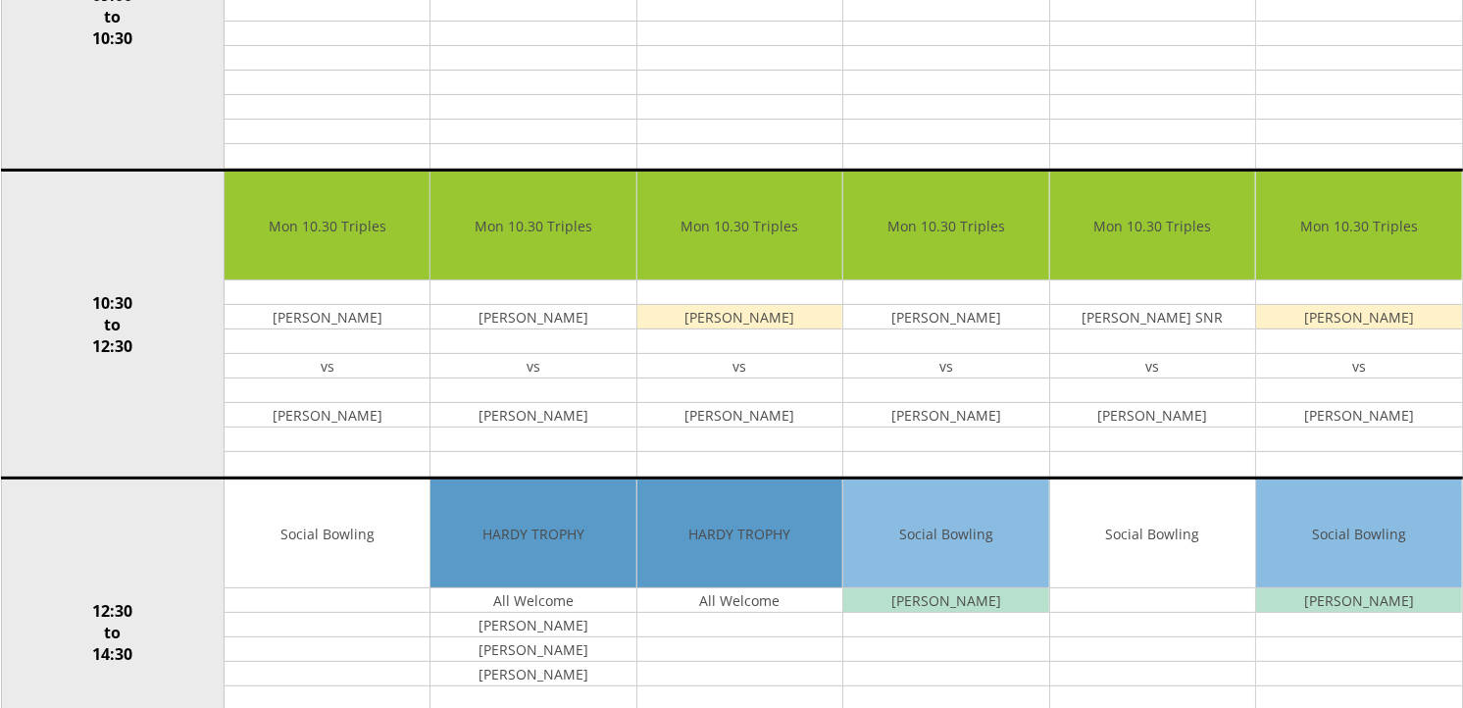
scroll to position [109, 0]
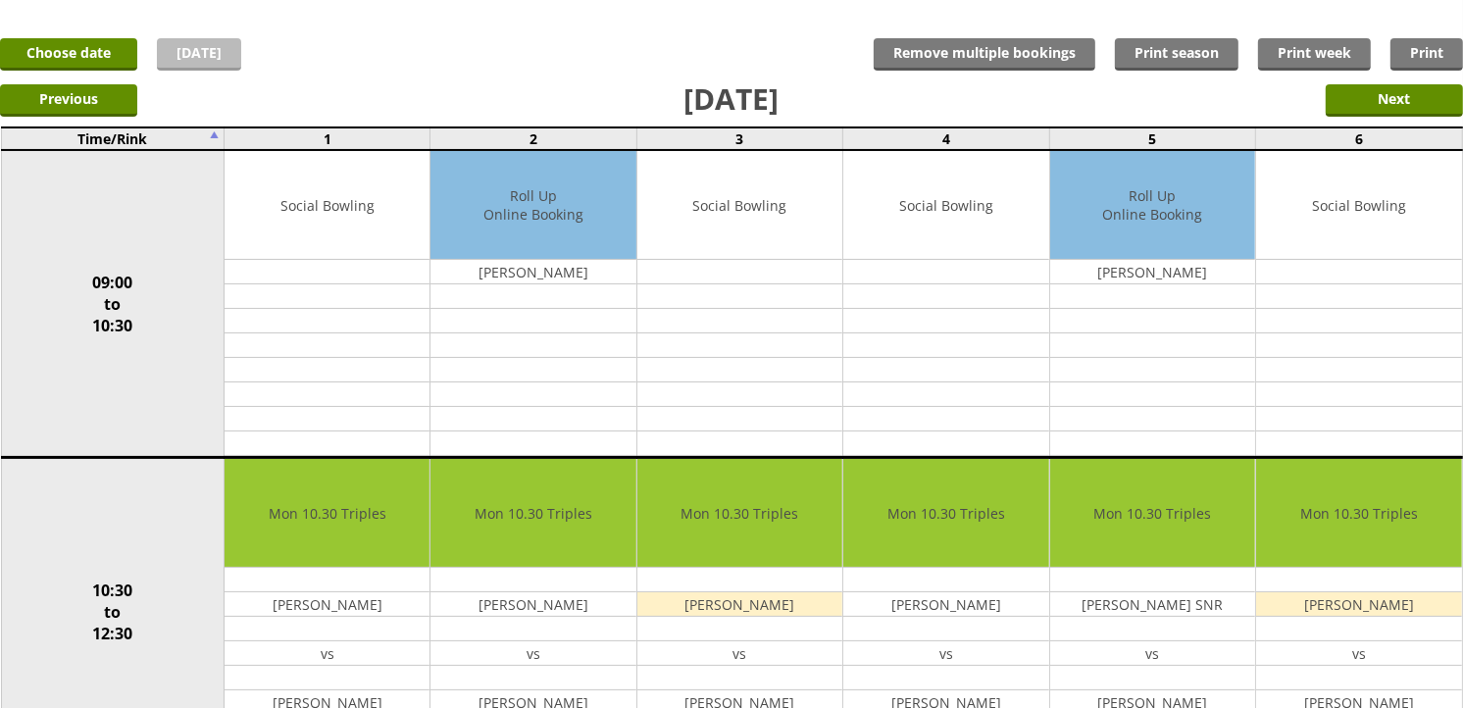
click at [203, 41] on link "[DATE]" at bounding box center [199, 54] width 84 height 32
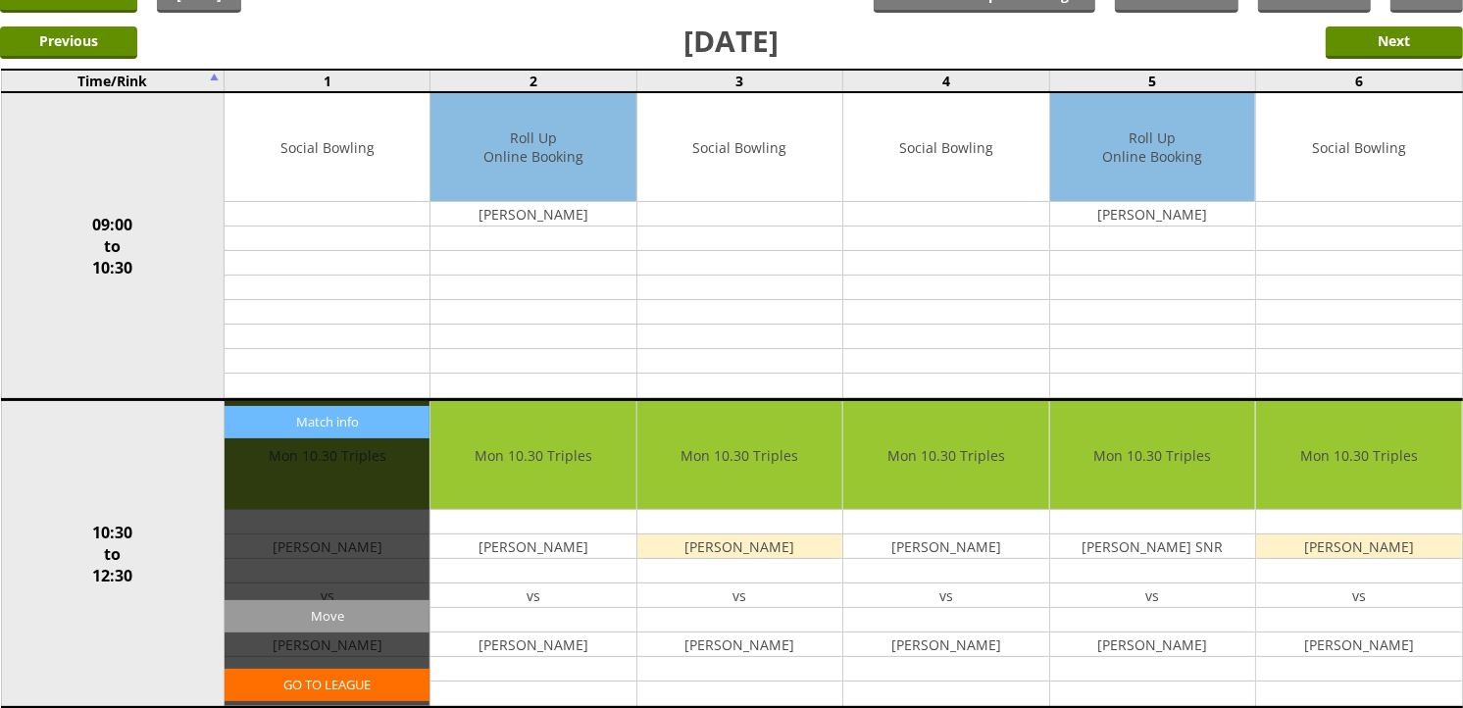
scroll to position [544, 0]
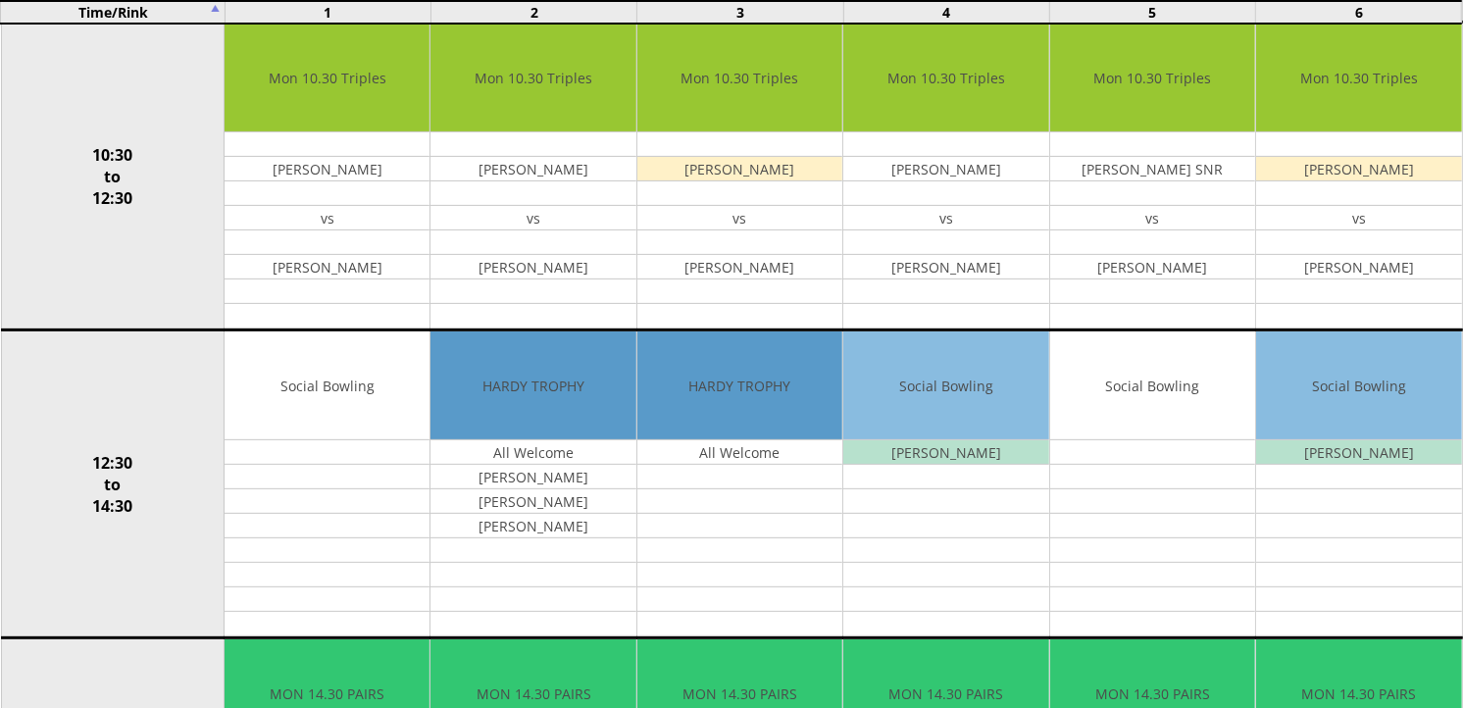
drag, startPoint x: 346, startPoint y: 49, endPoint x: 99, endPoint y: 52, distance: 247.2
click at [99, 52] on td "10:30 to 12:30" at bounding box center [113, 177] width 224 height 308
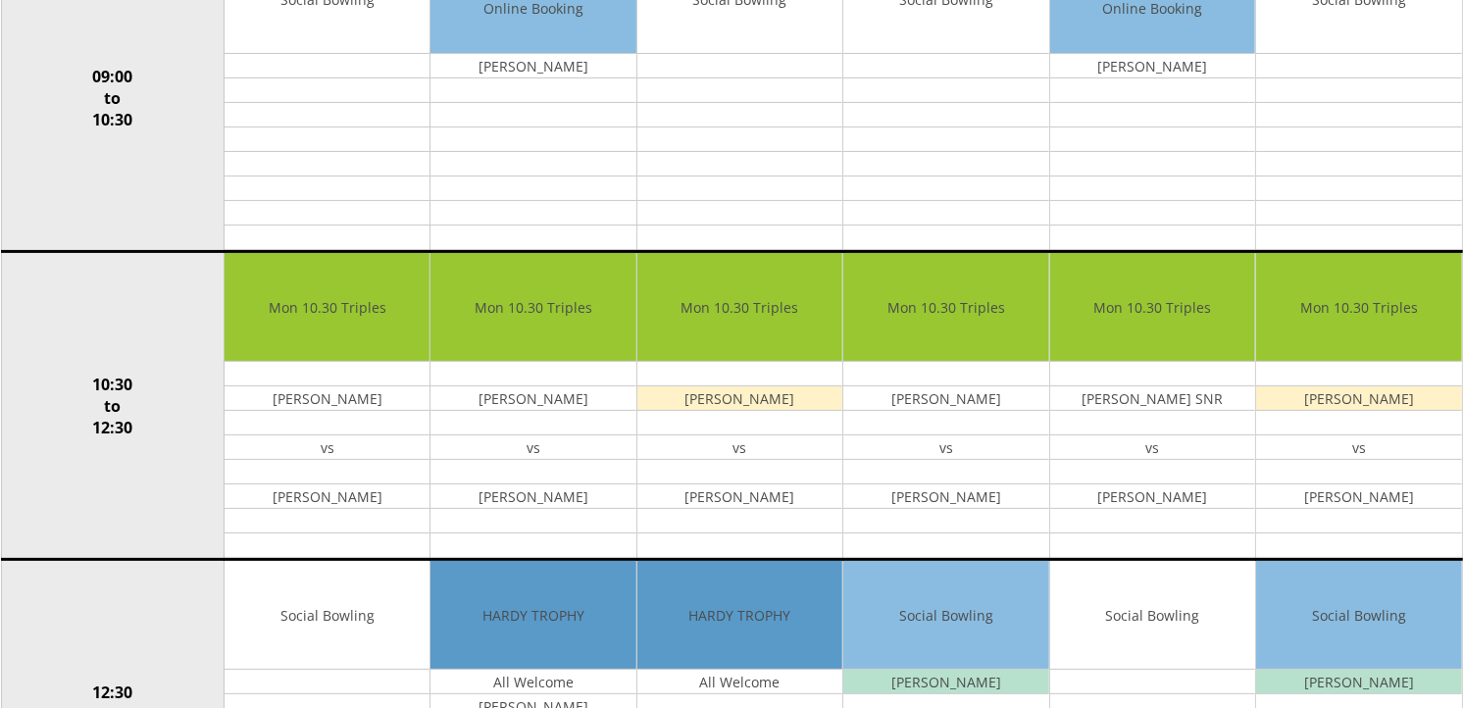
scroll to position [43, 0]
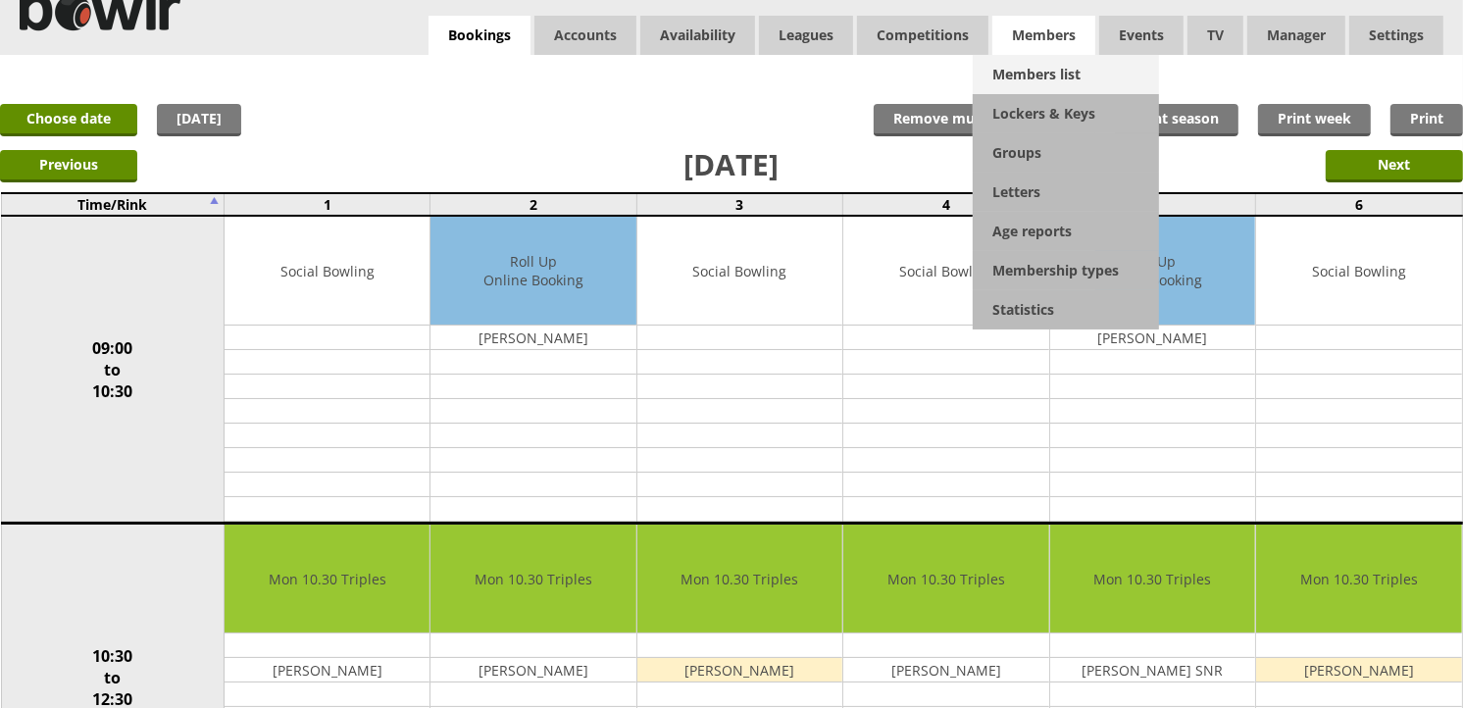
click at [1046, 59] on link "Members list" at bounding box center [1066, 74] width 186 height 39
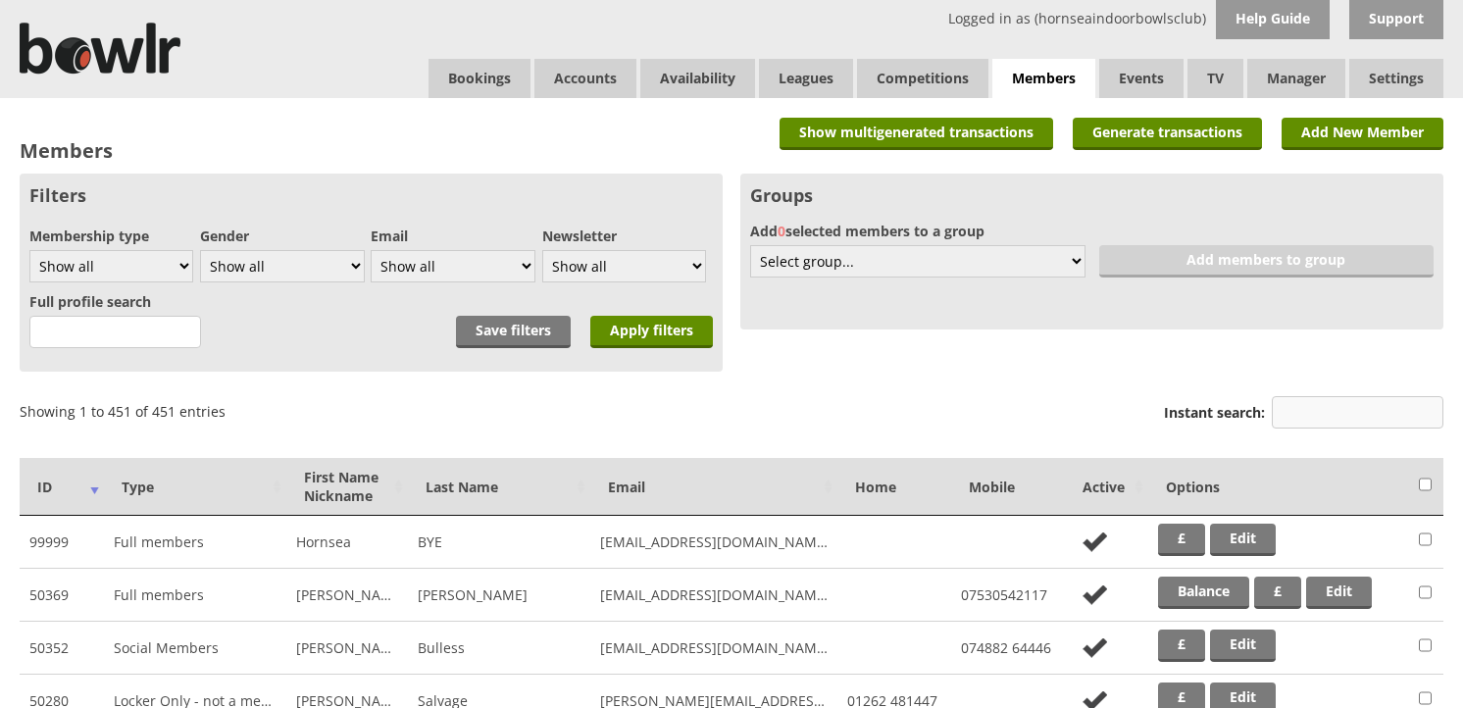
click at [1316, 404] on input "Instant search:" at bounding box center [1358, 412] width 172 height 32
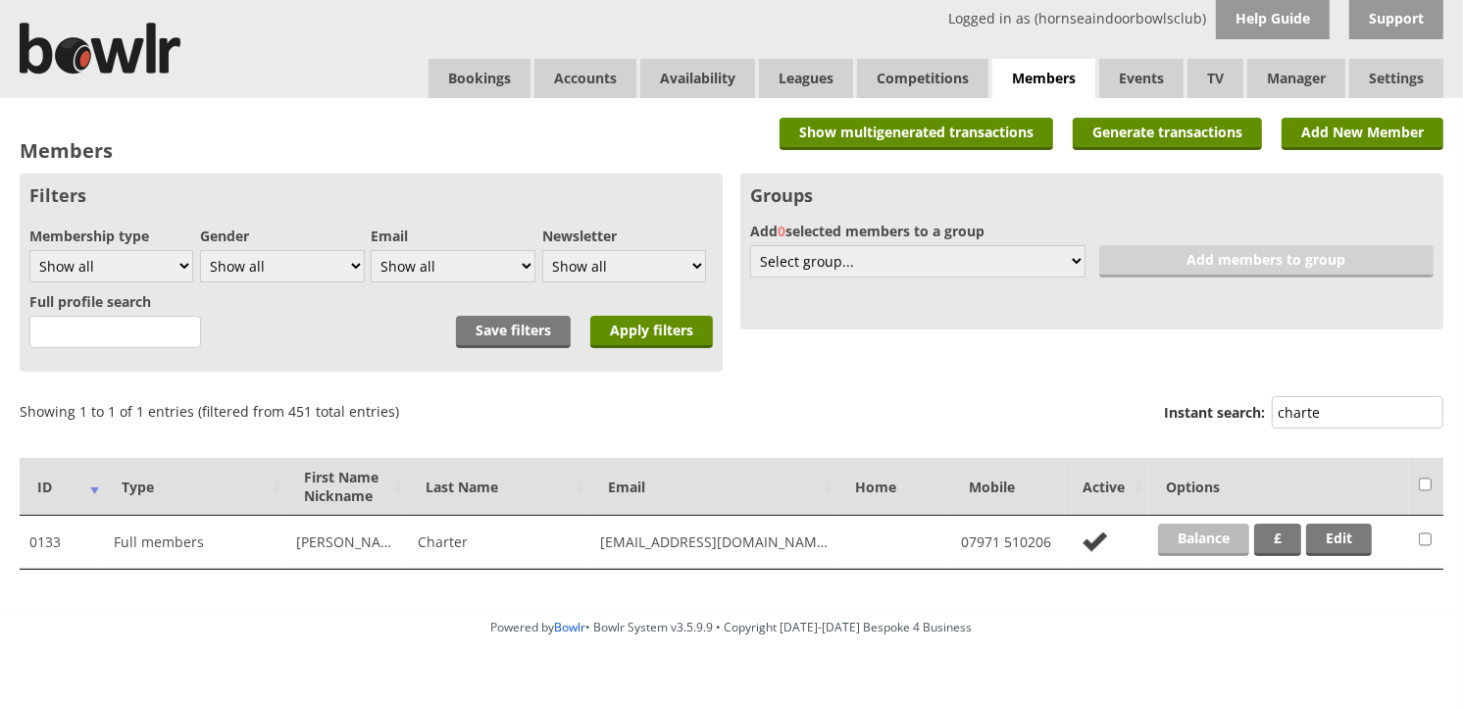
type input "charte"
click at [1192, 542] on link "Balance" at bounding box center [1203, 540] width 91 height 32
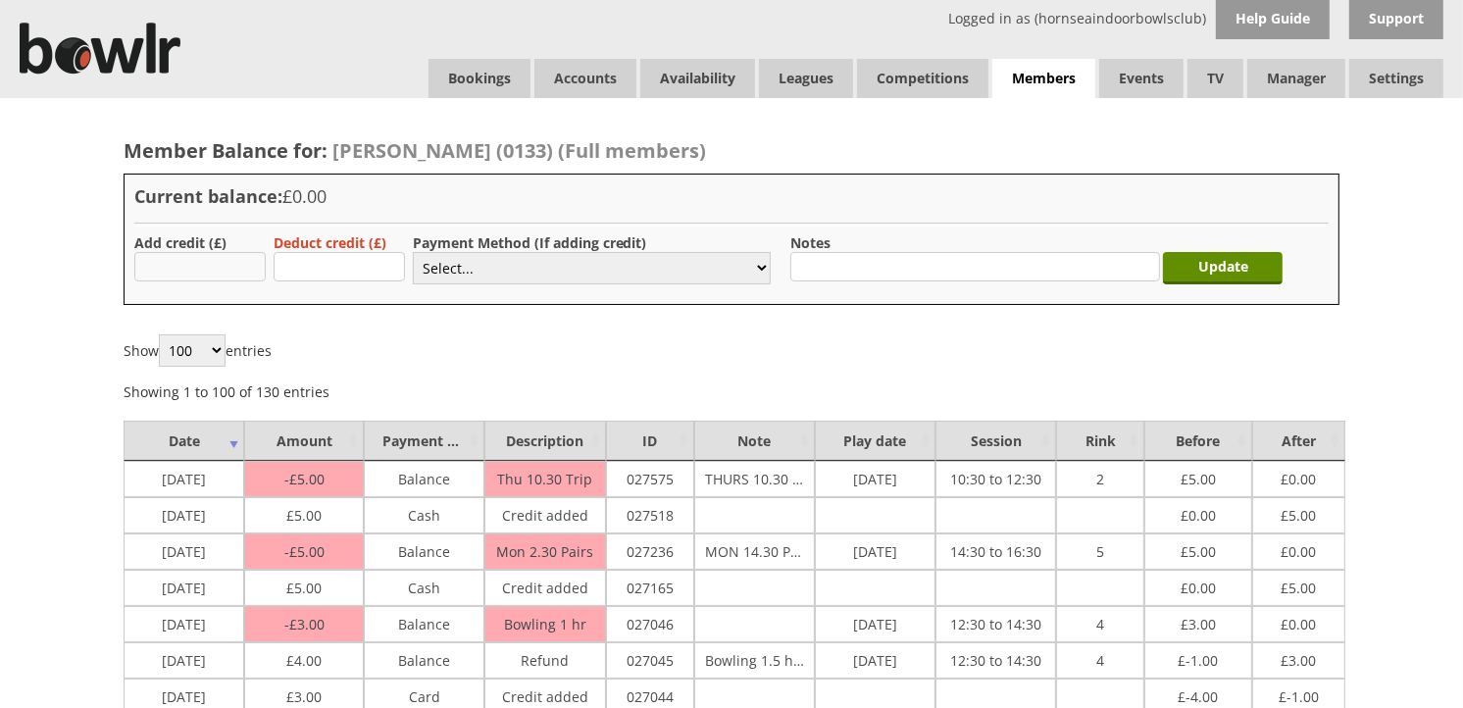
type input "10.00"
click at [541, 273] on select "Select... Cash Card Cheque Bank Transfer Other Member Card Gift Voucher Balance" at bounding box center [592, 268] width 358 height 32
select select "1"
click at [413, 252] on select "Select... Cash Card Cheque Bank Transfer Other Member Card Gift Voucher Balance" at bounding box center [592, 268] width 358 height 32
click at [1185, 262] on input "Update" at bounding box center [1223, 268] width 120 height 32
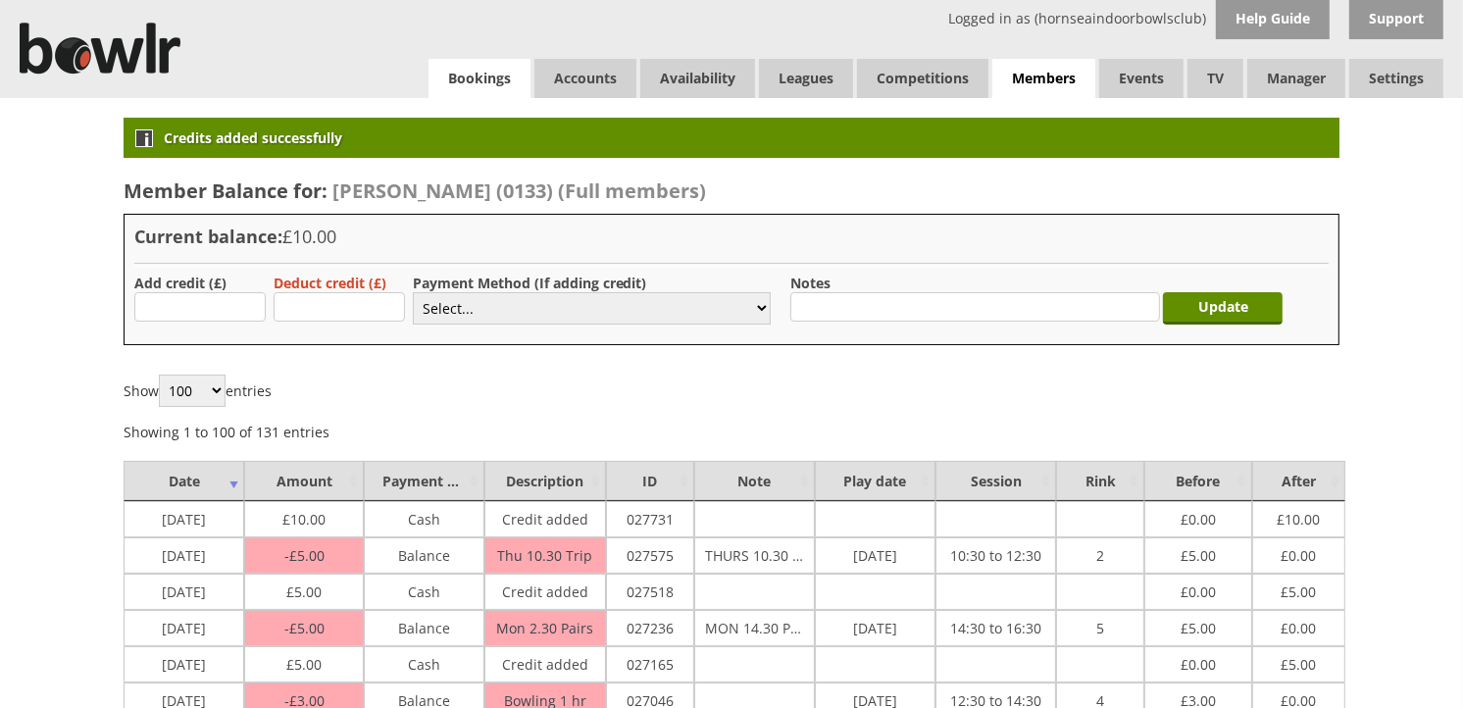
click at [472, 93] on link "Bookings" at bounding box center [480, 78] width 102 height 39
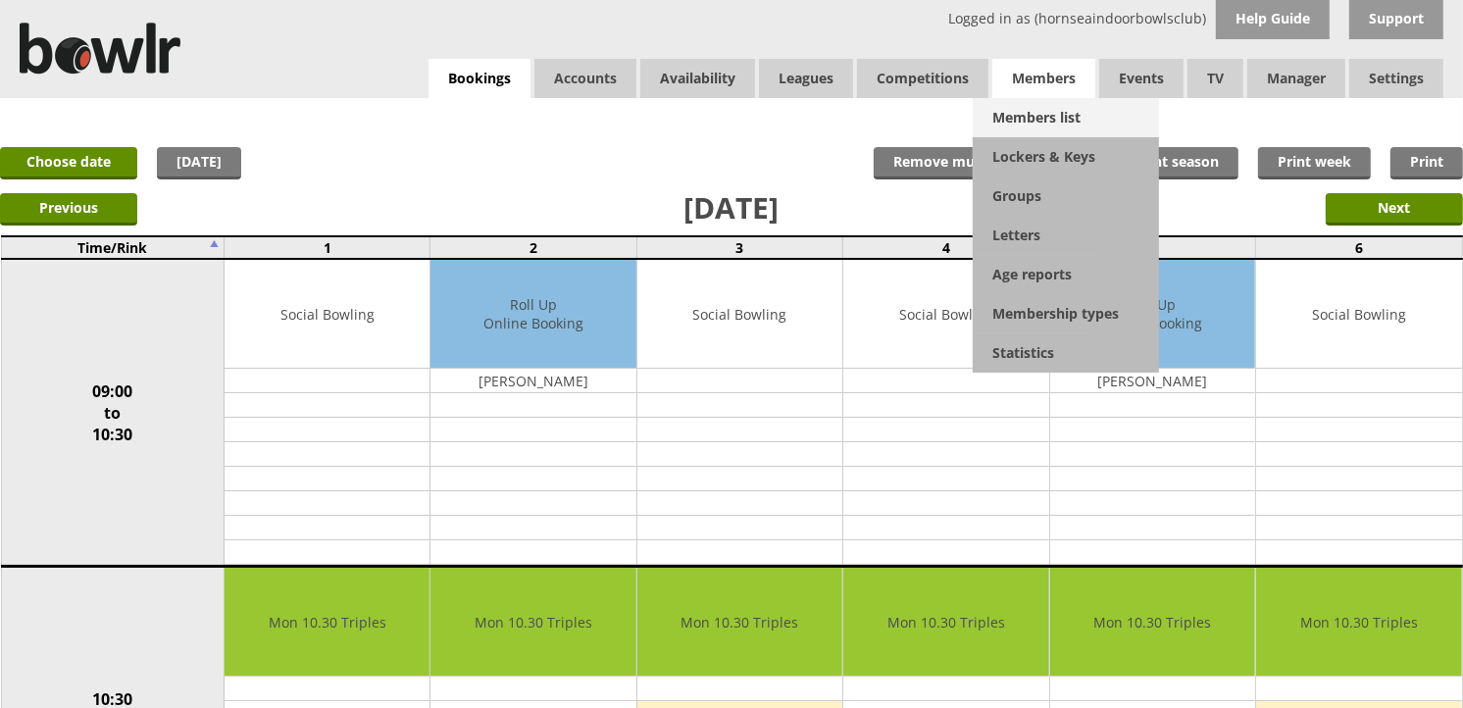
click at [1053, 108] on link "Members list" at bounding box center [1066, 117] width 186 height 39
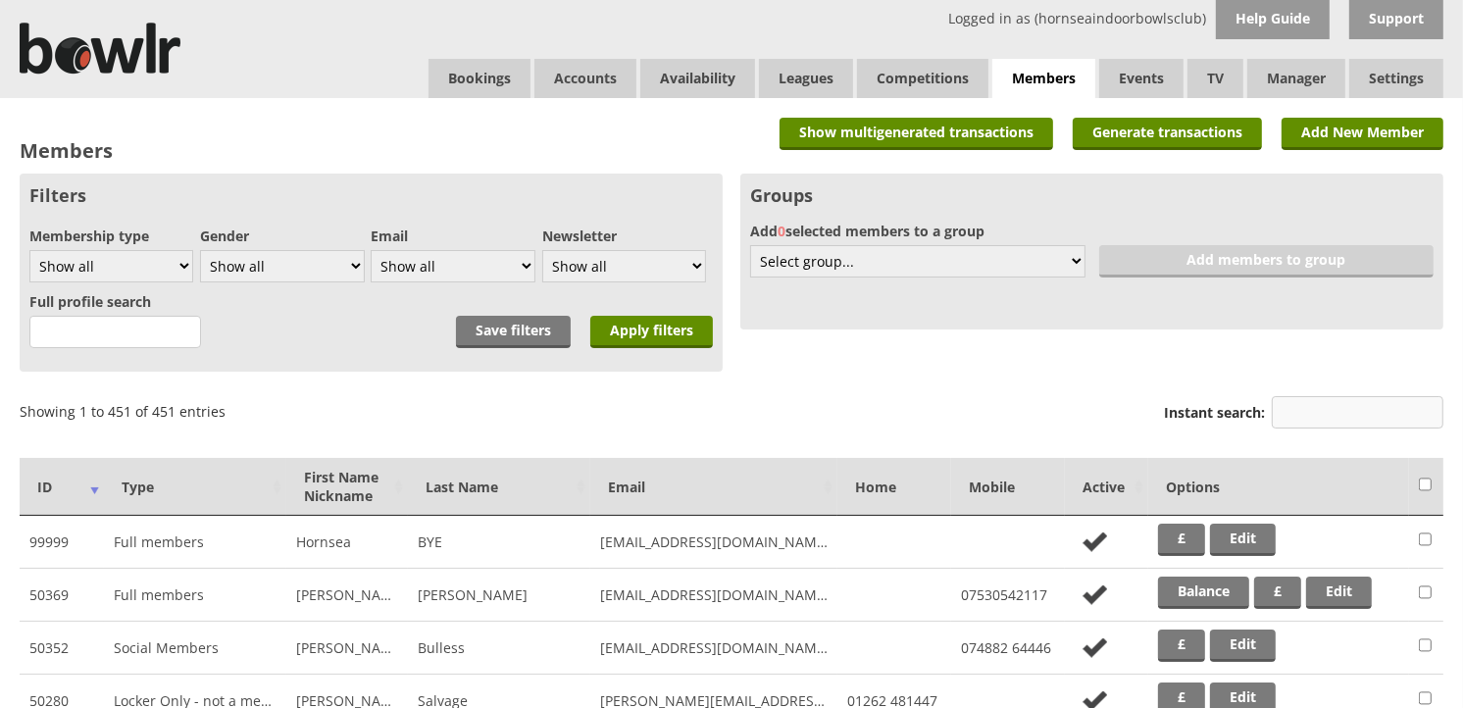
click at [1347, 405] on input "Instant search:" at bounding box center [1358, 412] width 172 height 32
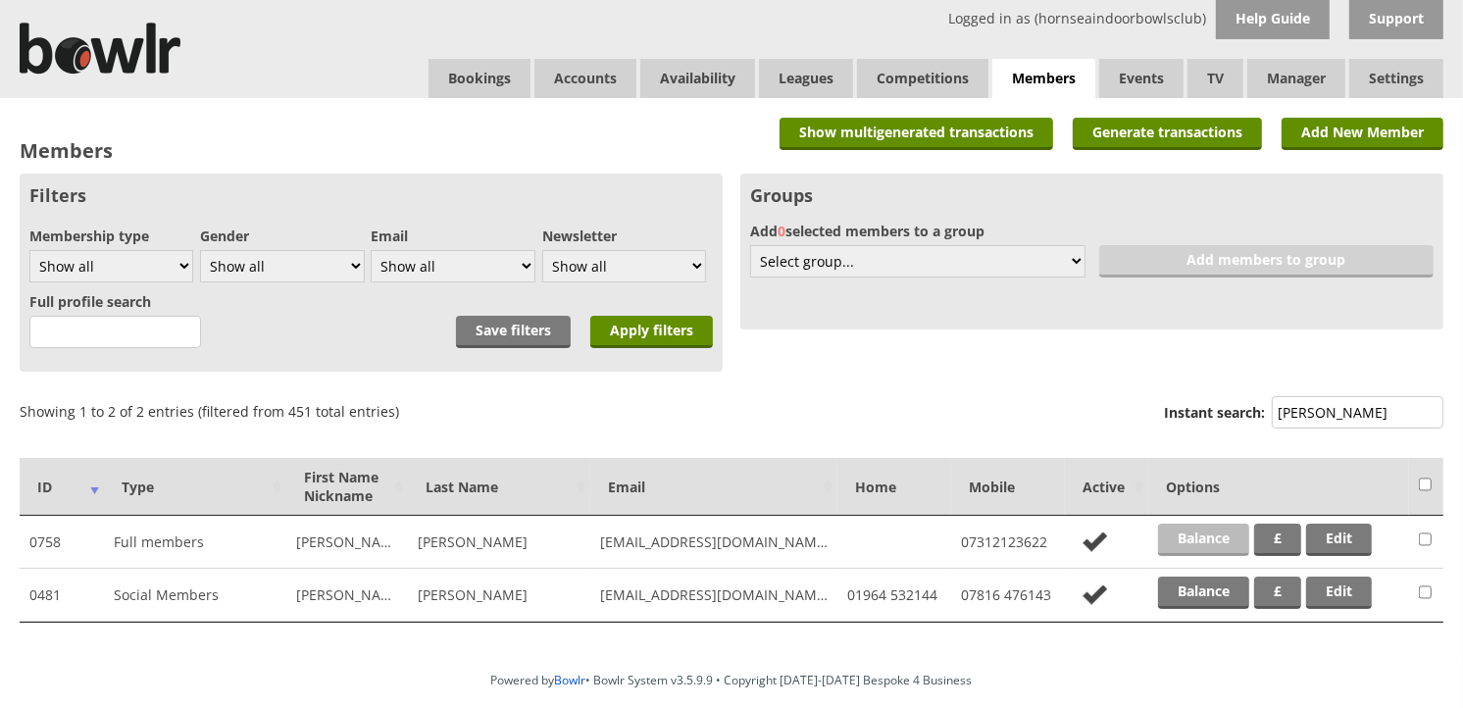
type input "kemp"
click at [1233, 535] on link "Balance" at bounding box center [1203, 540] width 91 height 32
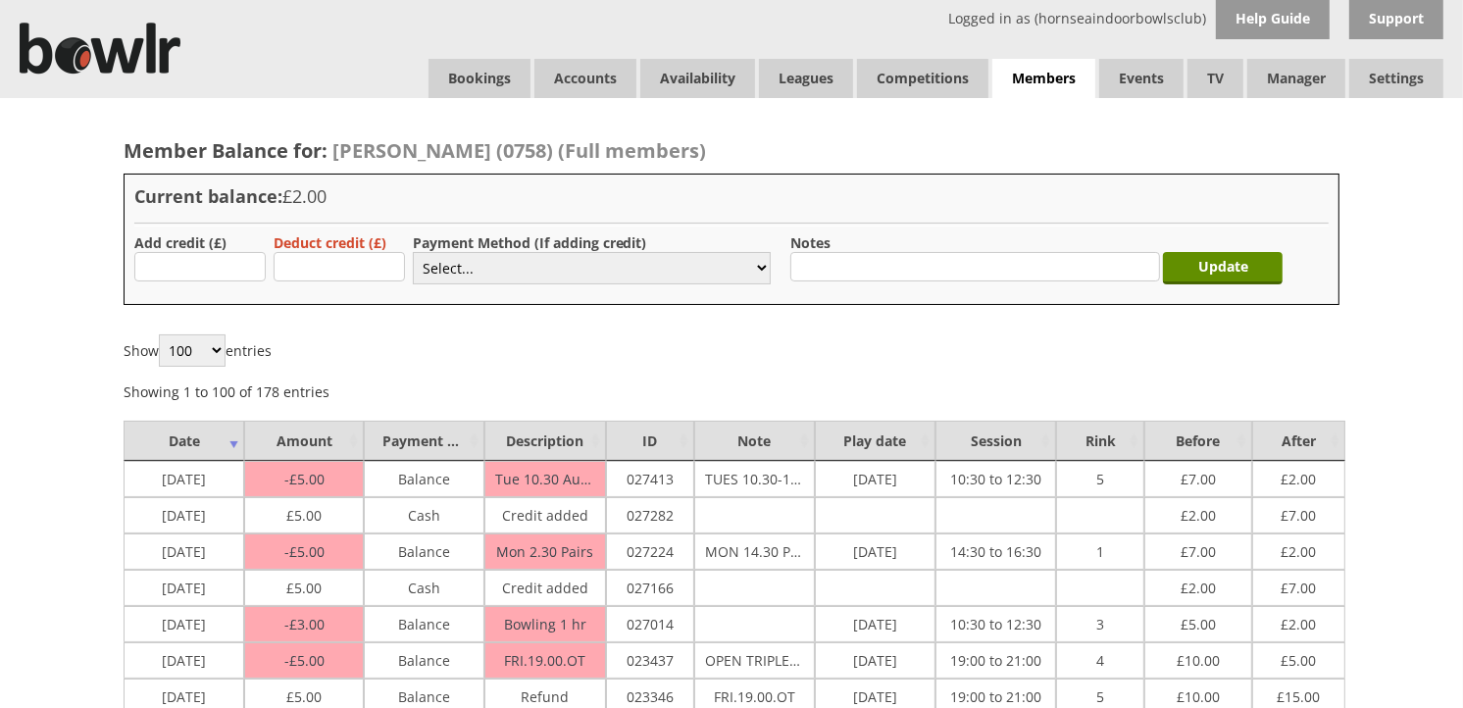
type input "5.00"
click at [484, 275] on select "Select... Cash Card Cheque Bank Transfer Other Member Card Gift Voucher Balance" at bounding box center [592, 268] width 358 height 32
select select "1"
click at [413, 252] on select "Select... Cash Card Cheque Bank Transfer Other Member Card Gift Voucher Balance" at bounding box center [592, 268] width 358 height 32
click at [1190, 277] on input "Update" at bounding box center [1223, 268] width 120 height 32
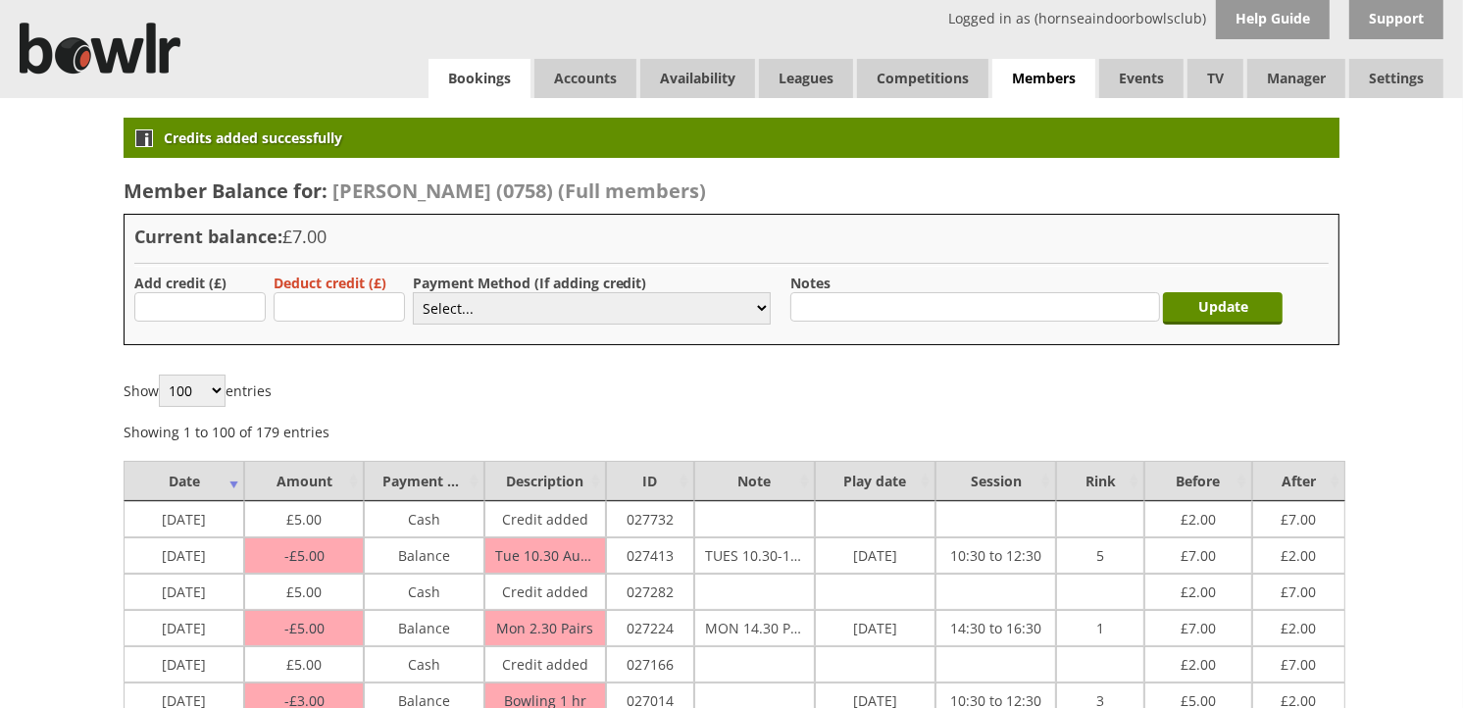
click at [511, 90] on link "Bookings" at bounding box center [480, 78] width 102 height 39
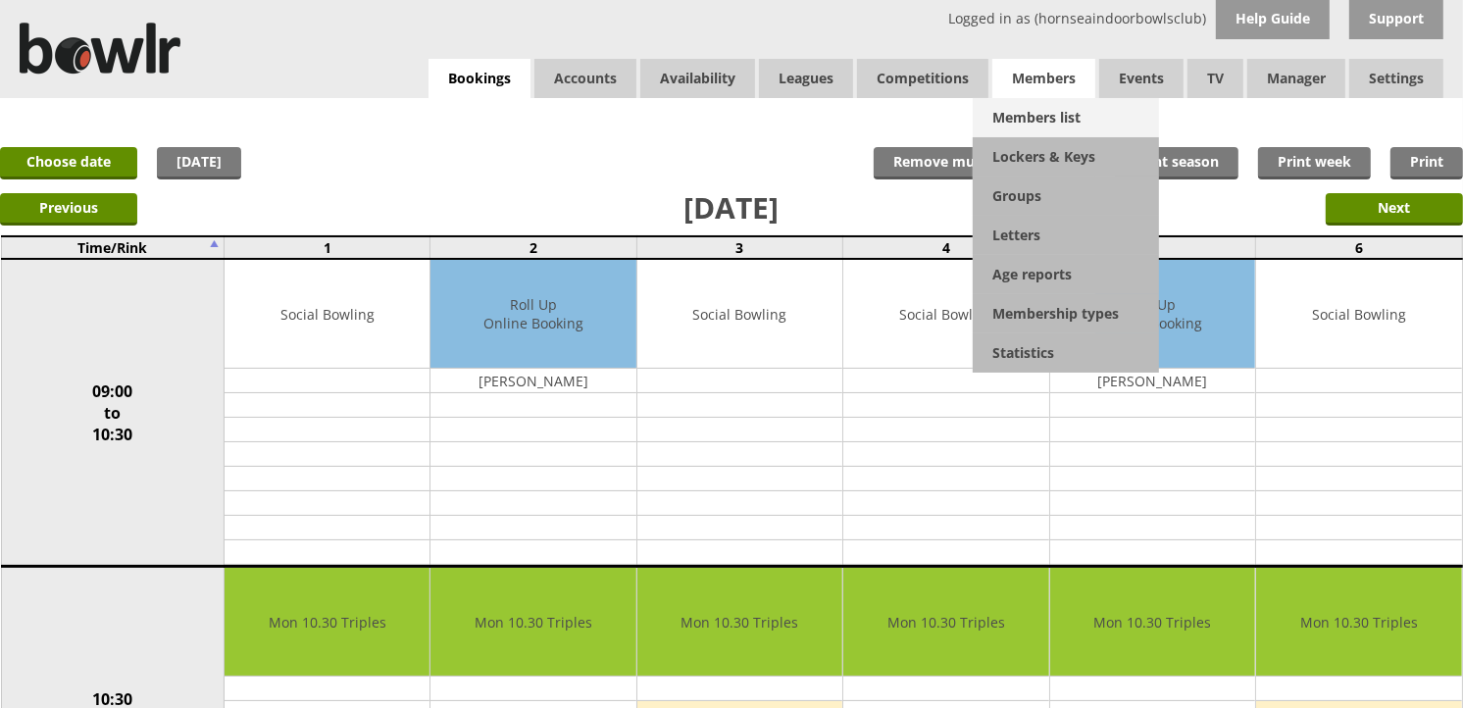
click at [1006, 112] on link "Members list" at bounding box center [1066, 117] width 186 height 39
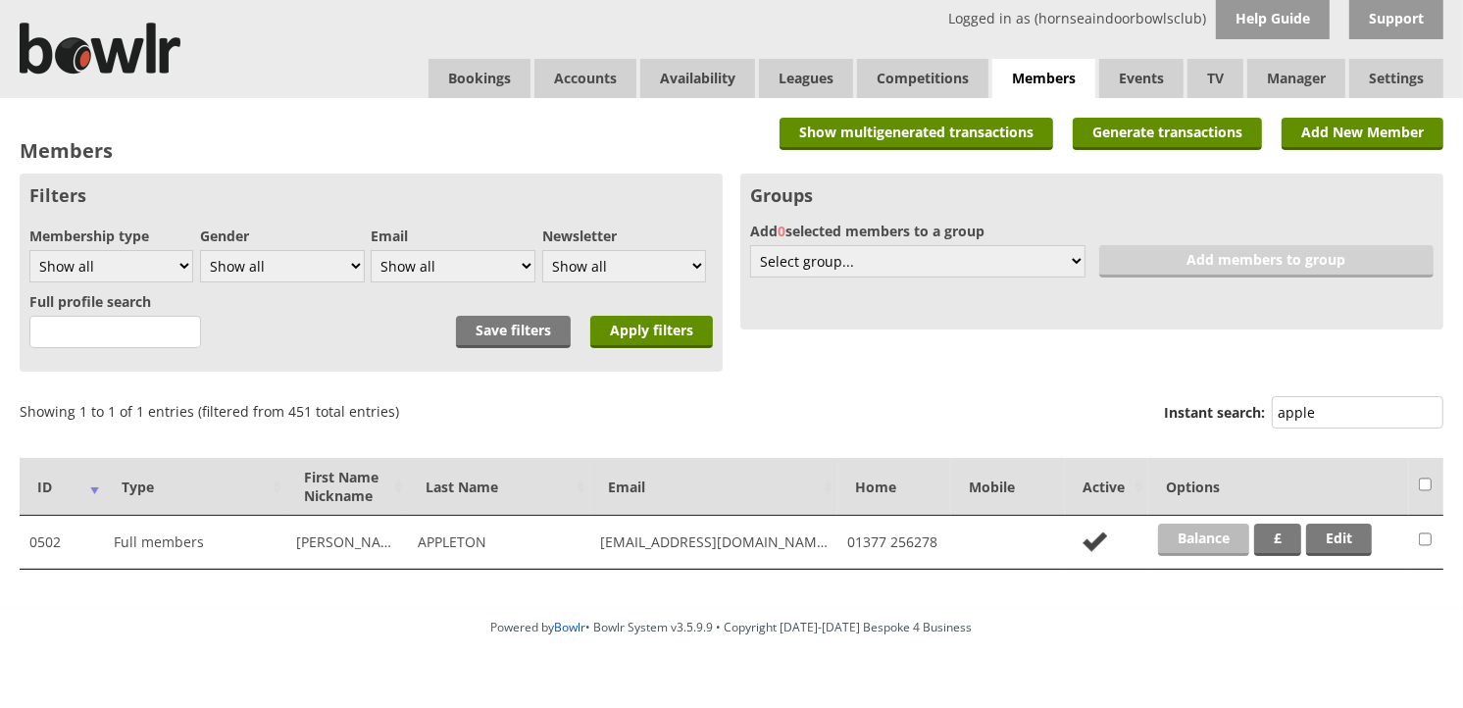
type input "apple"
click at [1224, 535] on link "Balance" at bounding box center [1203, 540] width 91 height 32
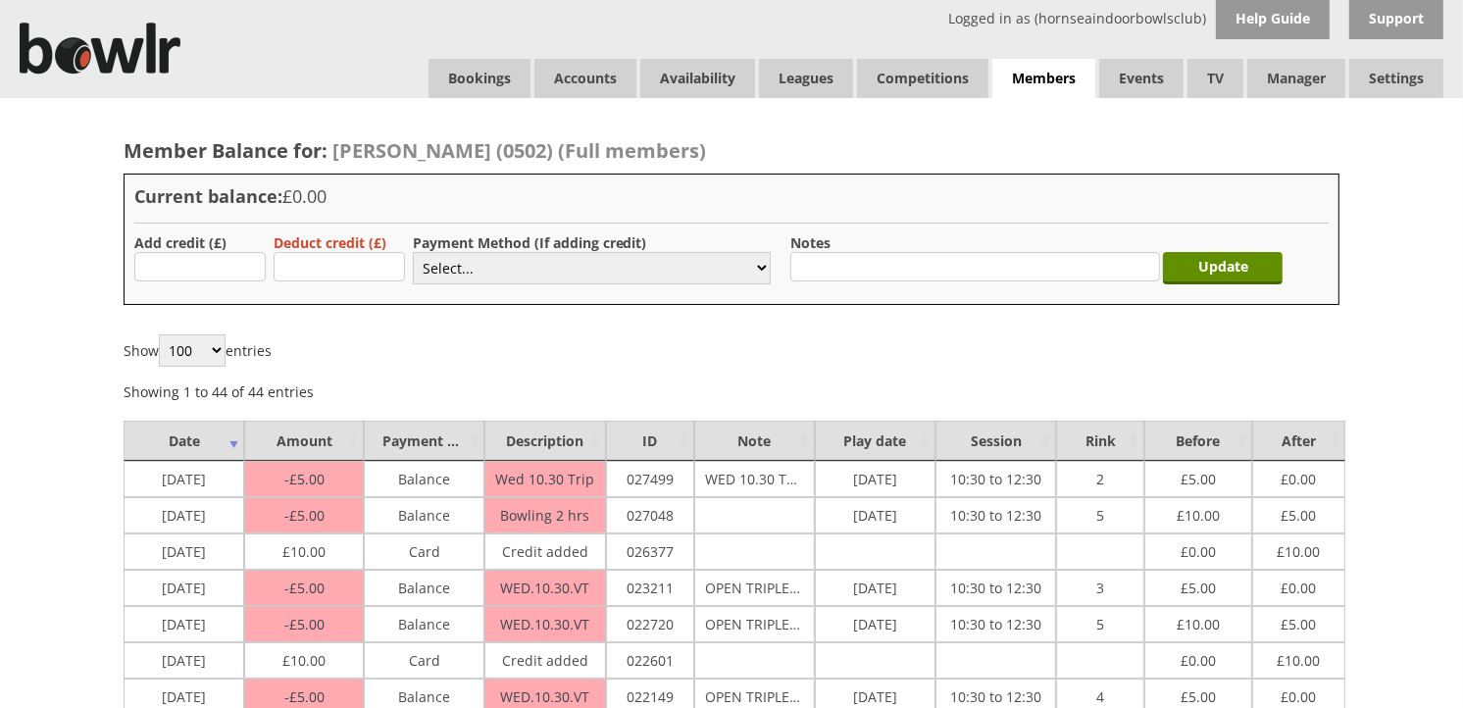
type input "20.00"
drag, startPoint x: 466, startPoint y: 260, endPoint x: 471, endPoint y: 285, distance: 26.0
click at [466, 260] on select "Select... Cash Card Cheque Bank Transfer Other Member Card Gift Voucher Balance" at bounding box center [592, 268] width 358 height 32
select select "2"
click at [413, 252] on select "Select... Cash Card Cheque Bank Transfer Other Member Card Gift Voucher Balance" at bounding box center [592, 268] width 358 height 32
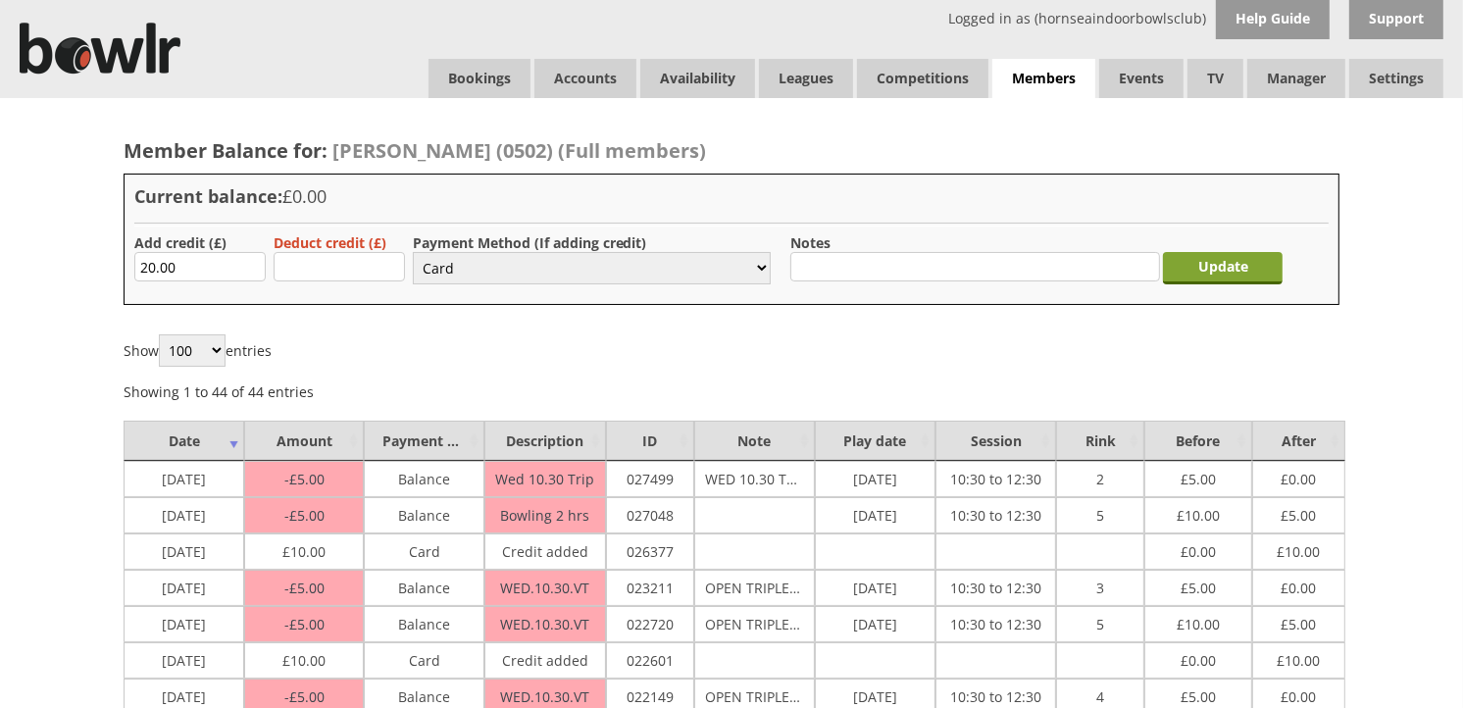
click at [1219, 259] on input "Update" at bounding box center [1223, 268] width 120 height 32
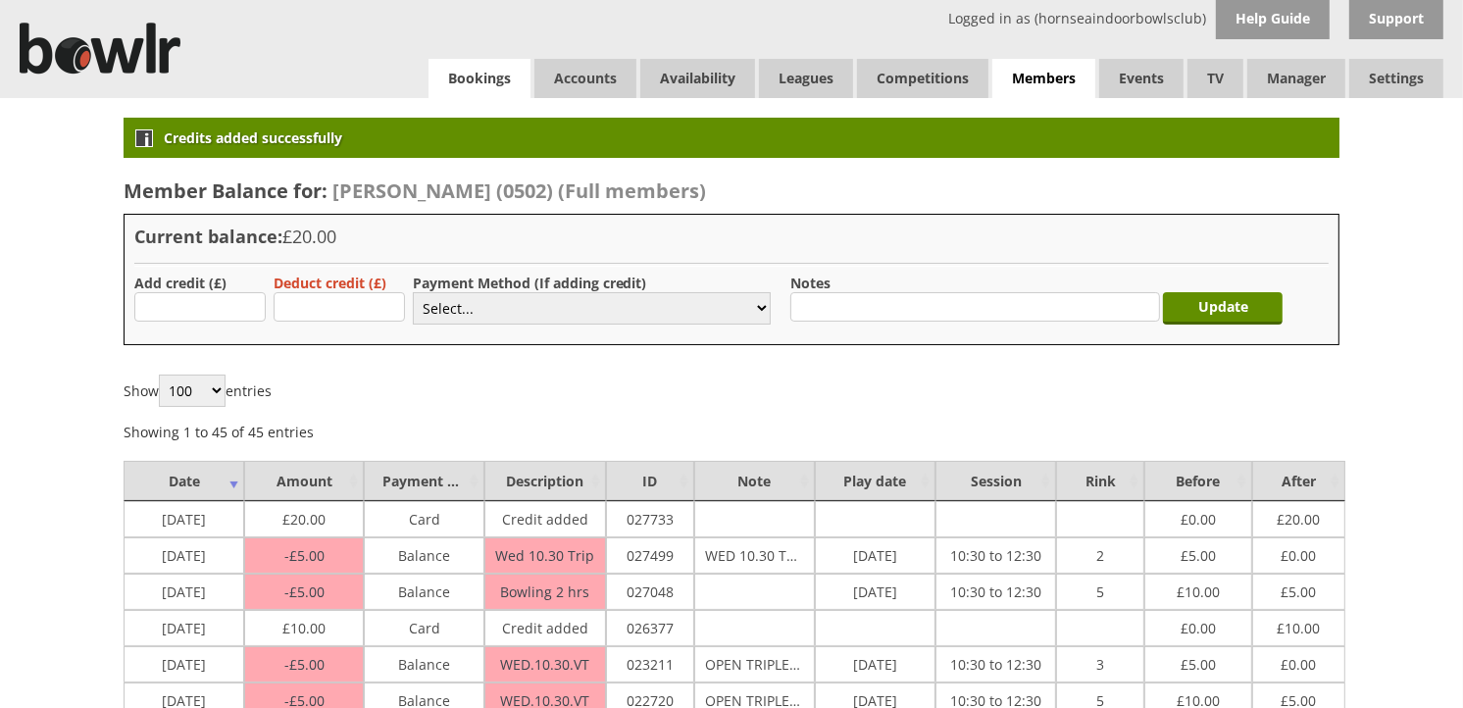
click at [487, 73] on link "Bookings" at bounding box center [480, 78] width 102 height 39
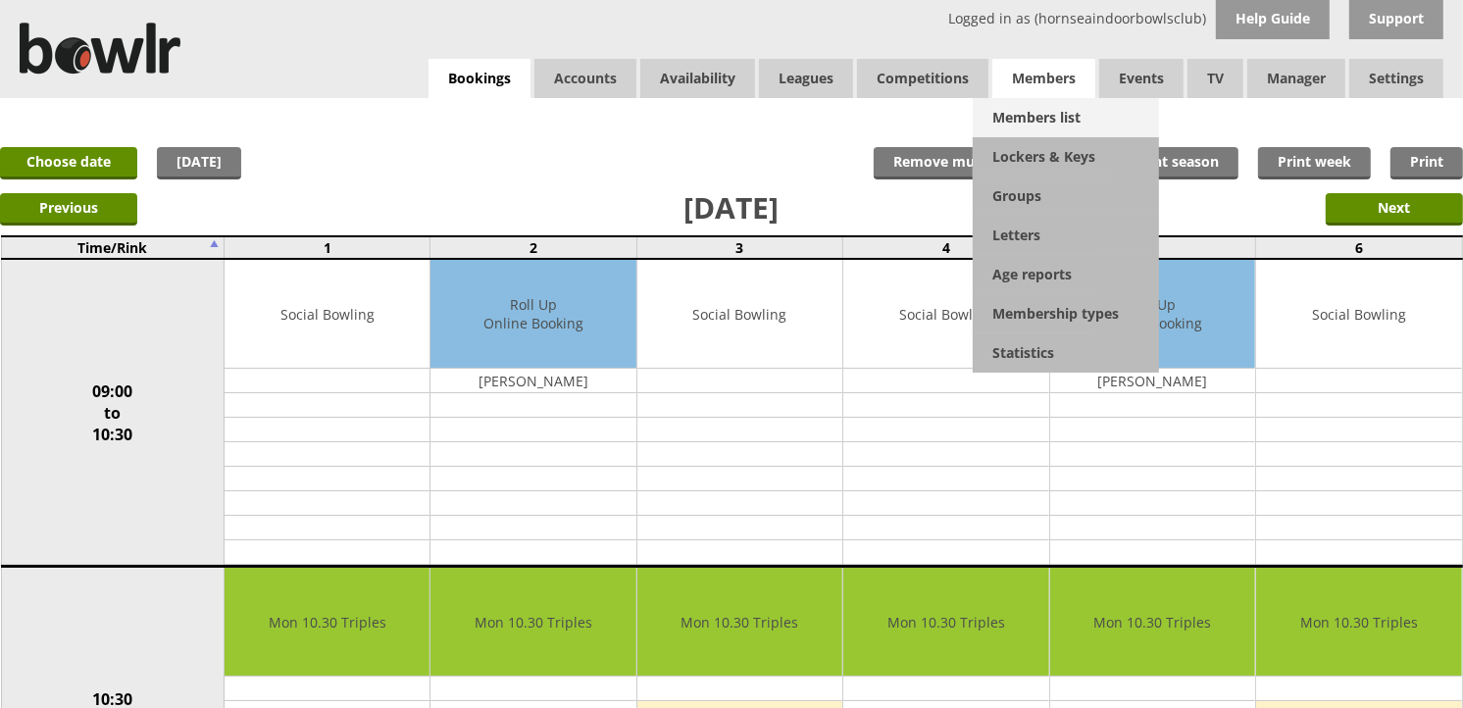
click at [1016, 130] on link "Members list" at bounding box center [1066, 117] width 186 height 39
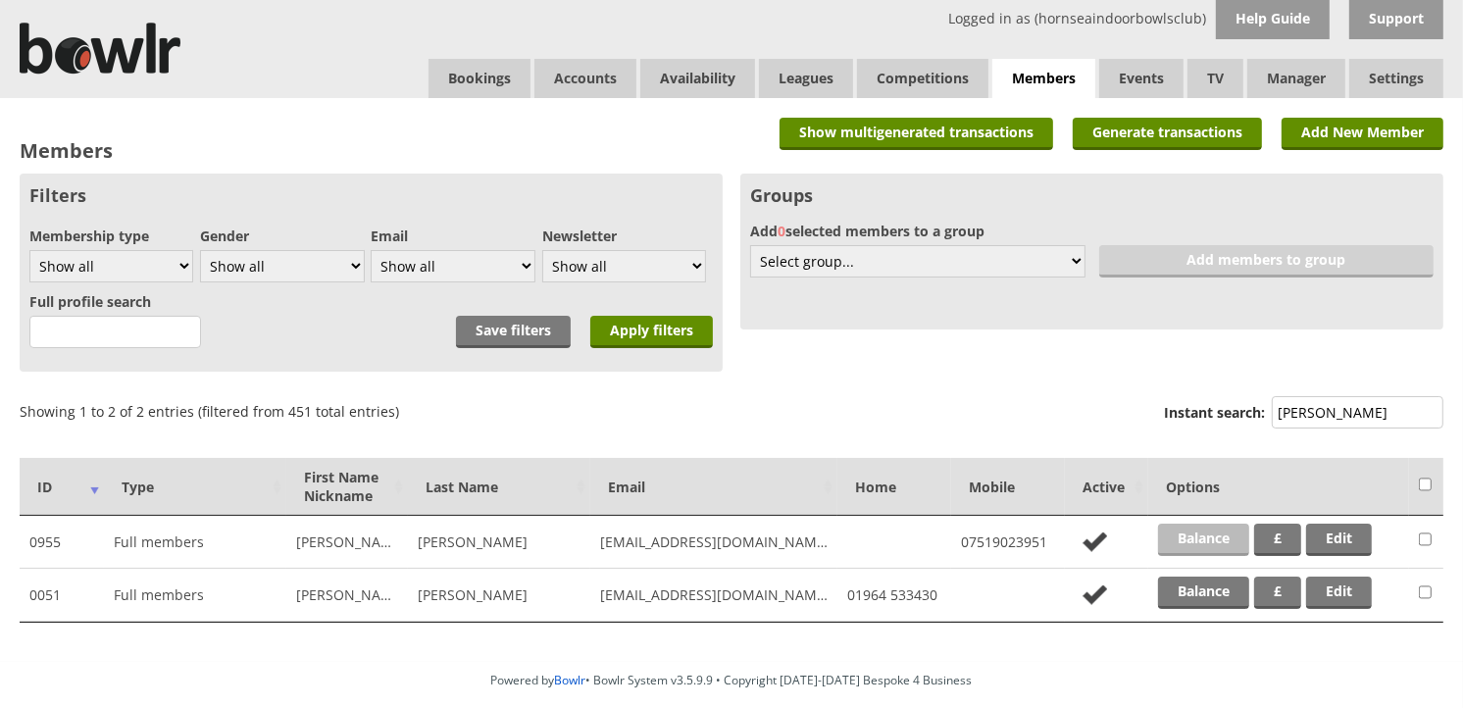
type input "[PERSON_NAME]"
click at [1227, 524] on link "Balance" at bounding box center [1203, 540] width 91 height 32
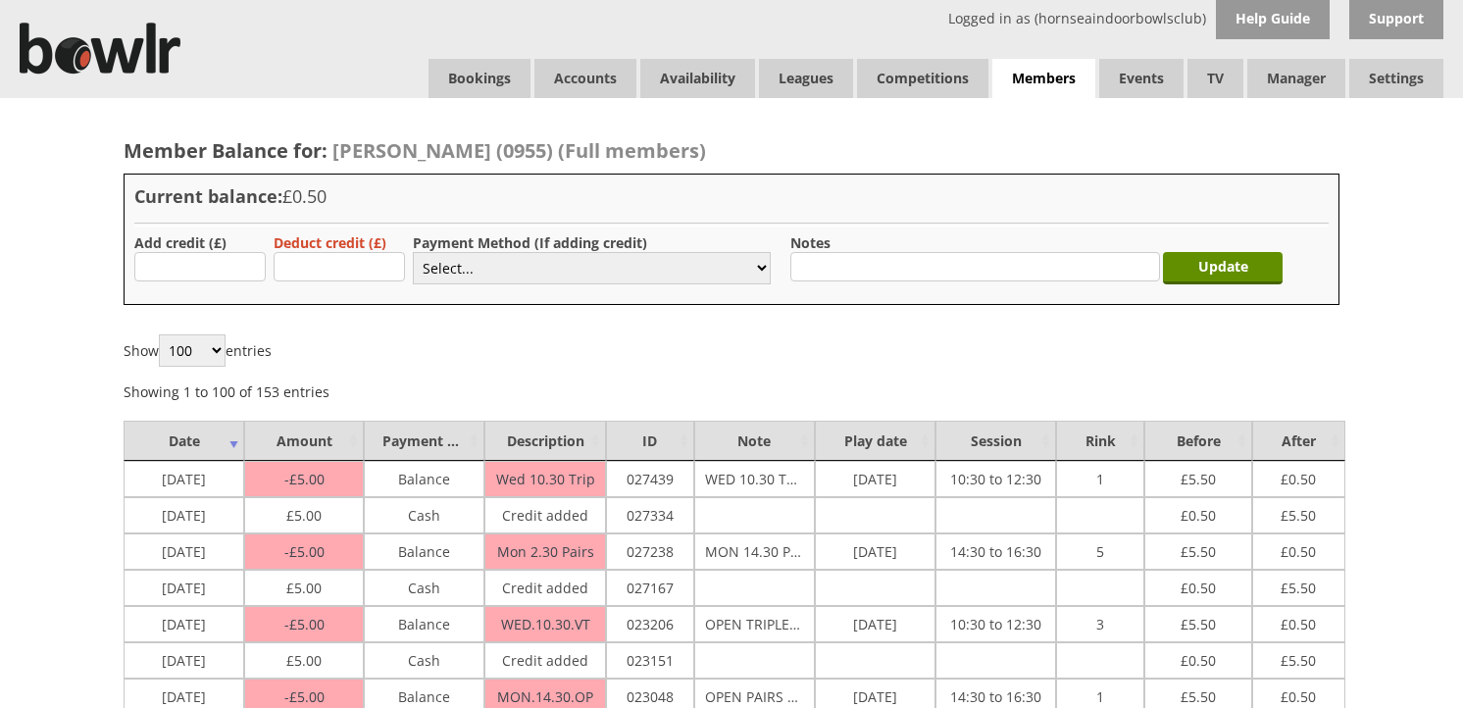
type input "5.00"
drag, startPoint x: 473, startPoint y: 271, endPoint x: 473, endPoint y: 281, distance: 10.8
click at [473, 271] on select "Select... Cash Card Cheque Bank Transfer Other Member Card Gift Voucher Balance" at bounding box center [592, 268] width 358 height 32
select select "1"
click at [413, 252] on select "Select... Cash Card Cheque Bank Transfer Other Member Card Gift Voucher Balance" at bounding box center [592, 268] width 358 height 32
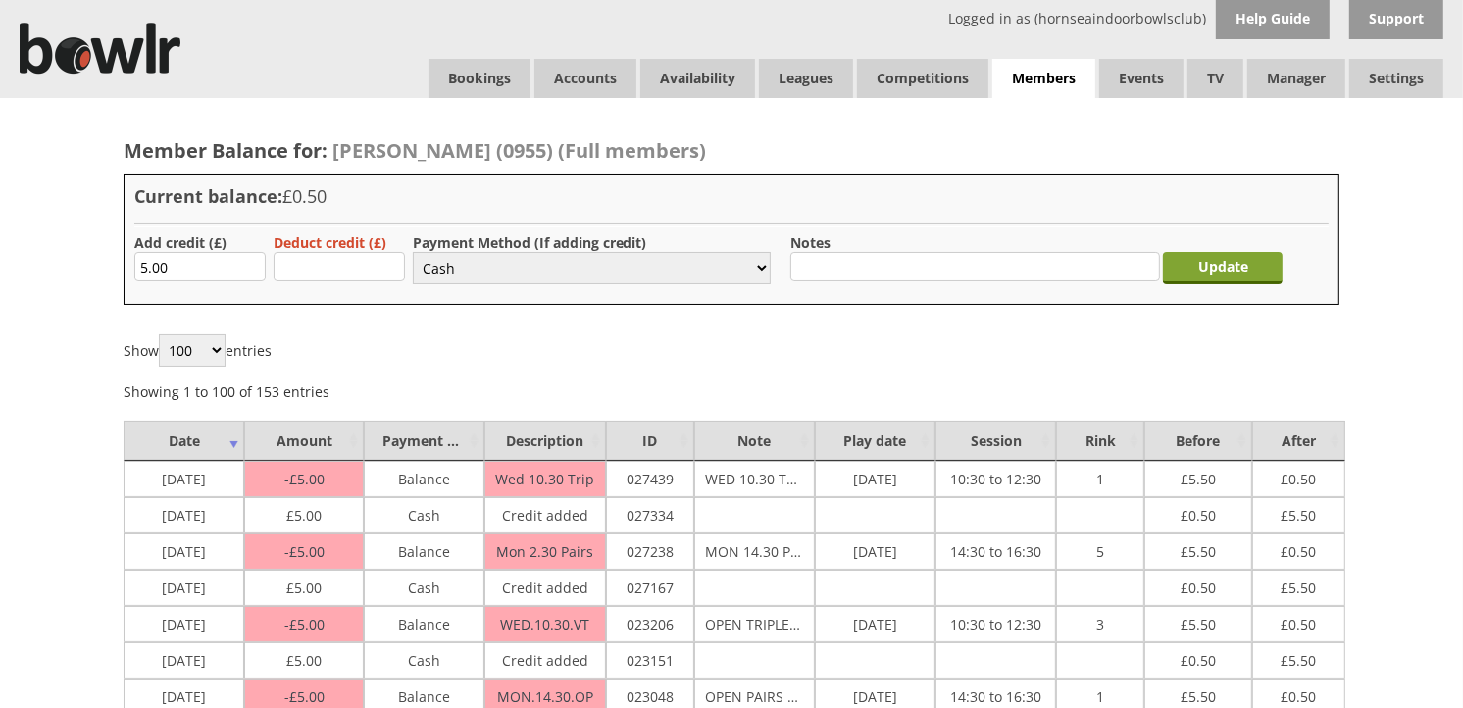
click at [1204, 272] on input "Update" at bounding box center [1223, 268] width 120 height 32
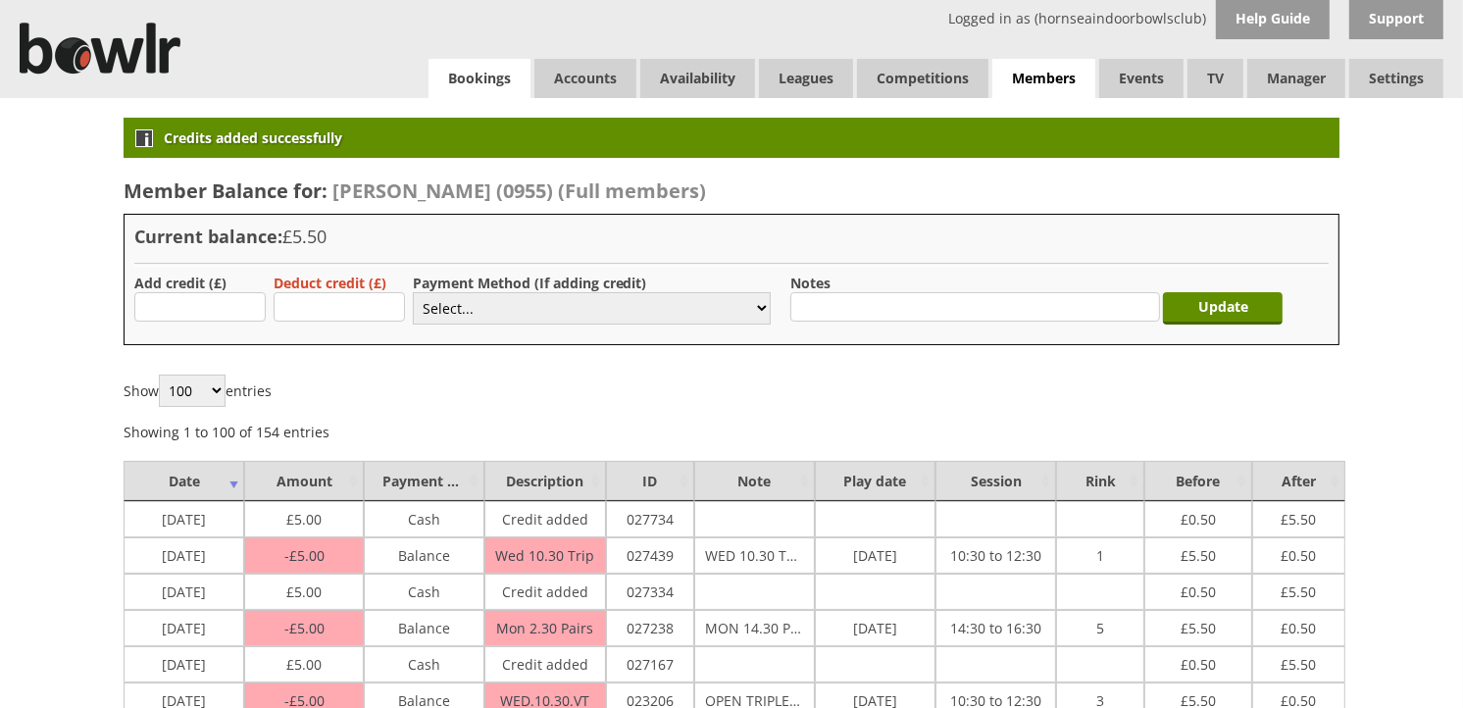
click at [474, 90] on link "Bookings" at bounding box center [480, 78] width 102 height 39
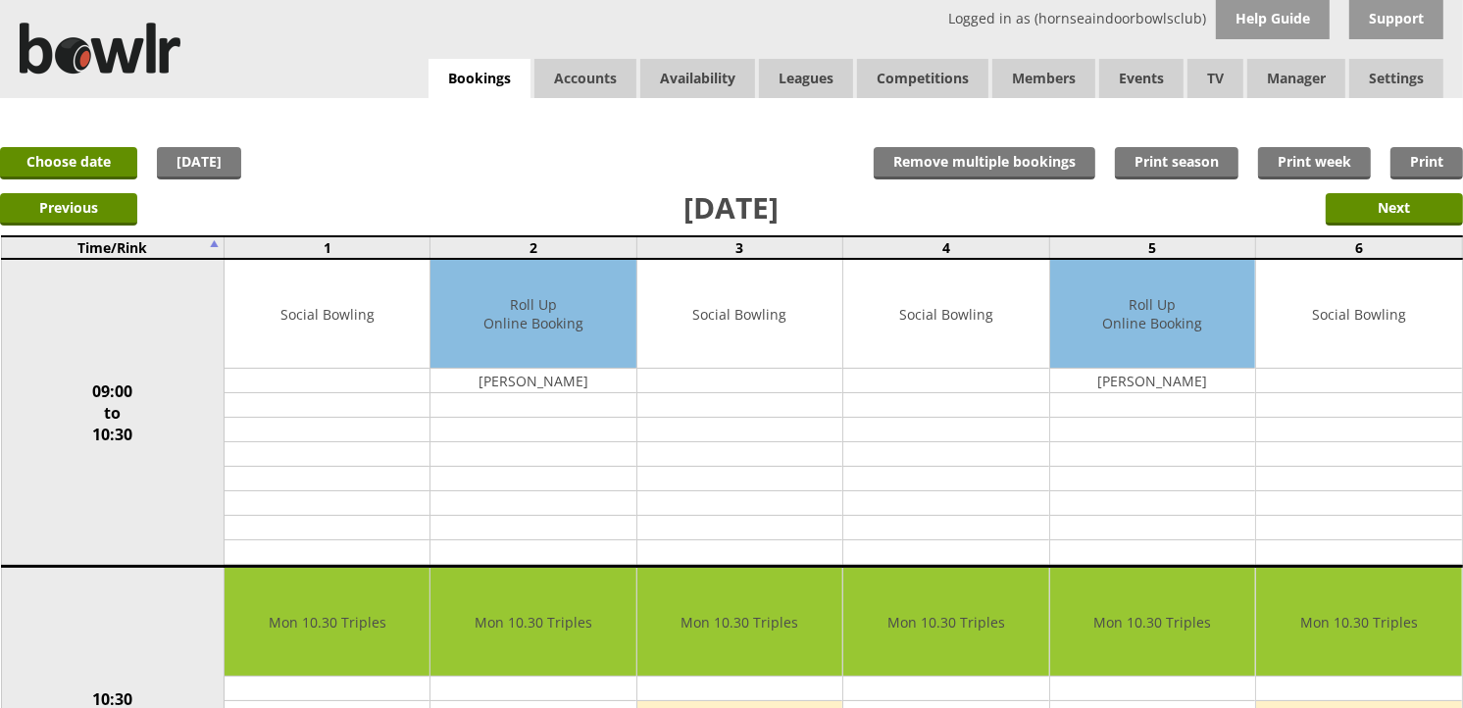
click at [474, 90] on link "Bookings" at bounding box center [480, 79] width 102 height 40
click at [486, 91] on link "Bookings" at bounding box center [480, 79] width 102 height 40
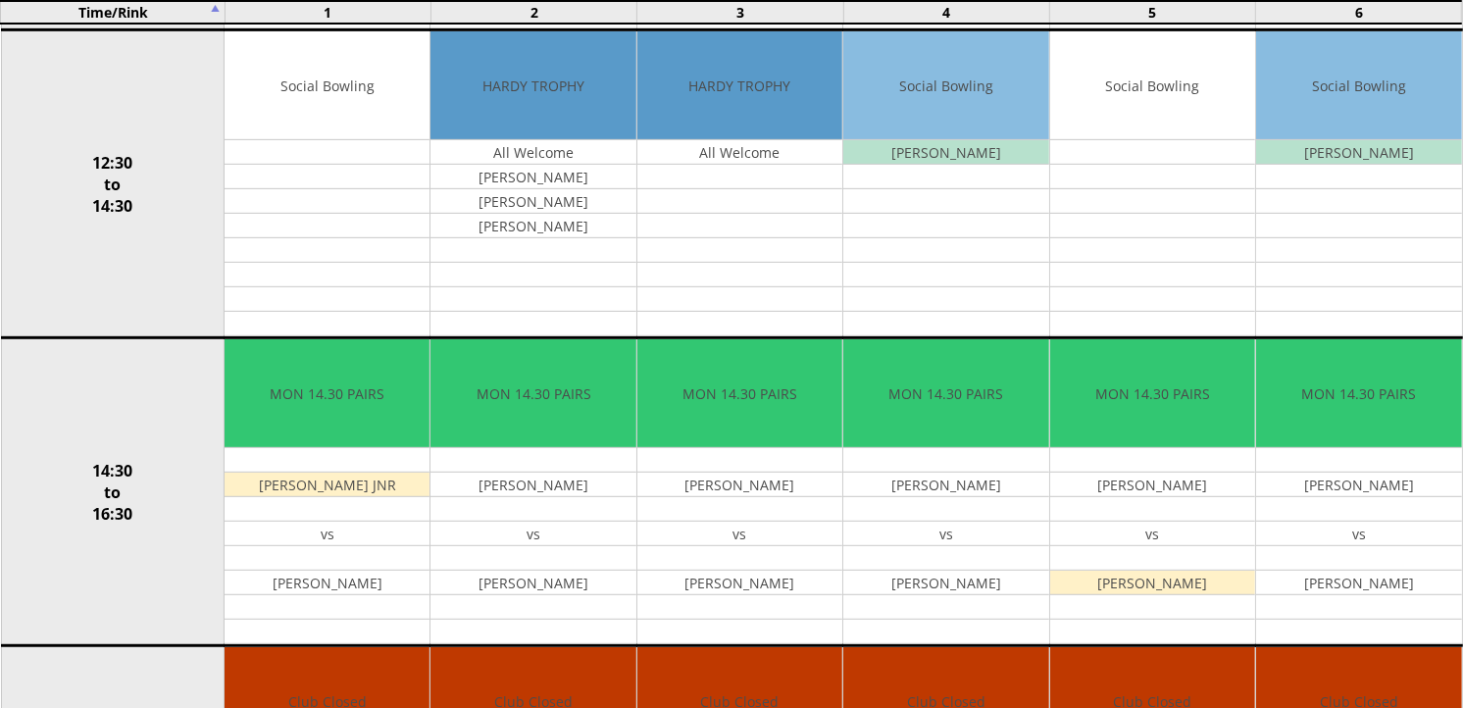
scroll to position [871, 0]
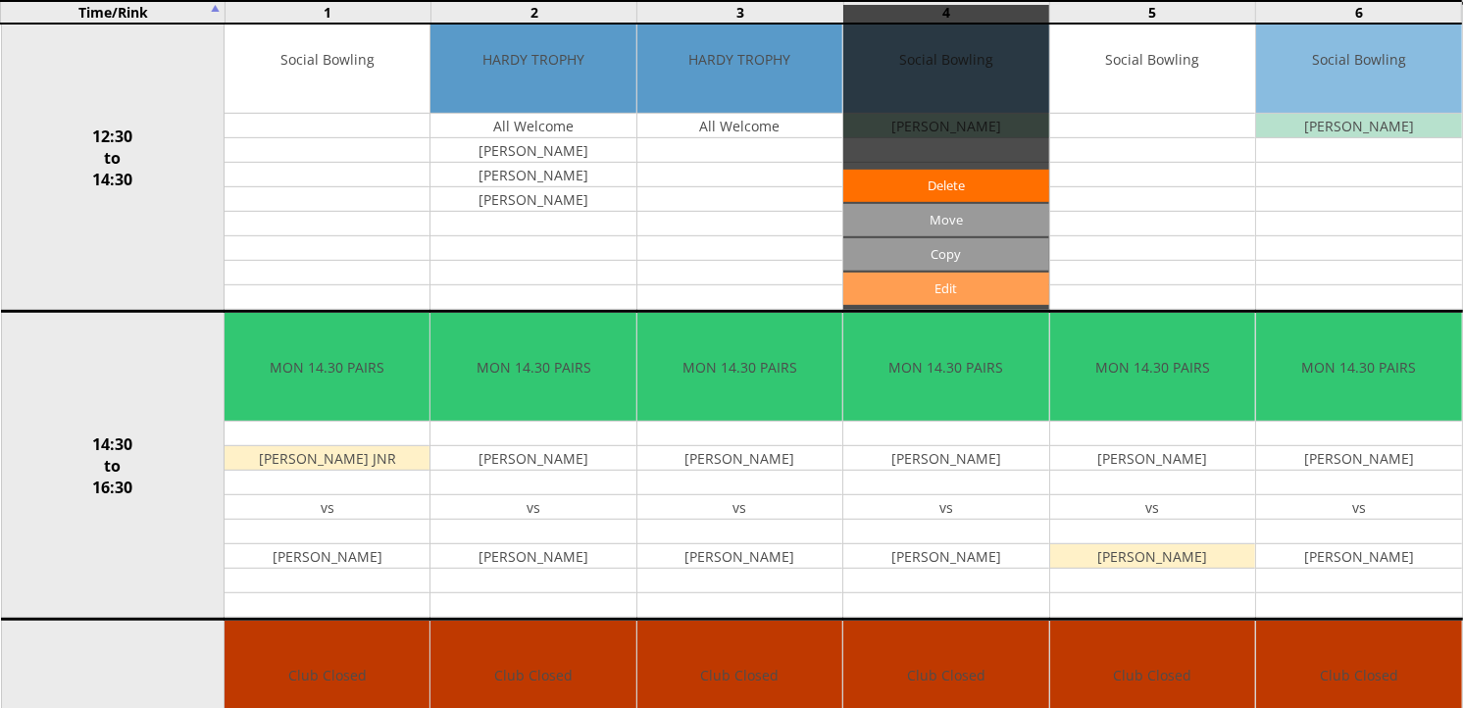
click at [905, 284] on link "Edit" at bounding box center [945, 289] width 205 height 32
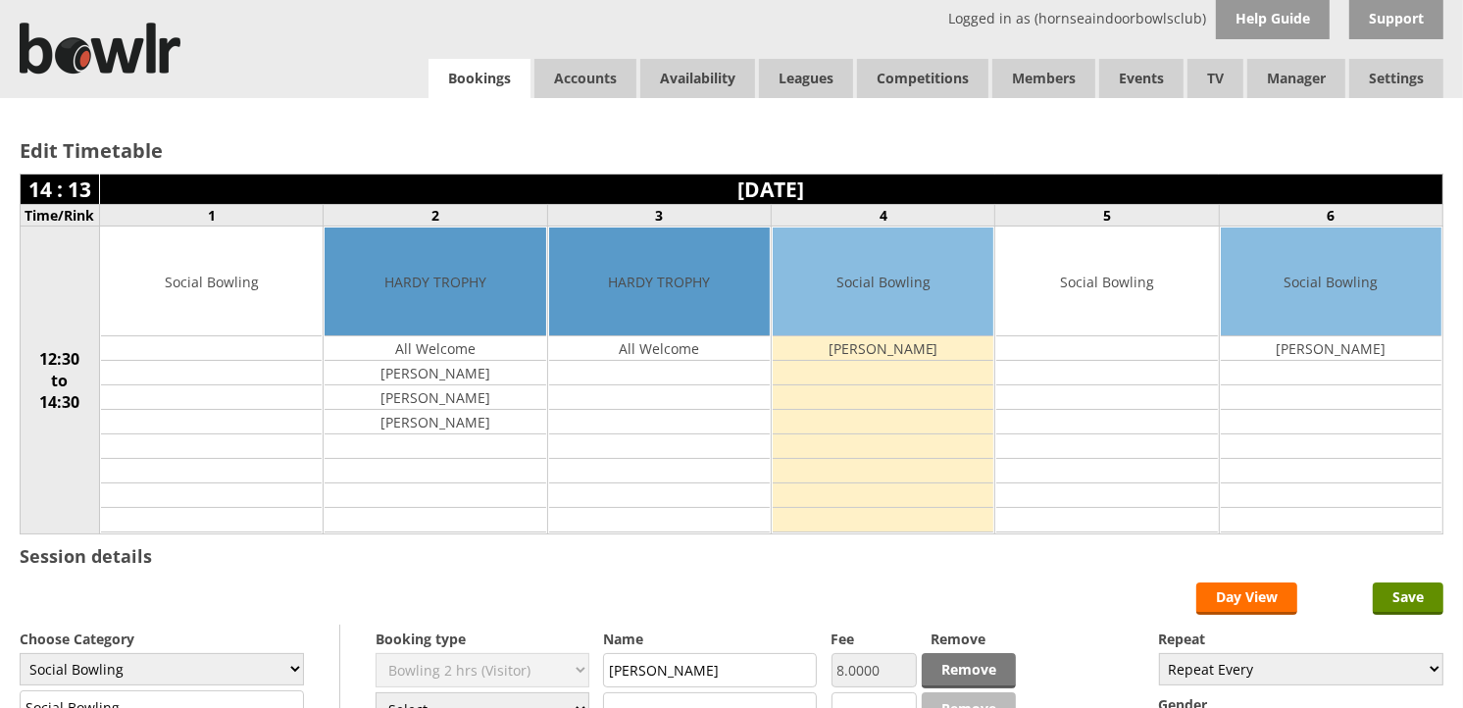
click at [471, 86] on link "Bookings" at bounding box center [480, 79] width 102 height 40
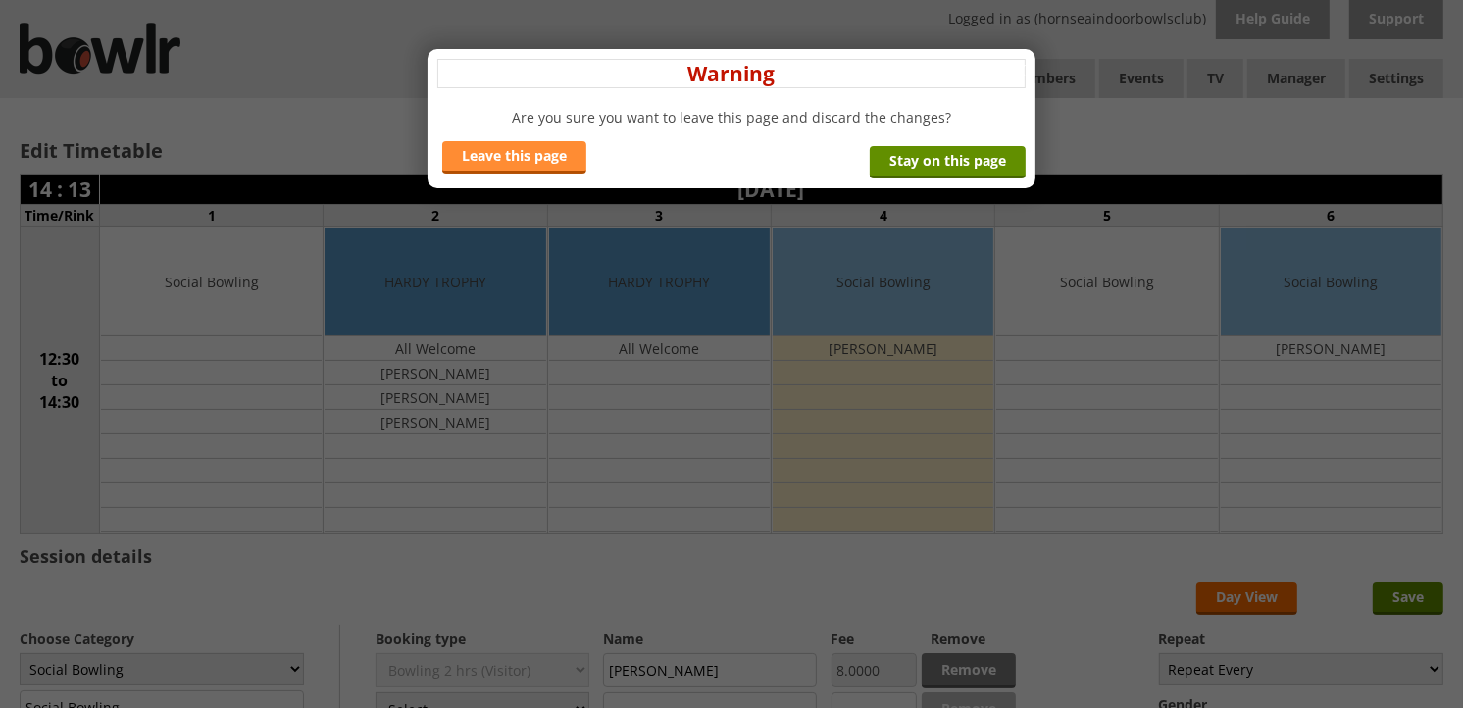
click at [572, 168] on link "Leave this page" at bounding box center [514, 157] width 144 height 32
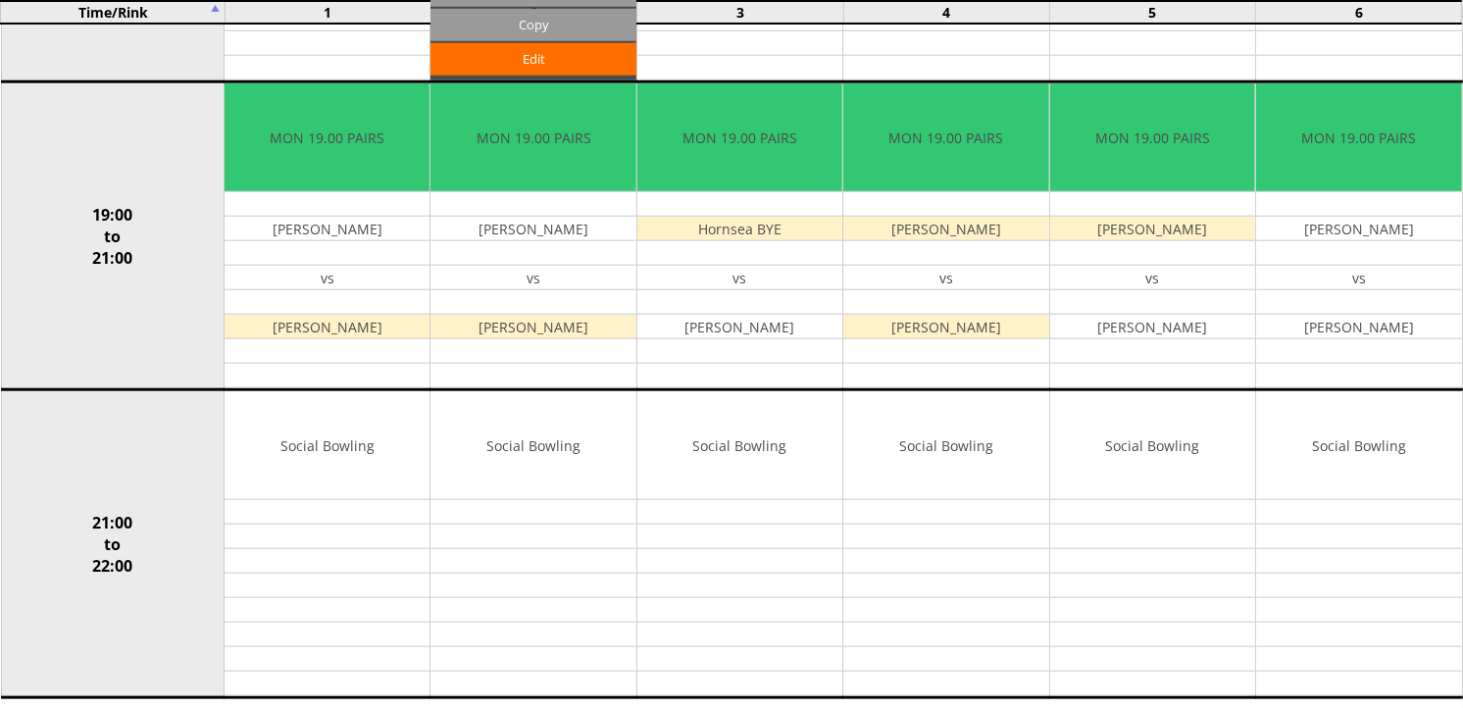
scroll to position [1743, 0]
